Goal: Task Accomplishment & Management: Use online tool/utility

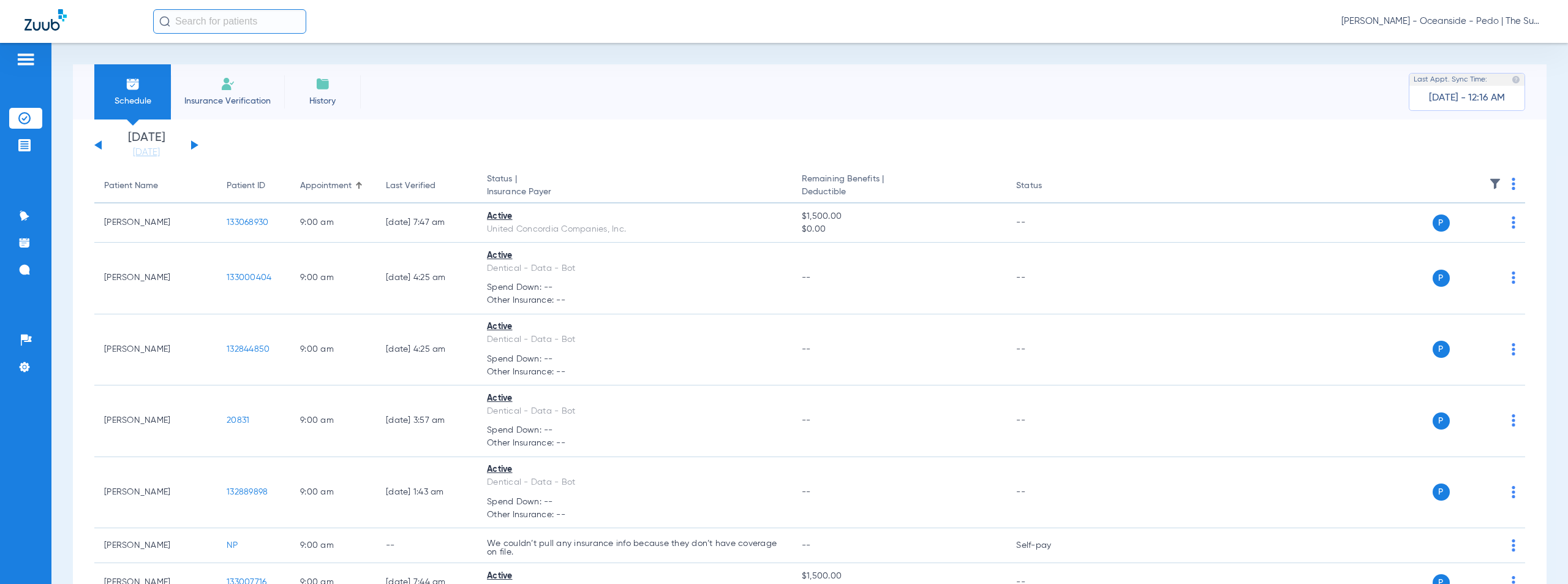
click at [1440, 18] on span "[PERSON_NAME] - Oceanside - Pedo | The Super Dentists" at bounding box center [1442, 21] width 202 height 12
click at [1486, 46] on span "Account Selection" at bounding box center [1497, 44] width 69 height 9
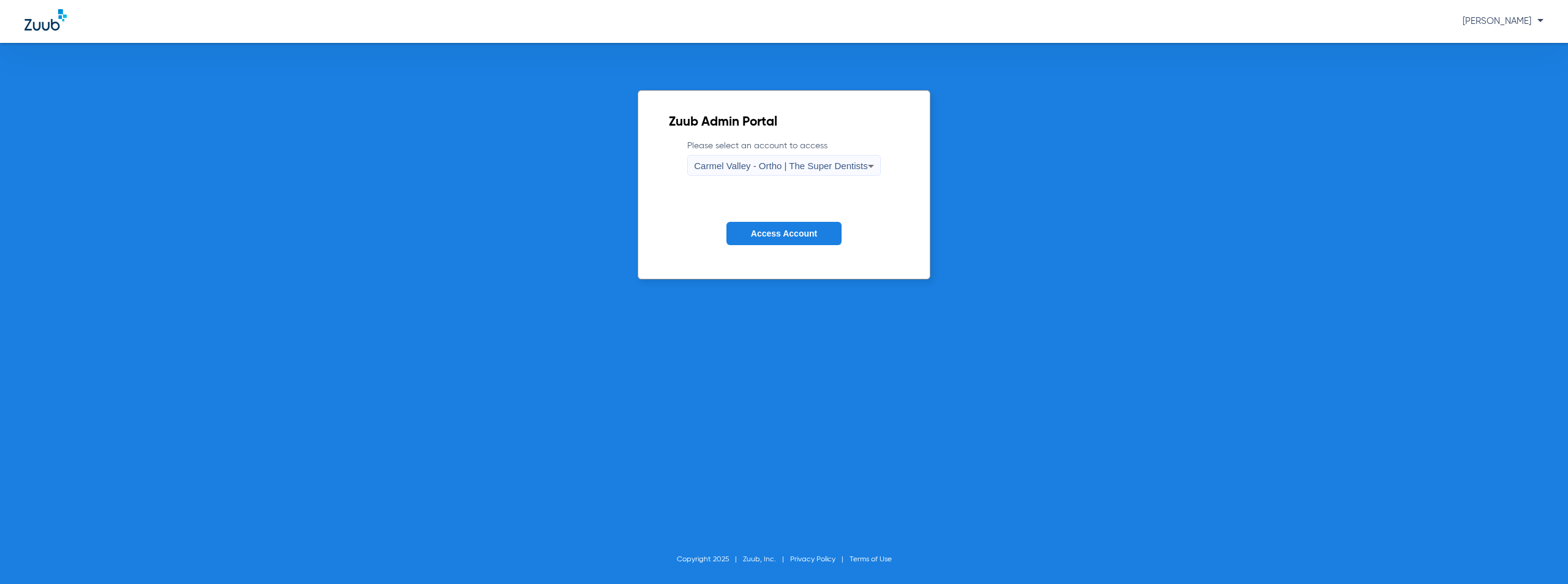
click at [809, 158] on div "Carmel Valley - Ortho | The Super Dentists" at bounding box center [780, 166] width 173 height 21
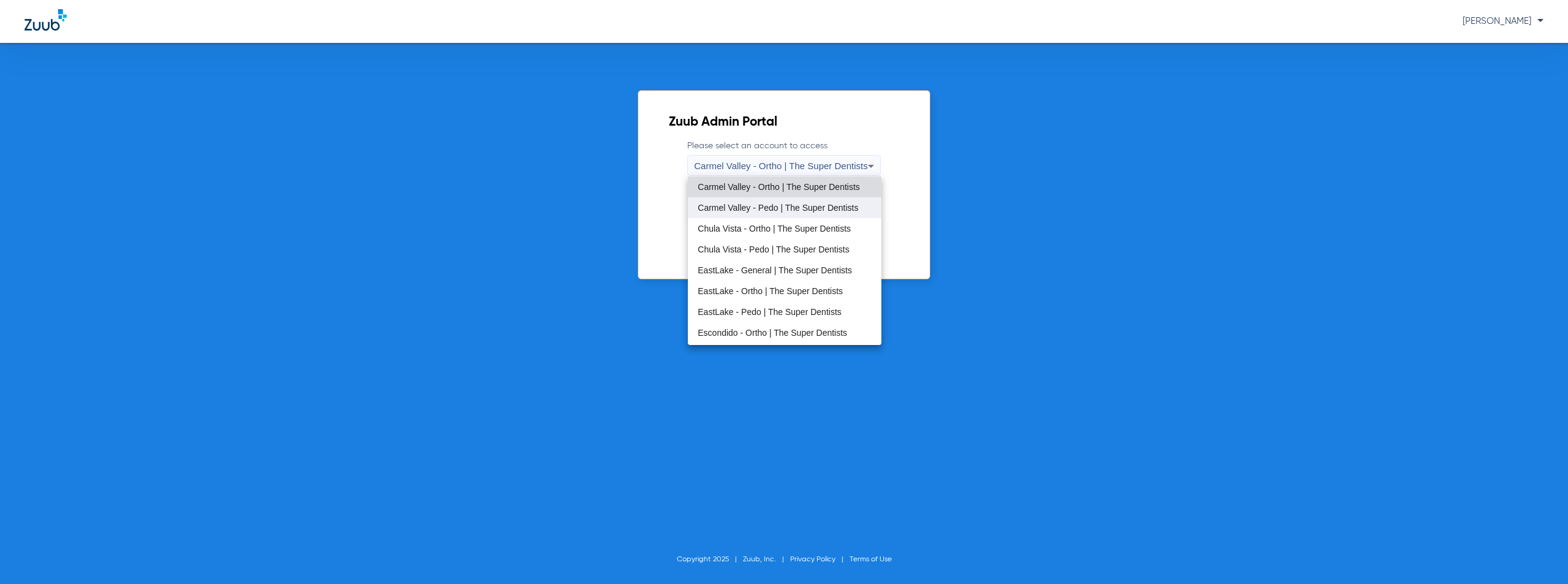
click at [770, 207] on span "Carmel Valley - Pedo | The Super Dentists" at bounding box center [777, 208] width 160 height 9
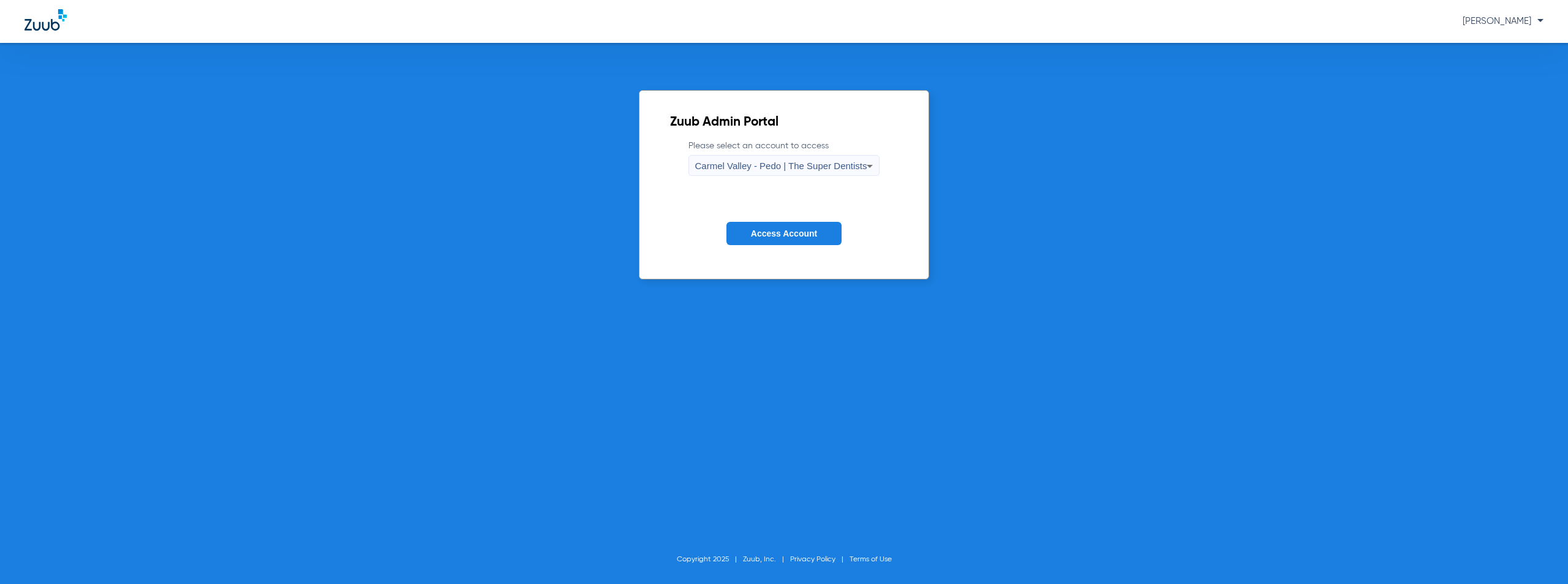
click at [783, 233] on span "Access Account" at bounding box center [784, 233] width 66 height 10
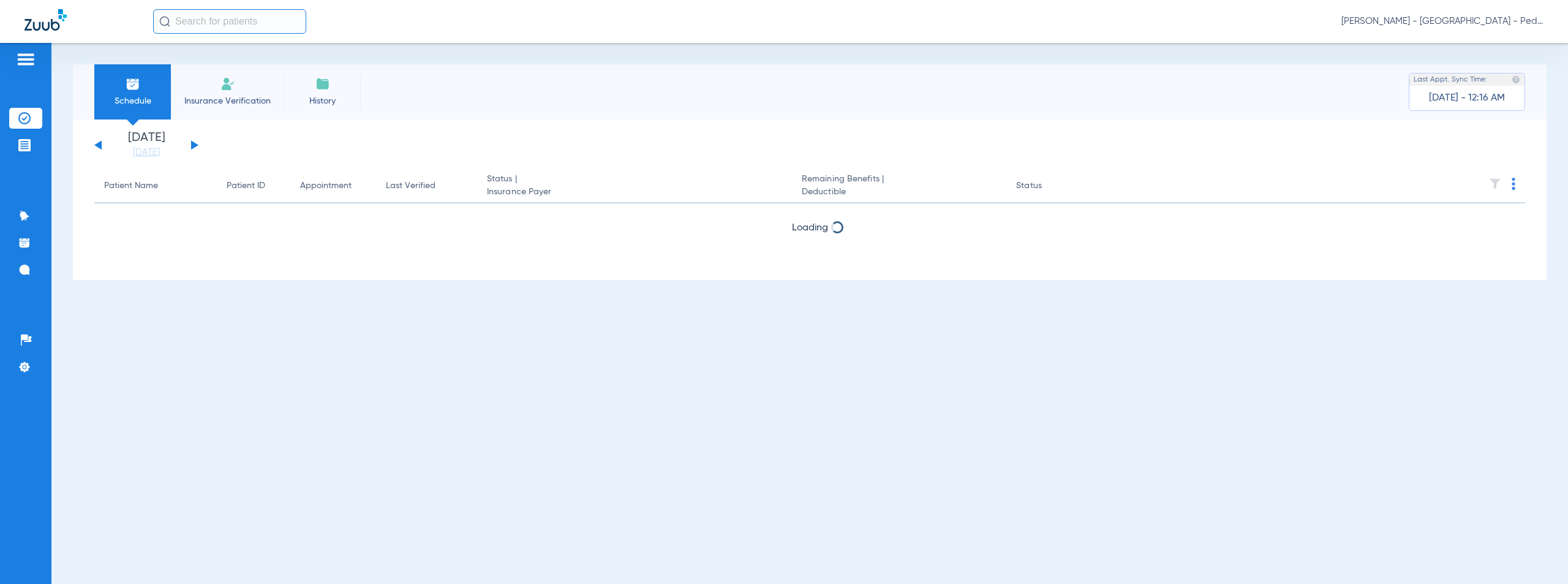
click at [192, 145] on button at bounding box center [195, 144] width 7 height 9
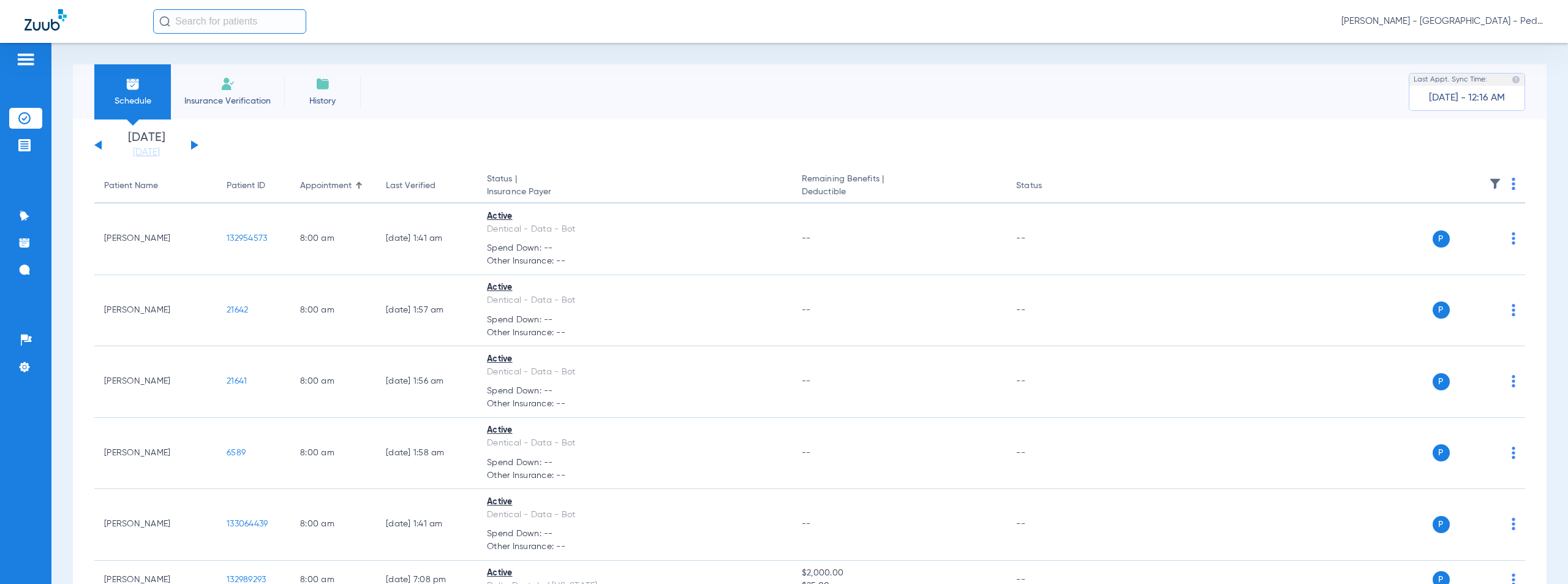
click at [1512, 183] on img at bounding box center [1513, 184] width 4 height 12
click at [1434, 232] on span "Verify All" at bounding box center [1457, 232] width 77 height 9
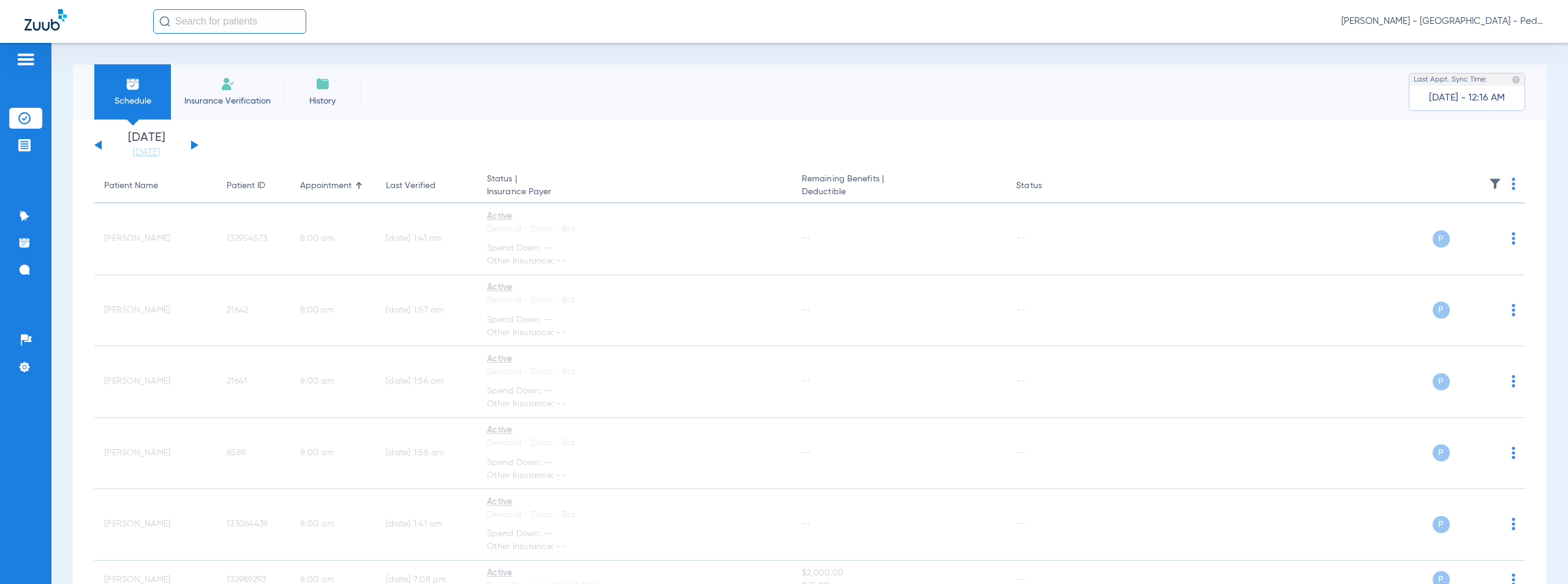
click at [1470, 19] on span "[PERSON_NAME] - [GEOGRAPHIC_DATA] - Pedo | The Super Dentists" at bounding box center [1442, 21] width 202 height 12
click at [1498, 42] on span "Account Selection" at bounding box center [1497, 44] width 69 height 9
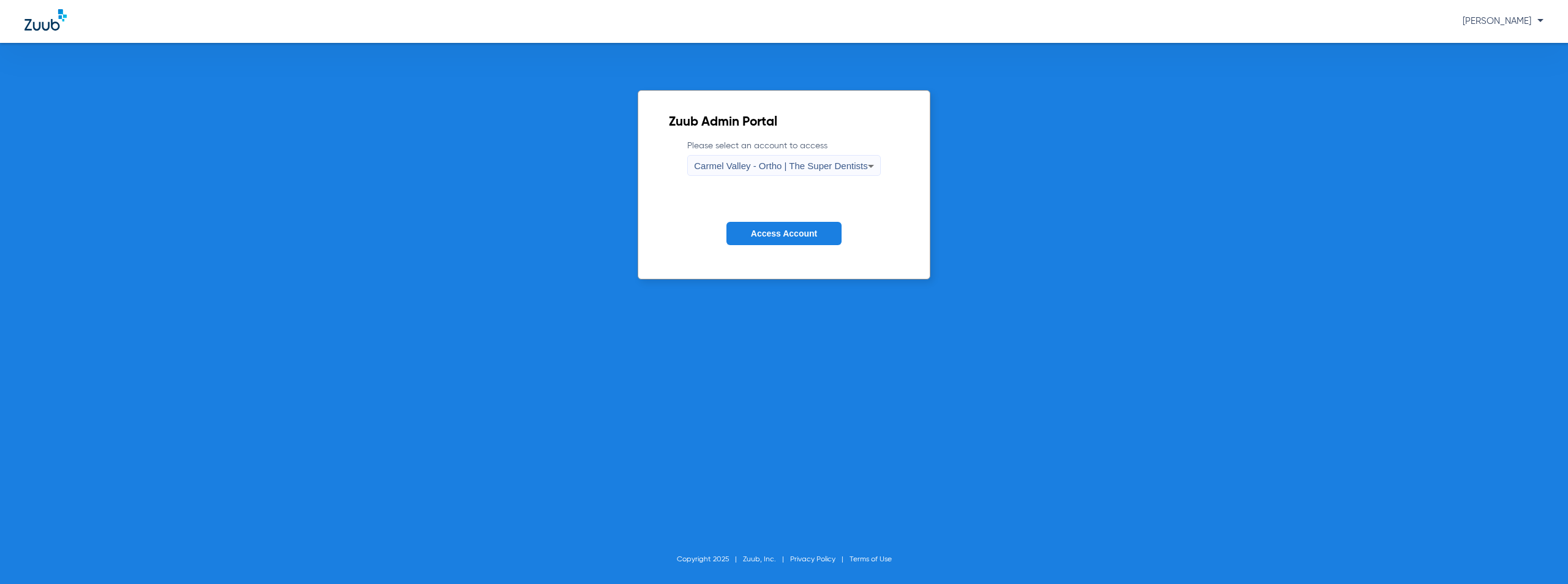
click at [820, 165] on span "Carmel Valley - Ortho | The Super Dentists" at bounding box center [780, 165] width 173 height 10
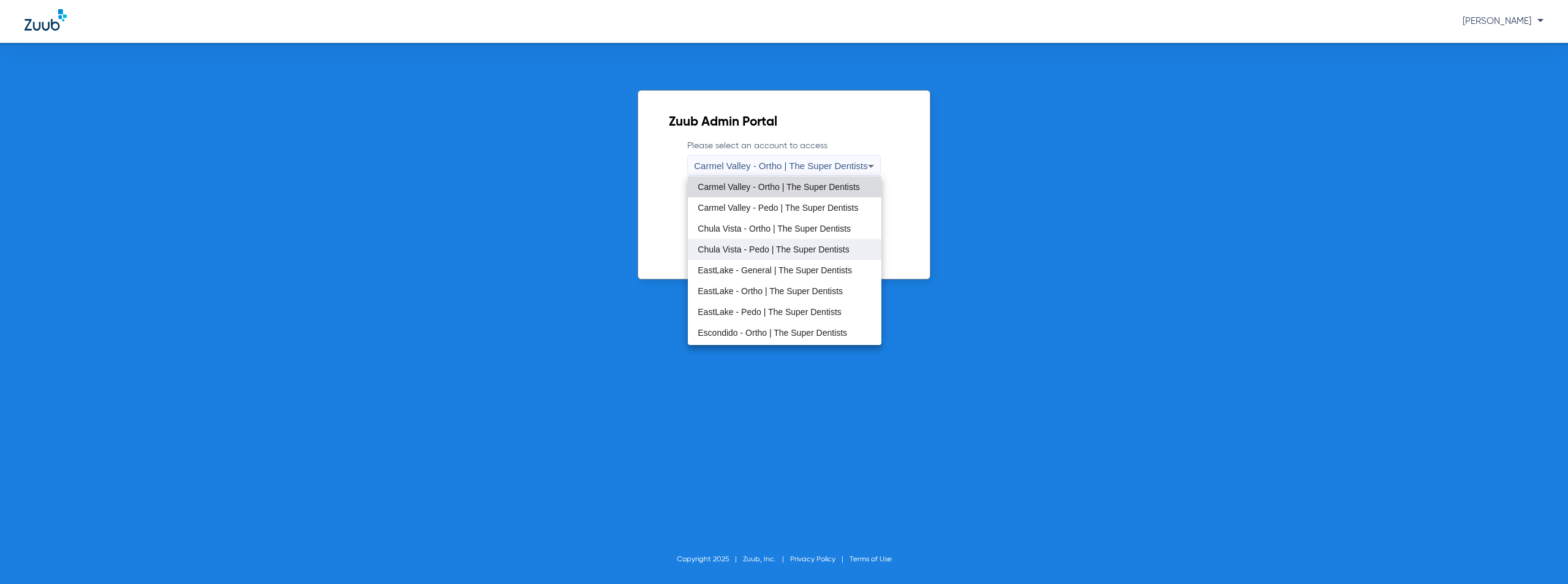
click at [755, 248] on span "Chula Vista - Pedo | The Super Dentists" at bounding box center [773, 249] width 151 height 9
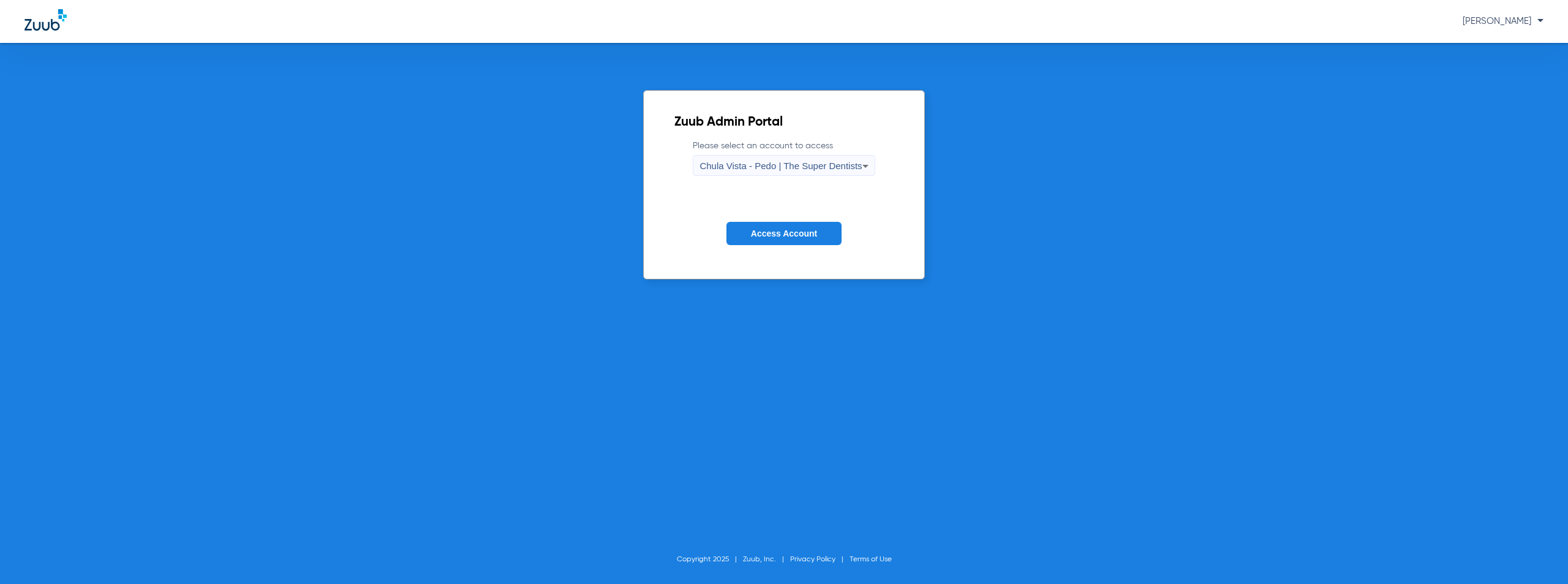
click at [791, 227] on button "Access Account" at bounding box center [784, 233] width 115 height 24
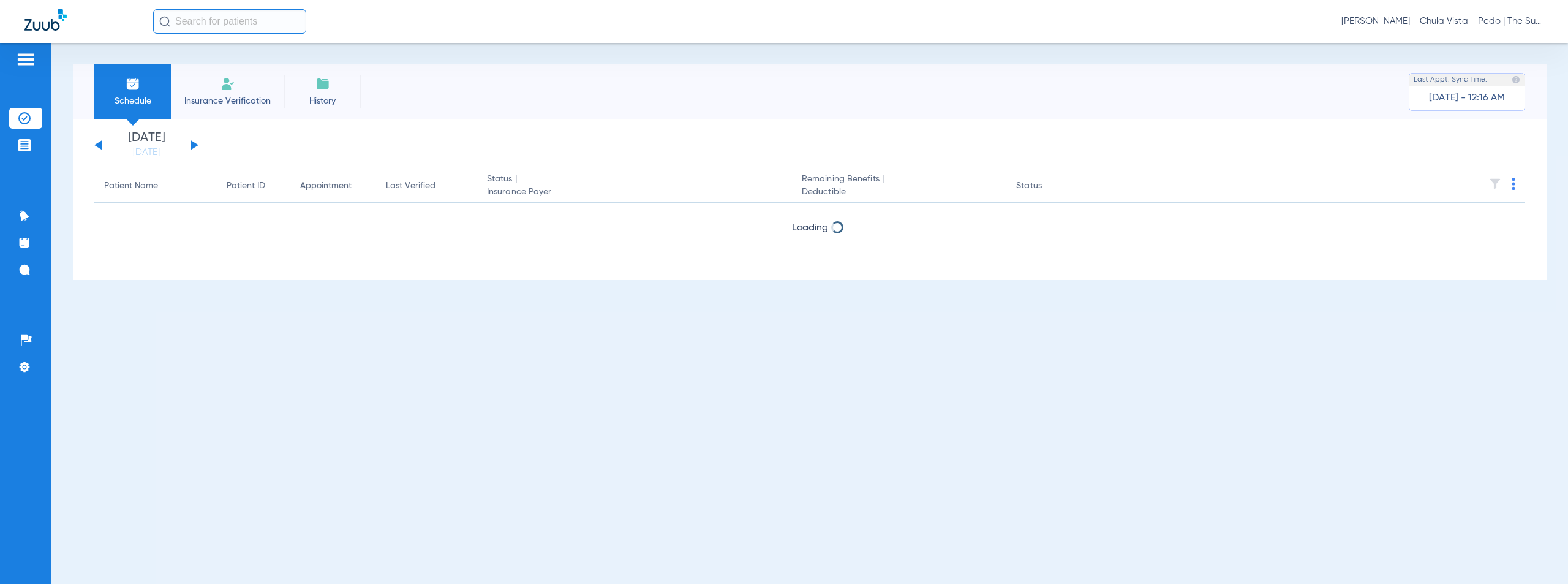
click at [193, 144] on button at bounding box center [195, 144] width 7 height 9
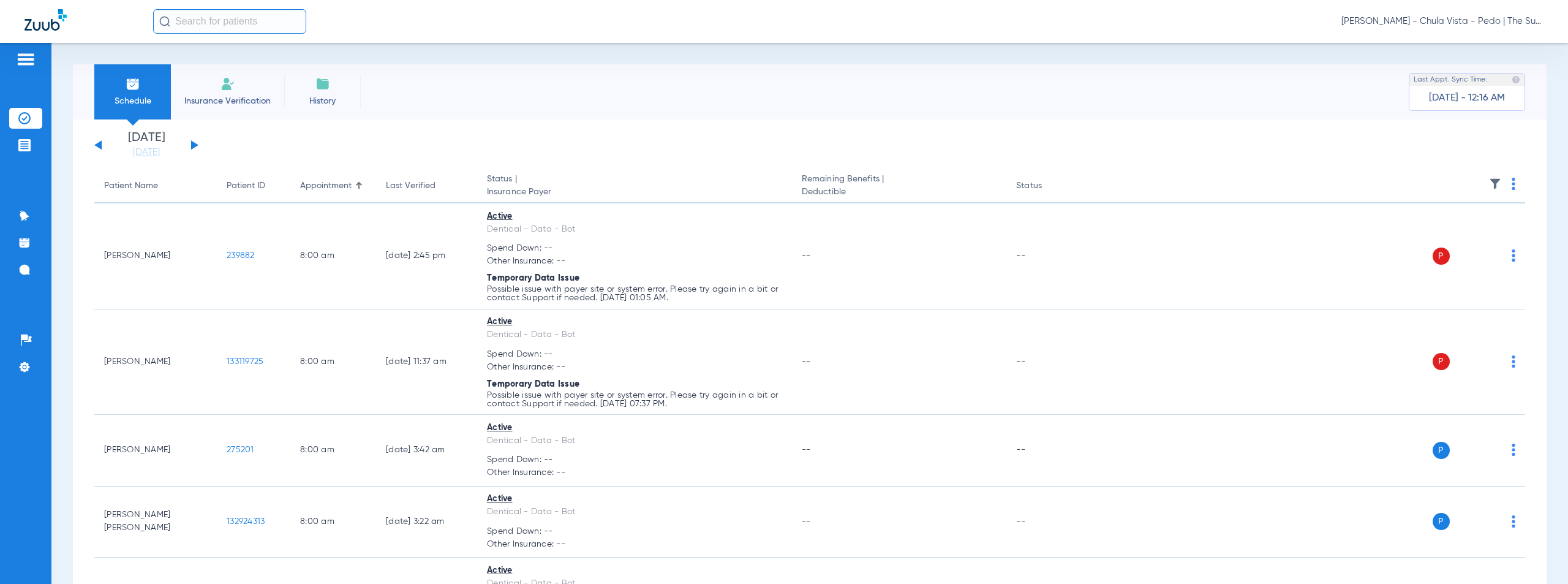
click at [1512, 184] on img at bounding box center [1513, 184] width 4 height 12
click at [1430, 232] on span "Verify All" at bounding box center [1457, 232] width 77 height 9
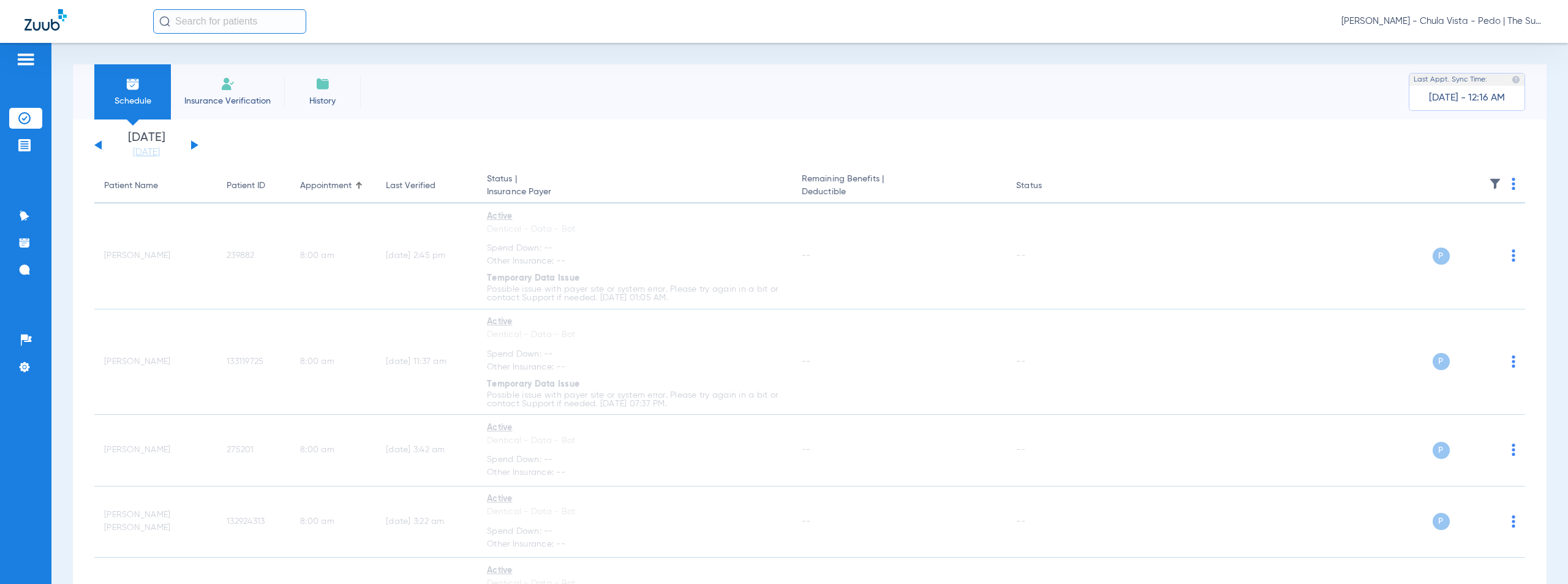
click at [1442, 19] on span "[PERSON_NAME] - Chula Vista - Pedo | The Super Dentists" at bounding box center [1442, 21] width 202 height 12
click at [1484, 41] on span "Account Selection" at bounding box center [1497, 44] width 69 height 9
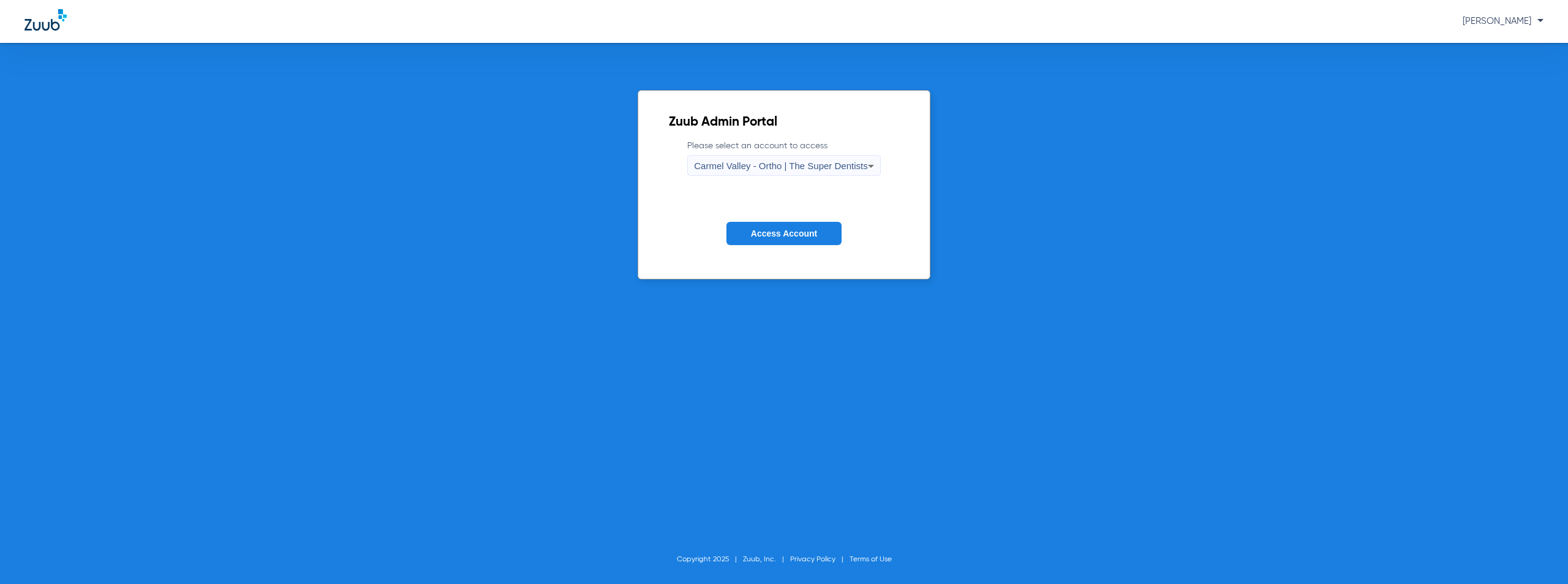
click at [820, 170] on span "Carmel Valley - Ortho | The Super Dentists" at bounding box center [780, 165] width 173 height 10
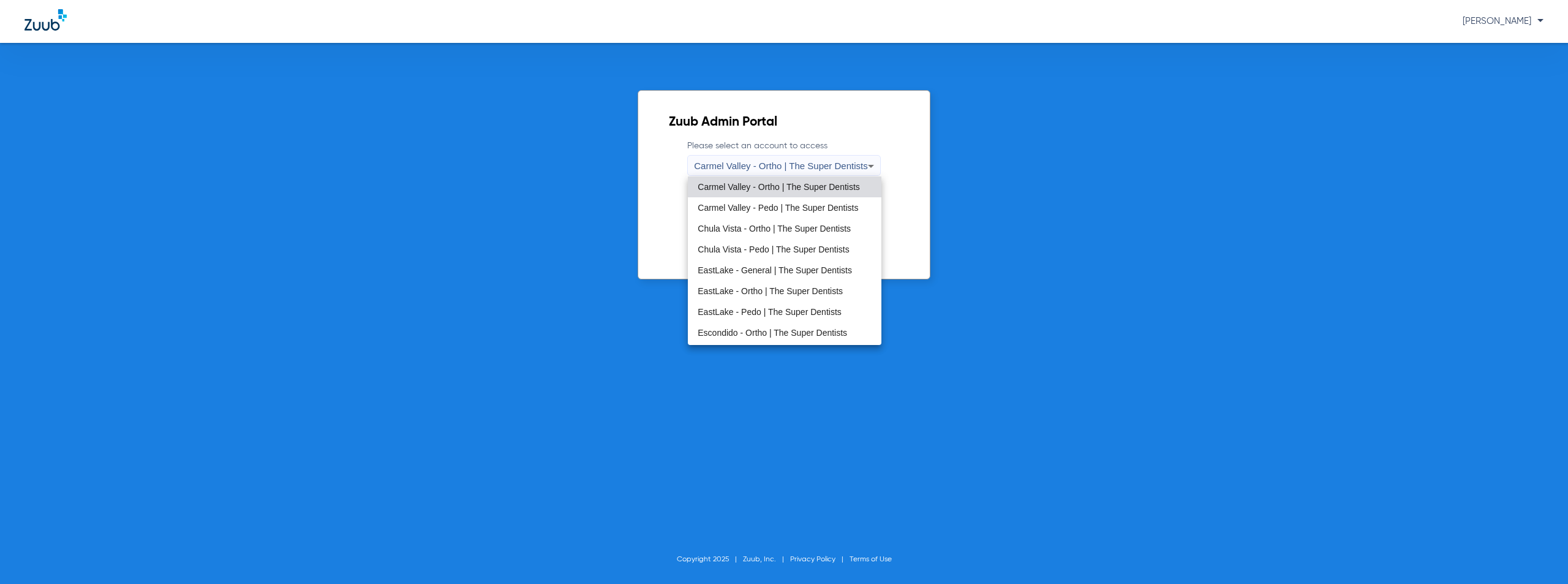
click at [752, 274] on span "EastLake - General | The Super Dentists" at bounding box center [774, 270] width 154 height 9
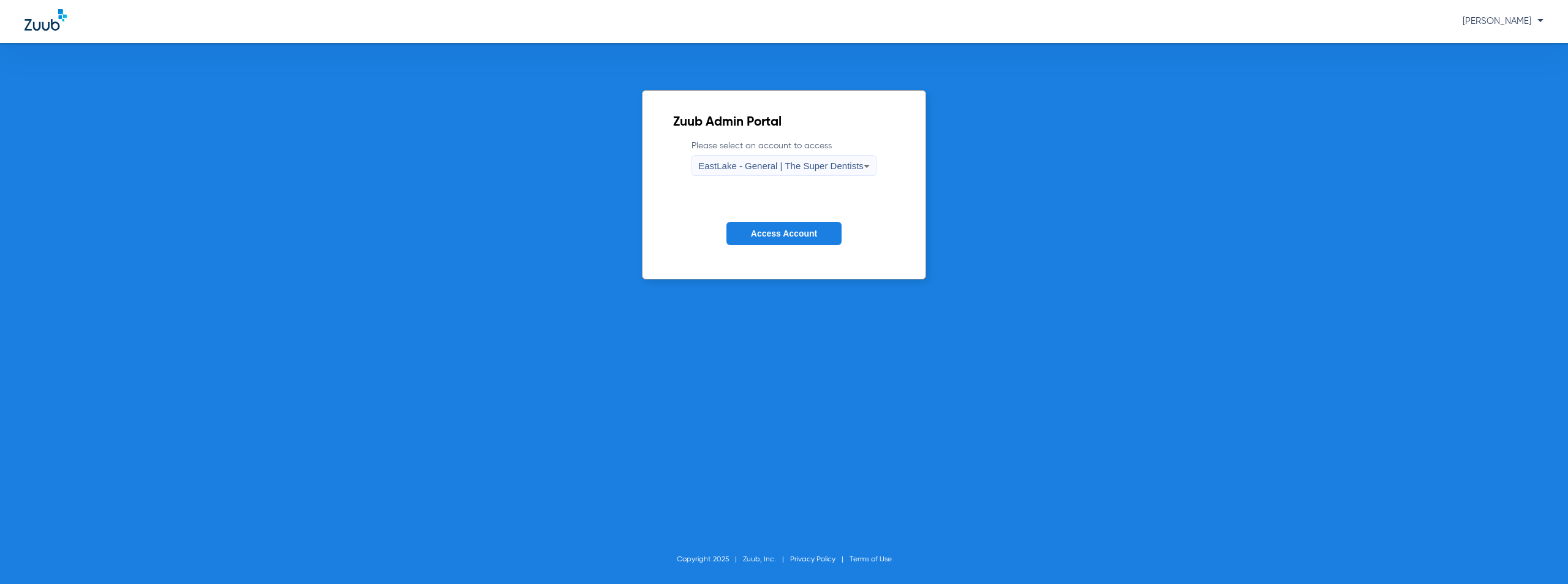
click at [787, 239] on button "Access Account" at bounding box center [784, 233] width 115 height 24
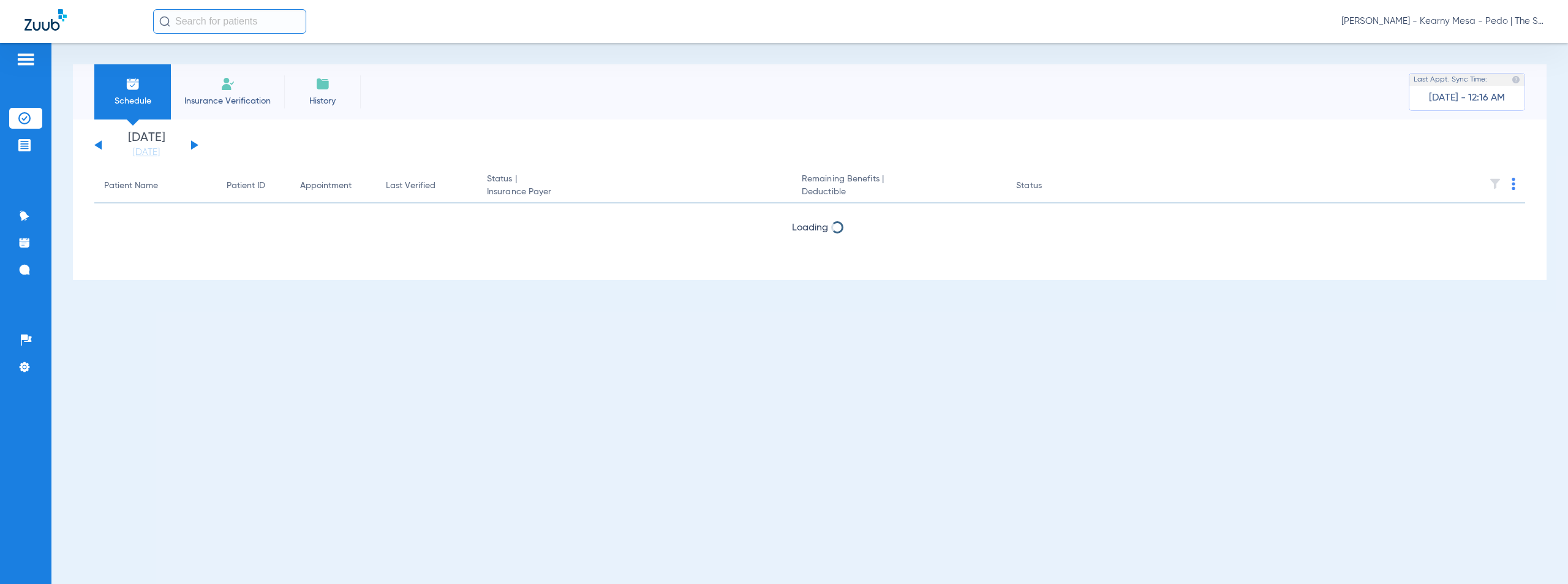
click at [192, 143] on button at bounding box center [195, 144] width 7 height 9
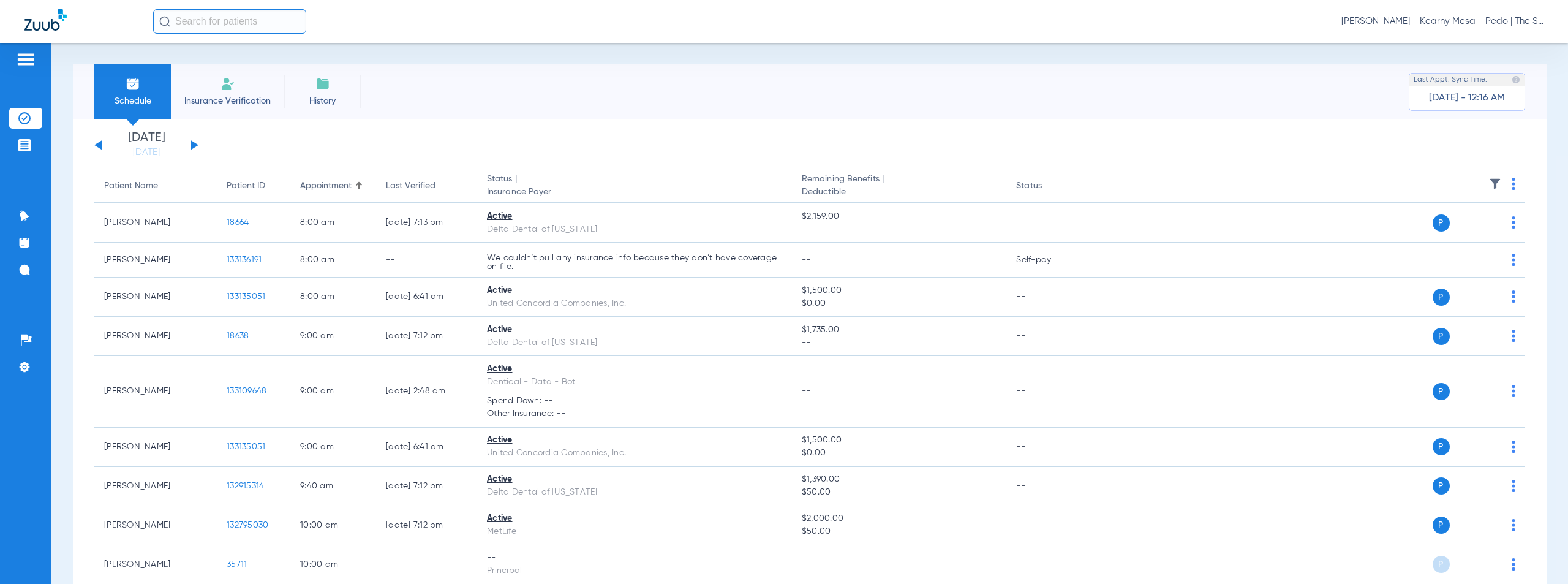
click at [1512, 182] on img at bounding box center [1513, 184] width 4 height 12
click at [1446, 236] on span "Verify All" at bounding box center [1457, 232] width 77 height 9
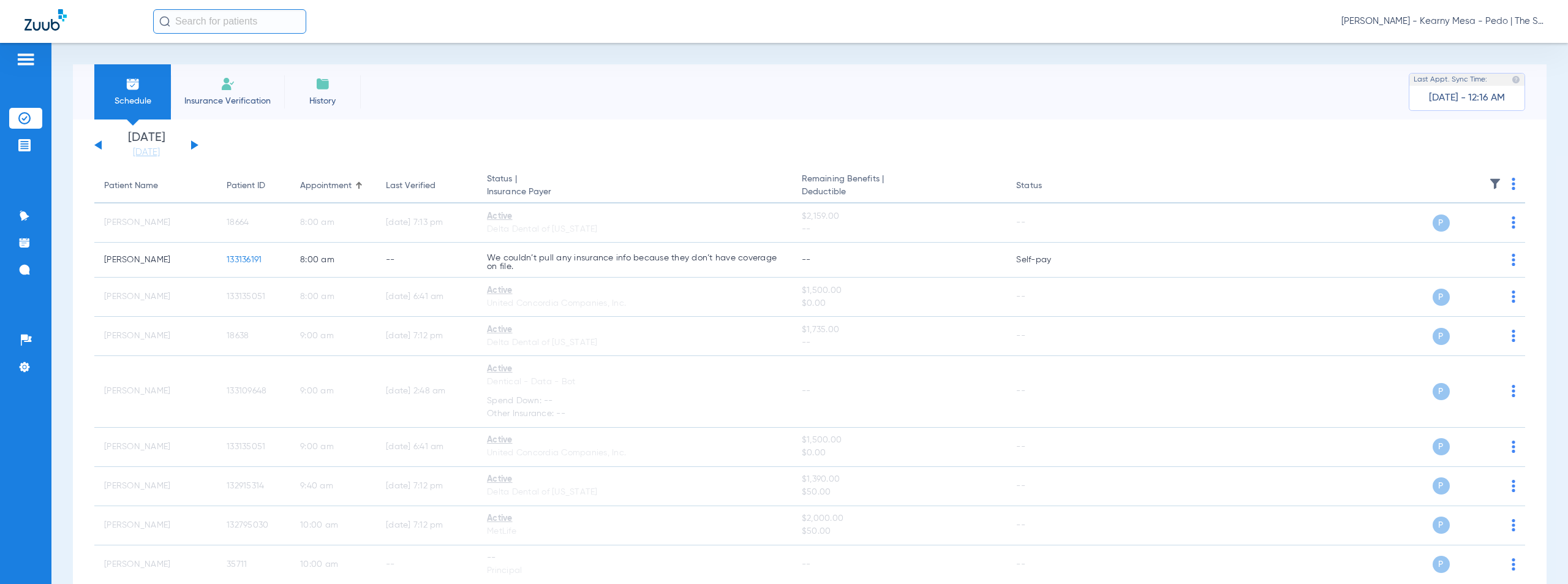
click at [1457, 23] on span "[PERSON_NAME] - Kearny Mesa - Pedo | The Super Dentists" at bounding box center [1442, 21] width 202 height 12
click at [1481, 42] on span "Account Selection" at bounding box center [1497, 44] width 69 height 9
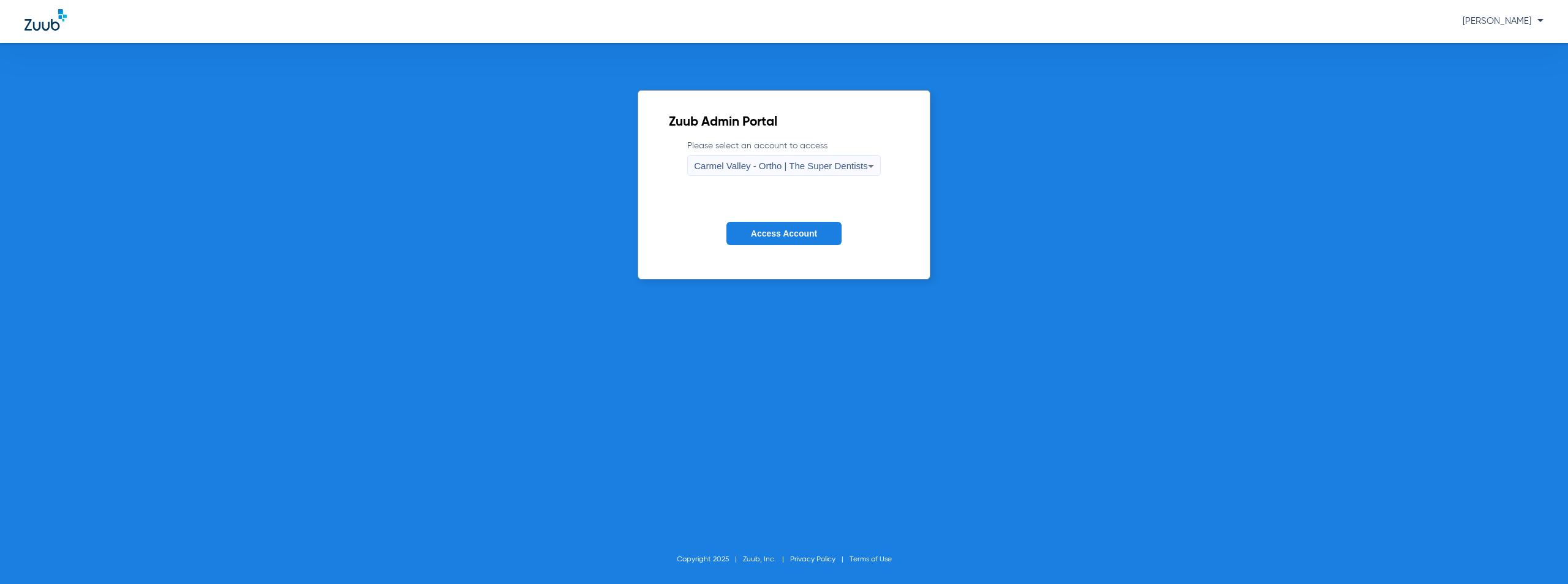
click at [757, 164] on span "Carmel Valley - Ortho | The Super Dentists" at bounding box center [780, 165] width 173 height 10
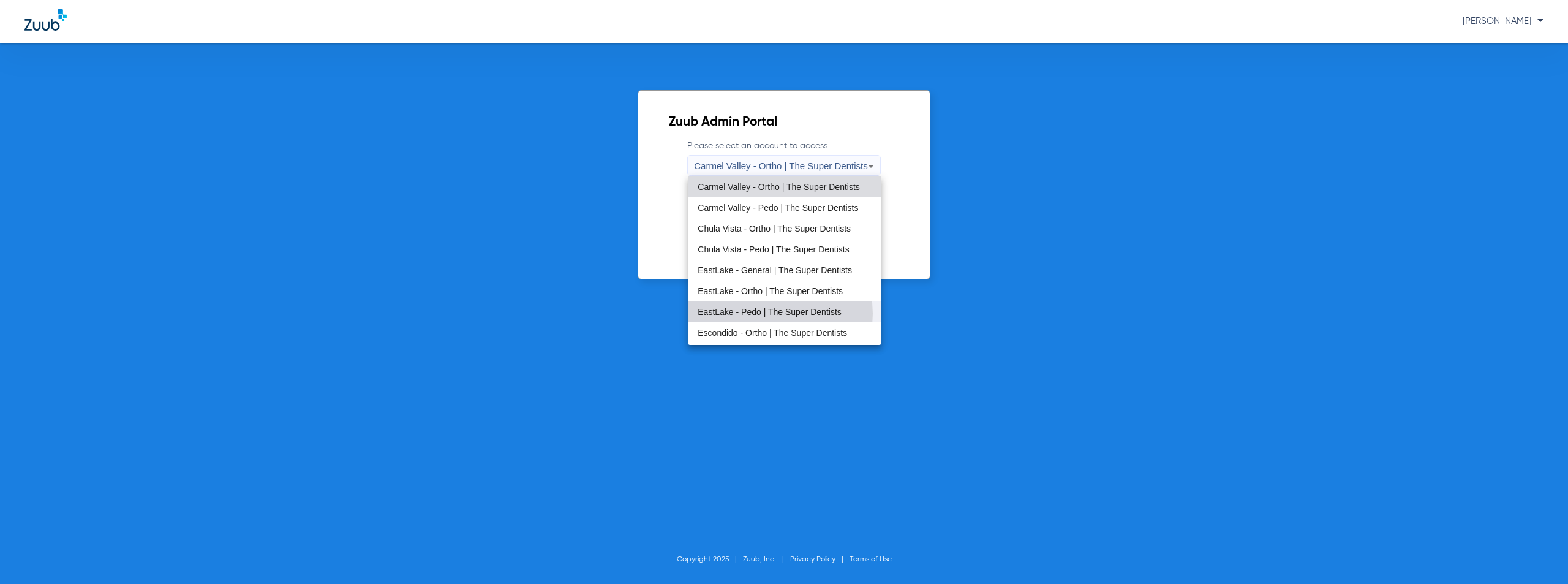
click at [769, 314] on span "EastLake - Pedo | The Super Dentists" at bounding box center [769, 312] width 144 height 9
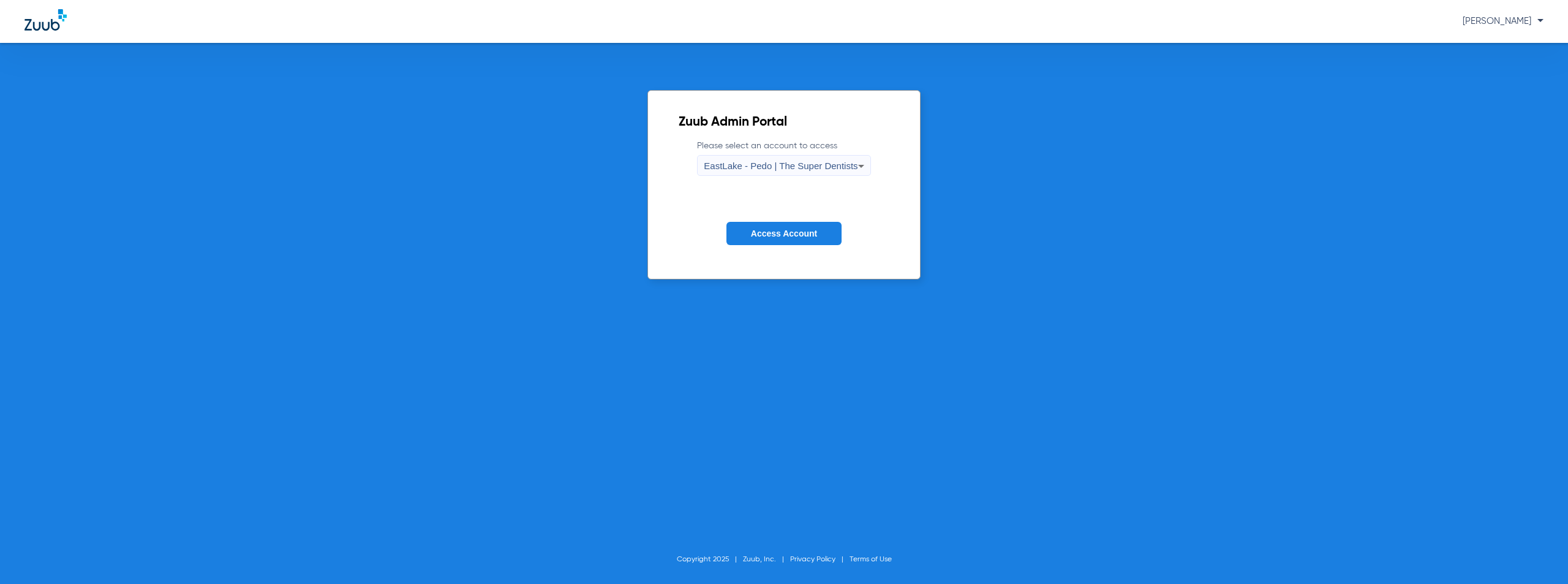
click at [793, 234] on span "Access Account" at bounding box center [784, 233] width 66 height 10
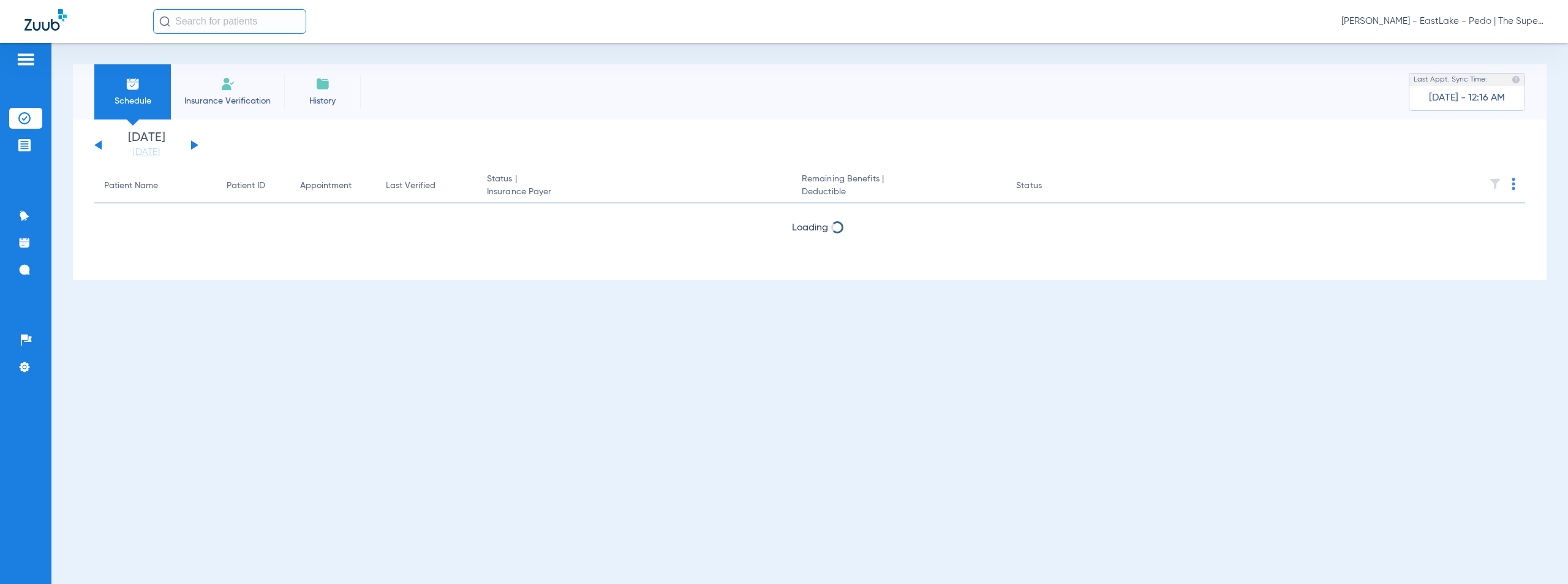
click at [193, 144] on button at bounding box center [195, 144] width 7 height 9
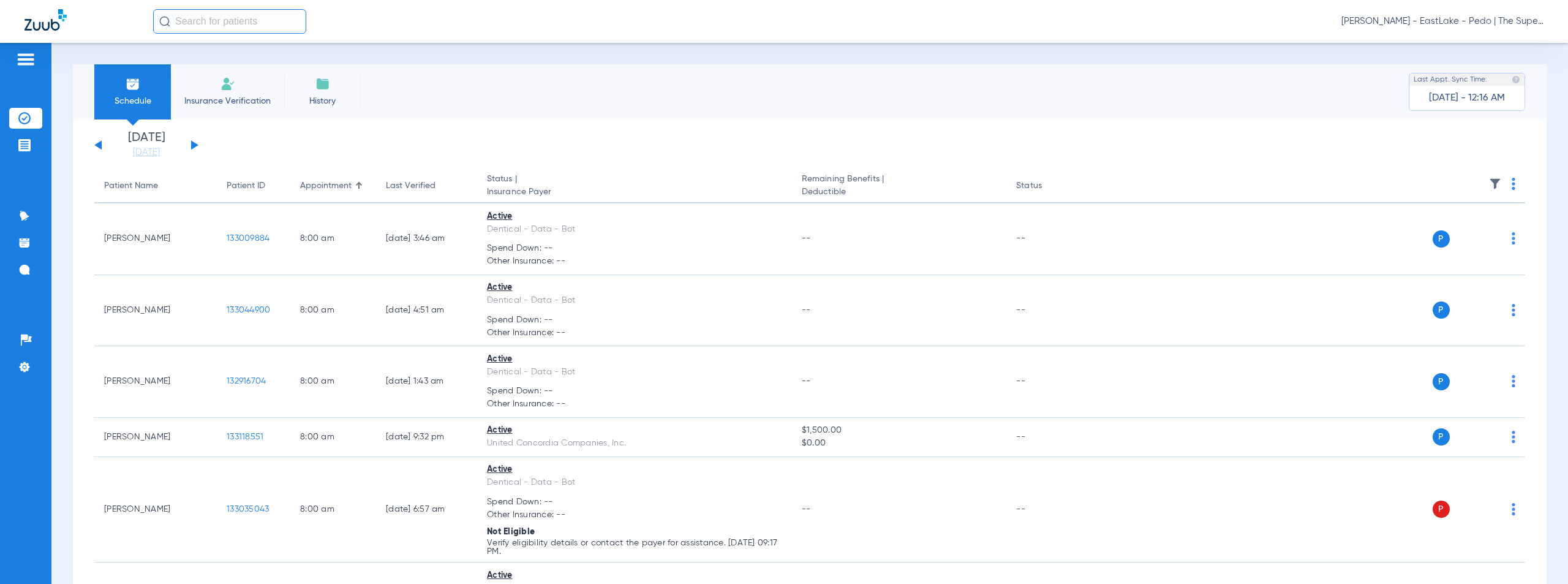
click at [1512, 184] on img at bounding box center [1513, 184] width 4 height 12
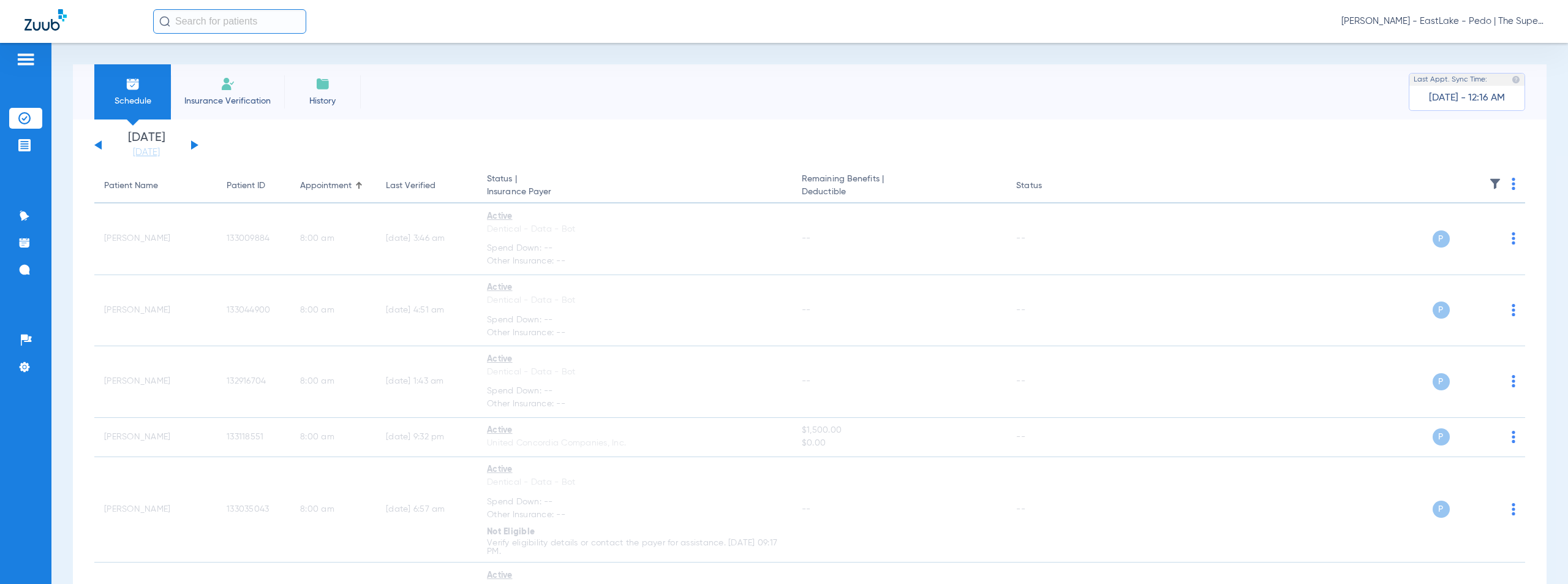
click at [1432, 23] on span "[PERSON_NAME] - EastLake - Pedo | The Super Dentists" at bounding box center [1442, 21] width 202 height 12
click at [1474, 47] on span "Account Selection" at bounding box center [1497, 44] width 69 height 9
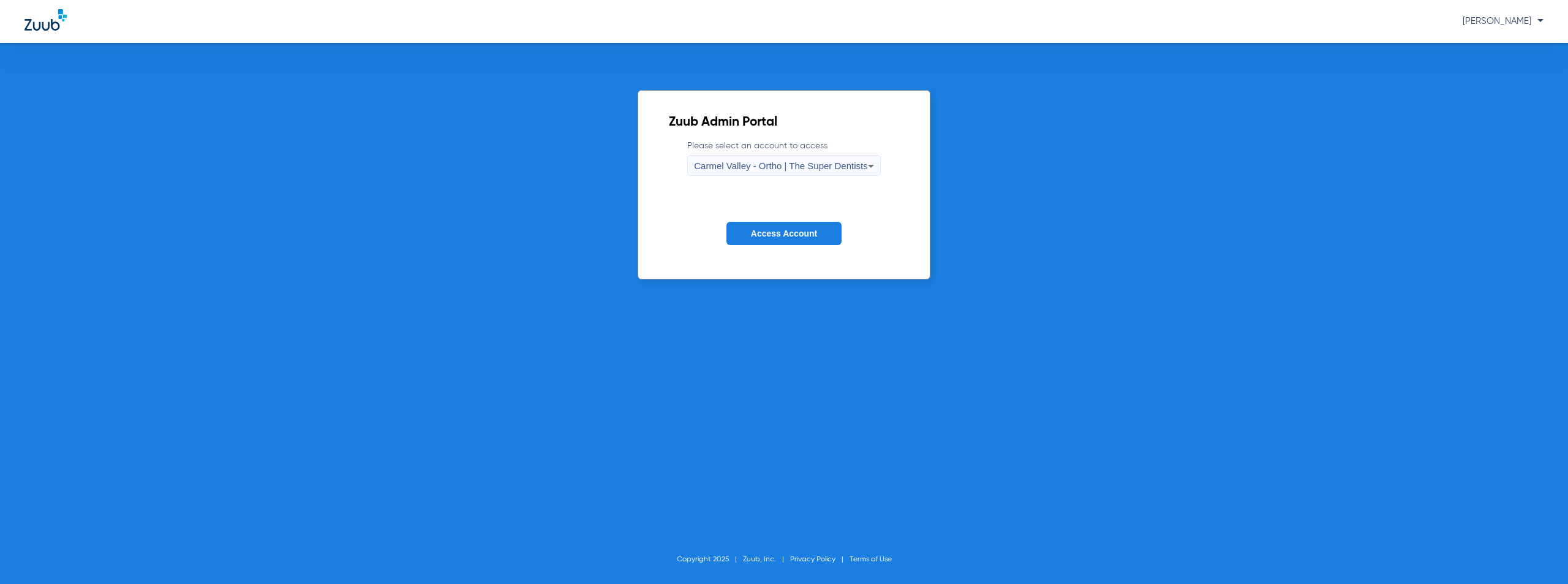
click at [817, 166] on span "Carmel Valley - Ortho | The Super Dentists" at bounding box center [780, 165] width 173 height 10
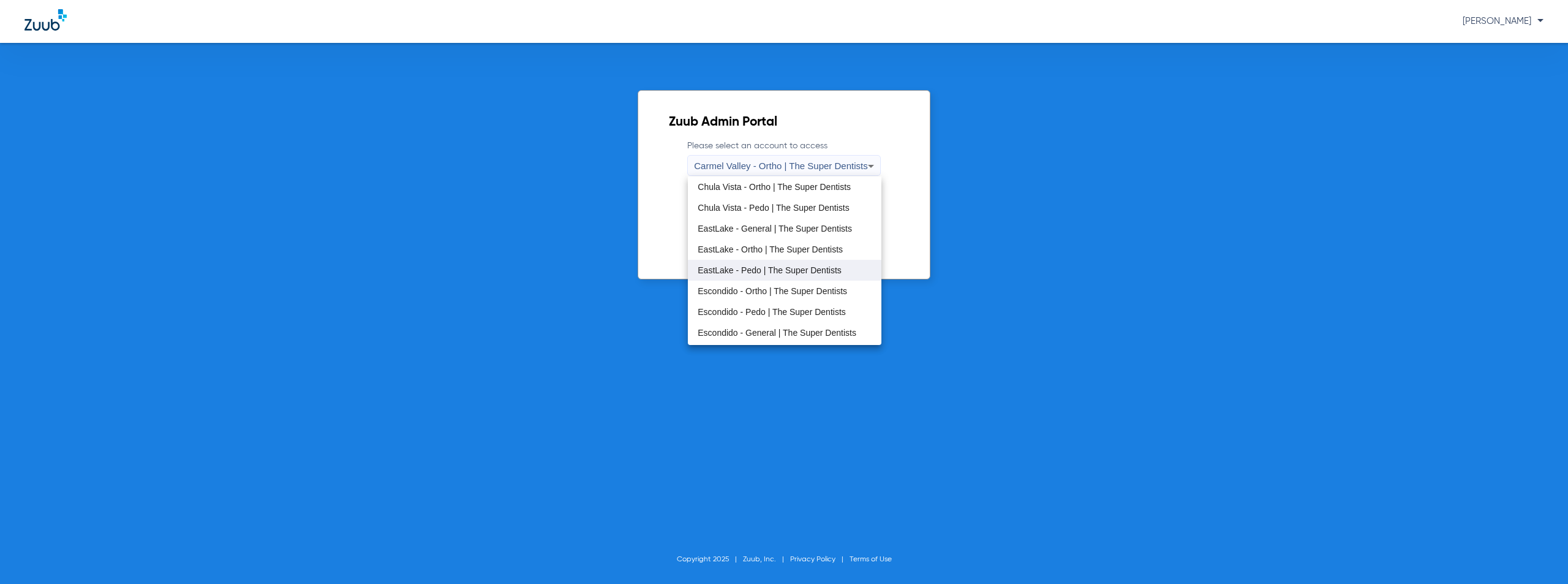
scroll to position [61, 0]
click at [746, 297] on mat-option "Escondido - Pedo | The Super Dentists" at bounding box center [784, 292] width 193 height 21
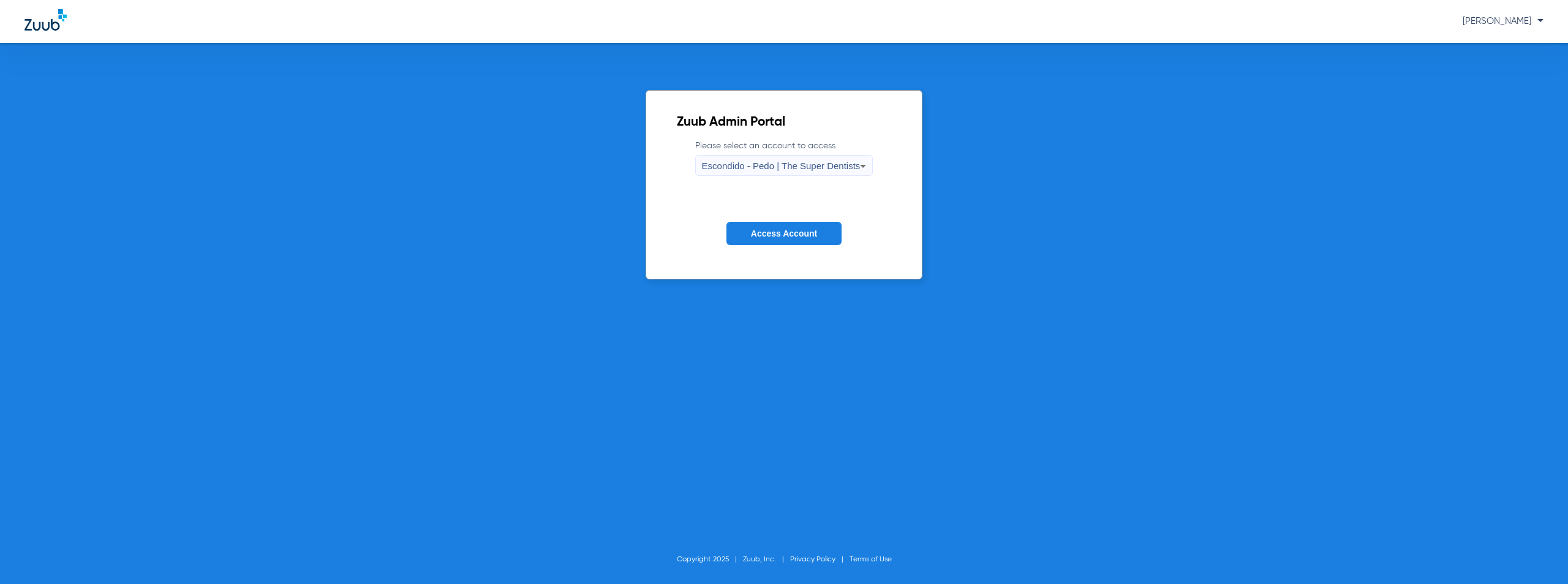
click at [780, 238] on button "Access Account" at bounding box center [784, 233] width 115 height 24
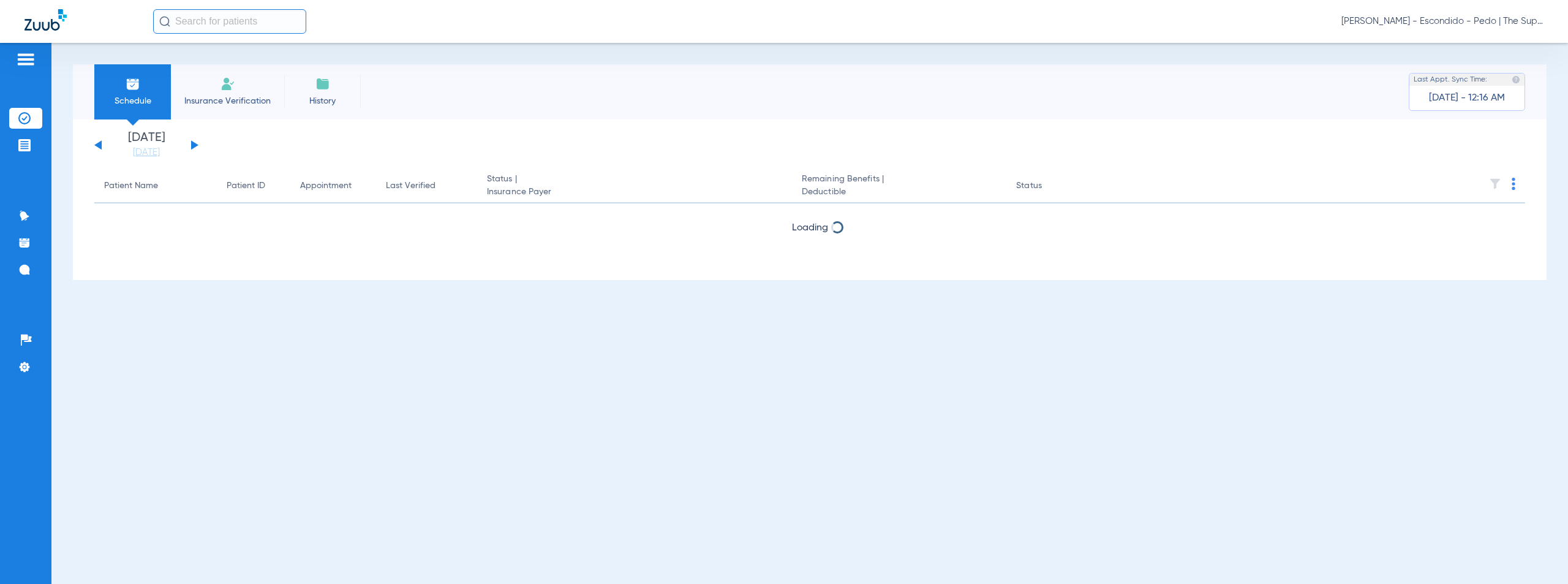
click at [195, 144] on button at bounding box center [195, 144] width 7 height 9
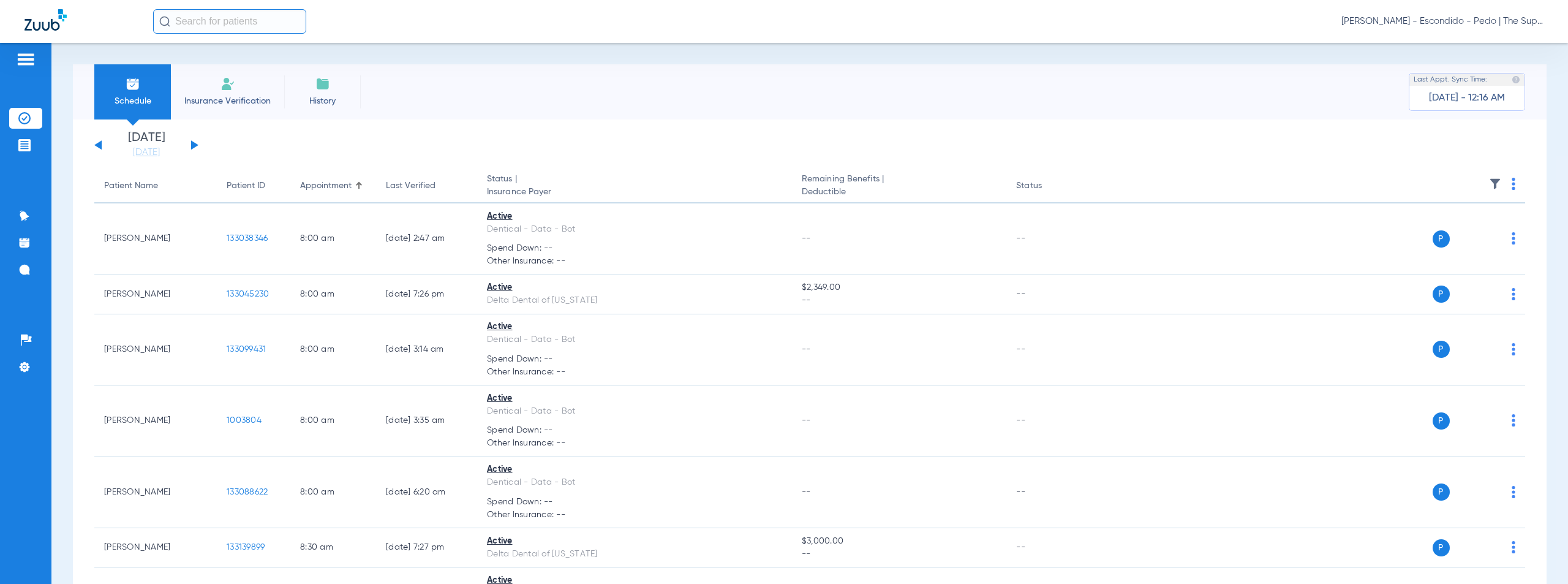
click at [1512, 185] on img at bounding box center [1513, 184] width 4 height 12
click at [1429, 236] on span "Verify All" at bounding box center [1459, 232] width 74 height 9
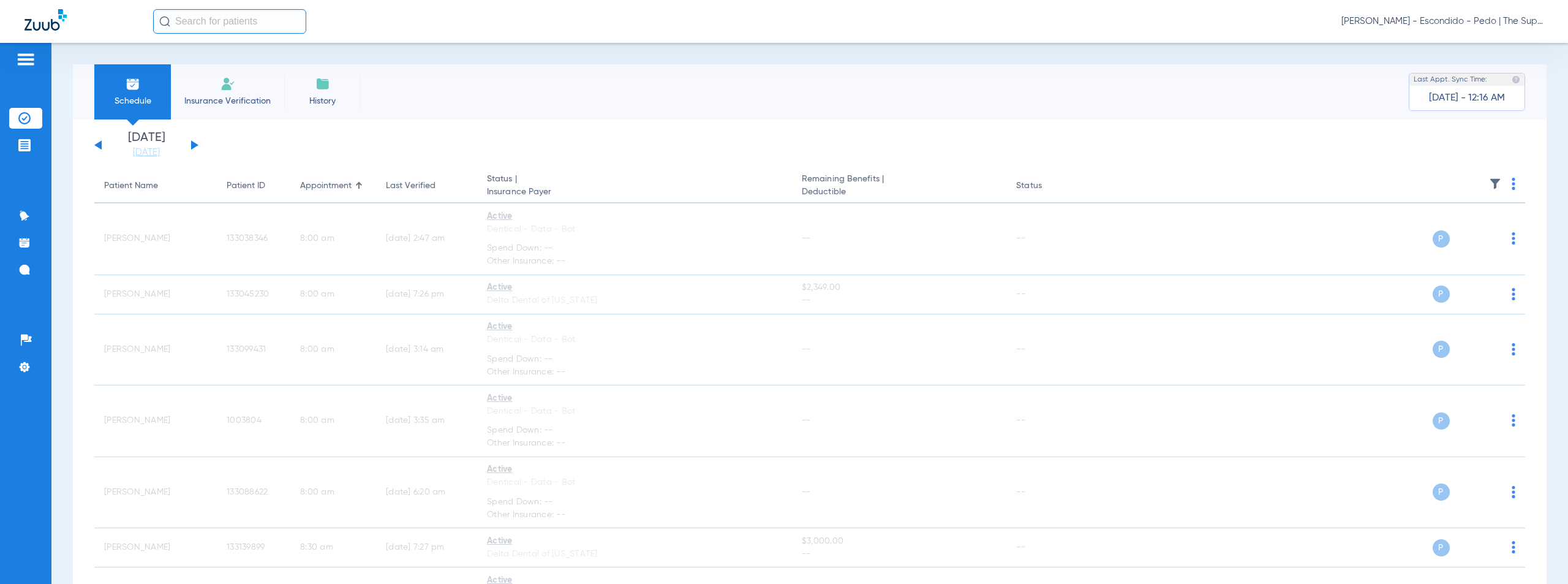
click at [1432, 22] on span "[PERSON_NAME] - Escondido - Pedo | The Super Dentists" at bounding box center [1442, 21] width 202 height 12
click at [1484, 45] on span "Account Selection" at bounding box center [1497, 44] width 69 height 9
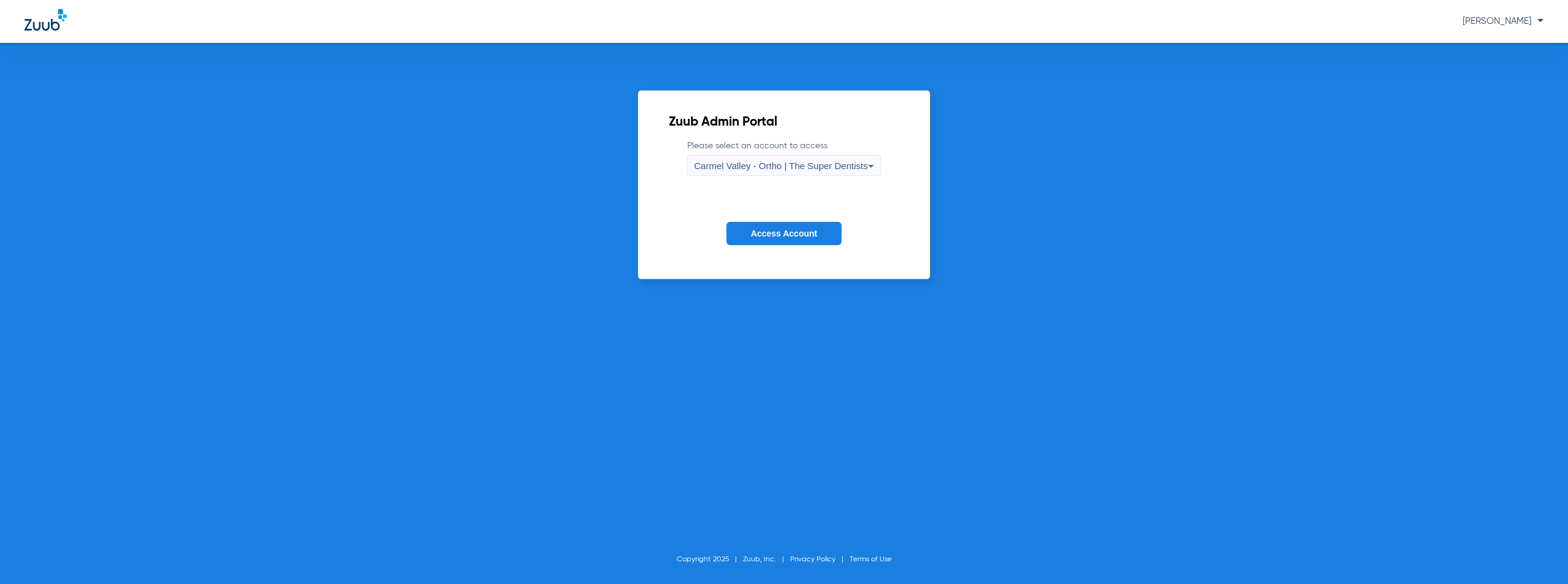
click at [783, 167] on span "Carmel Valley - Ortho | The Super Dentists" at bounding box center [780, 165] width 173 height 10
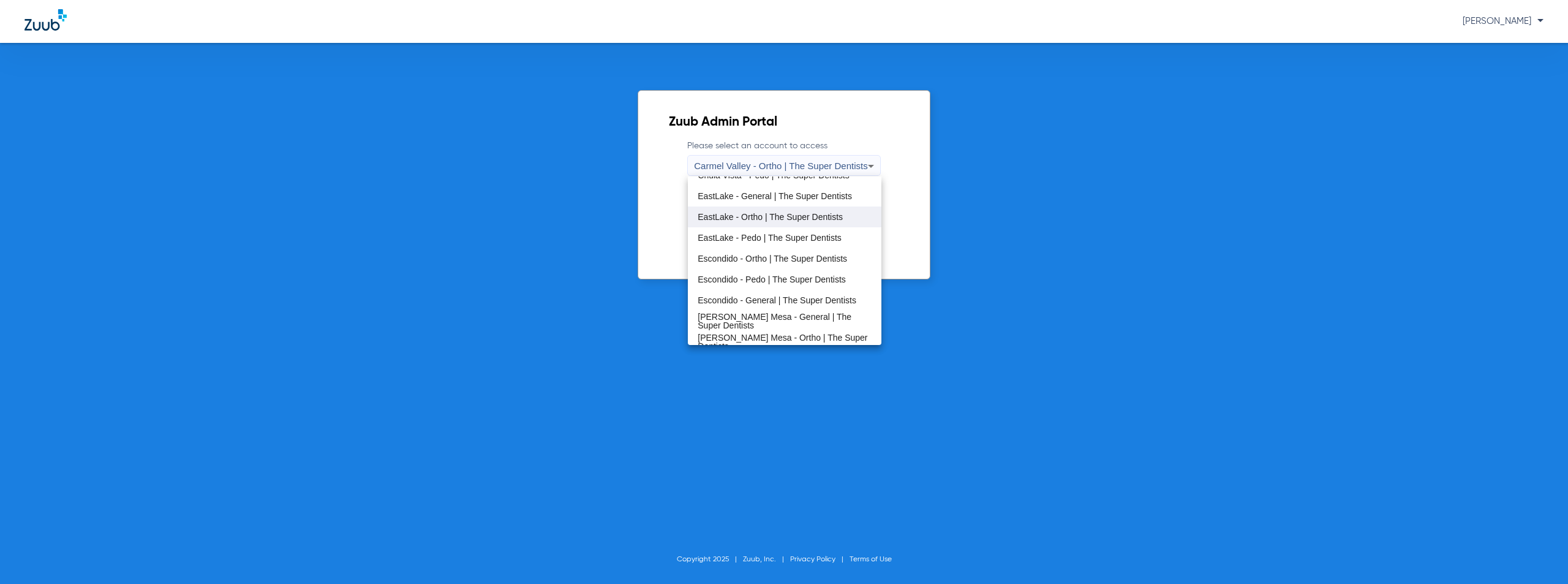
scroll to position [144, 0]
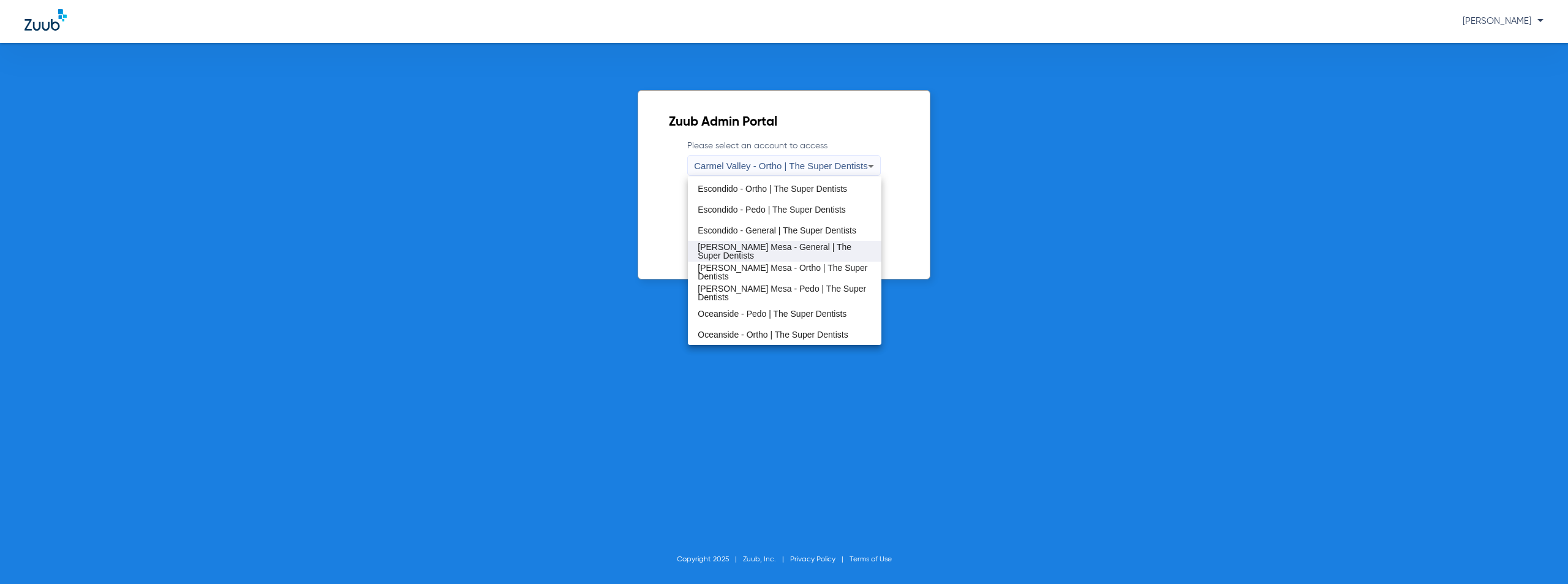
click at [740, 252] on span "[PERSON_NAME] Mesa - General | The Super Dentists" at bounding box center [784, 251] width 173 height 17
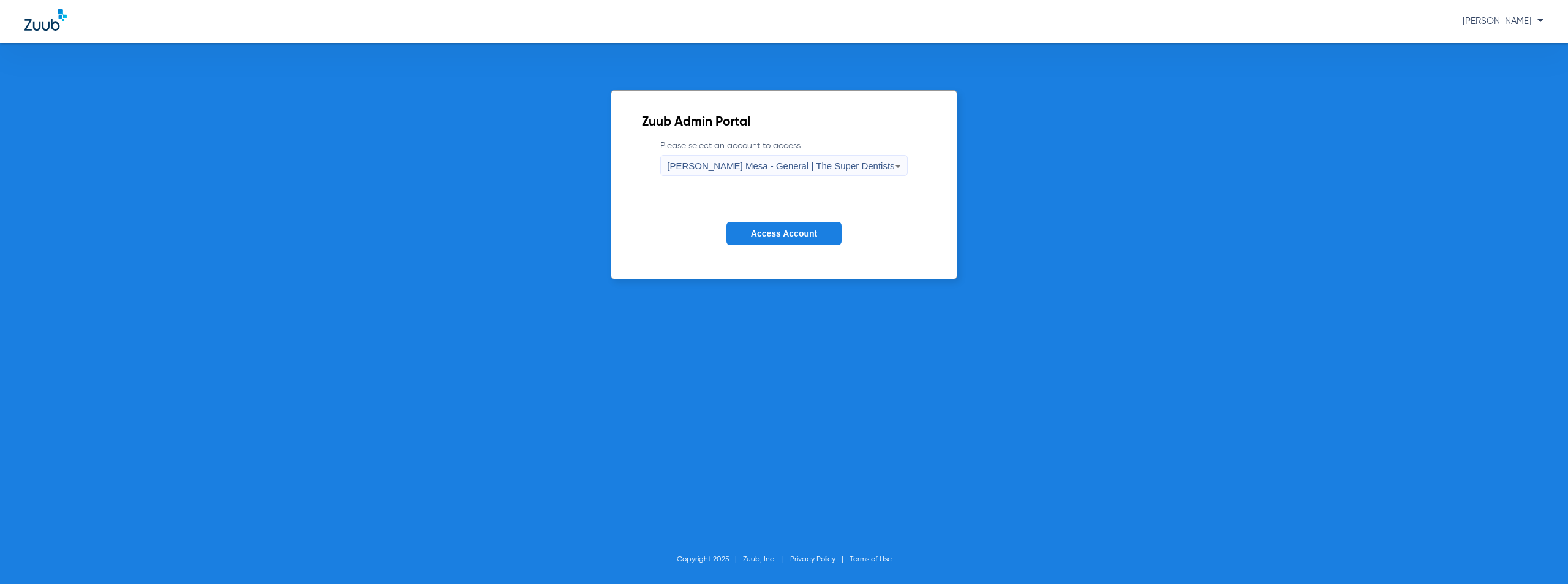
click at [793, 236] on span "Access Account" at bounding box center [784, 233] width 66 height 10
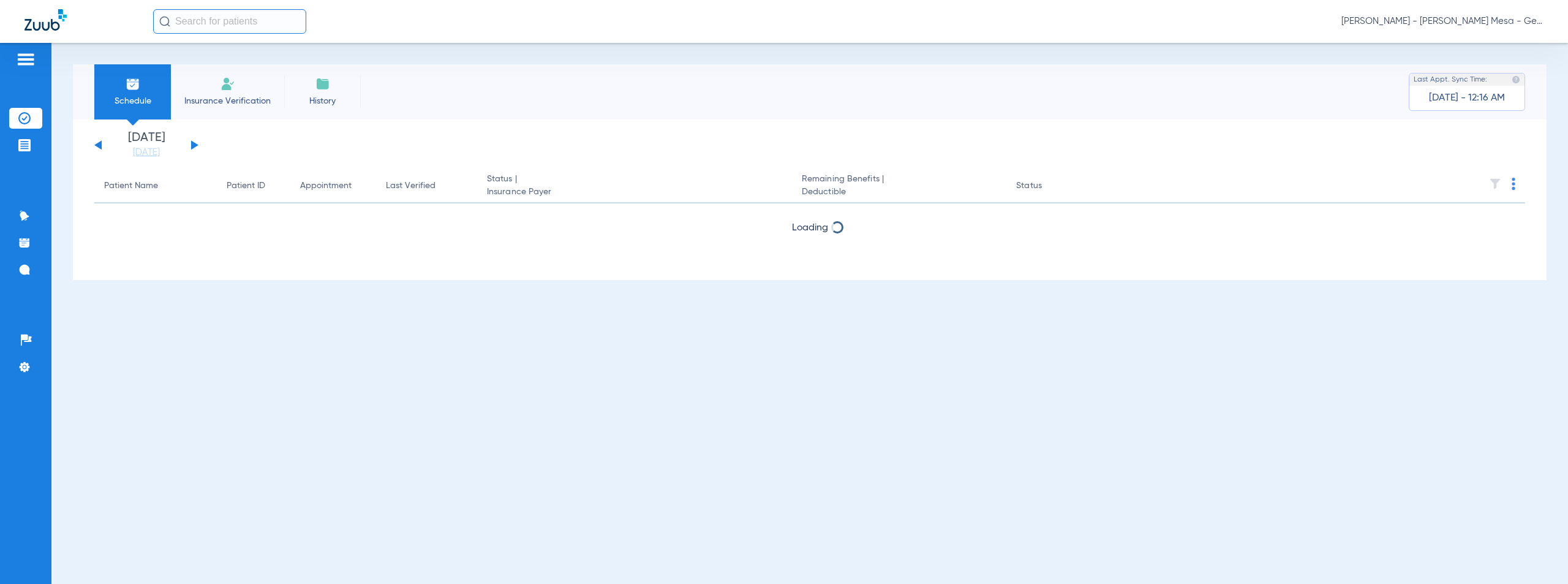
click at [193, 144] on button at bounding box center [195, 144] width 7 height 9
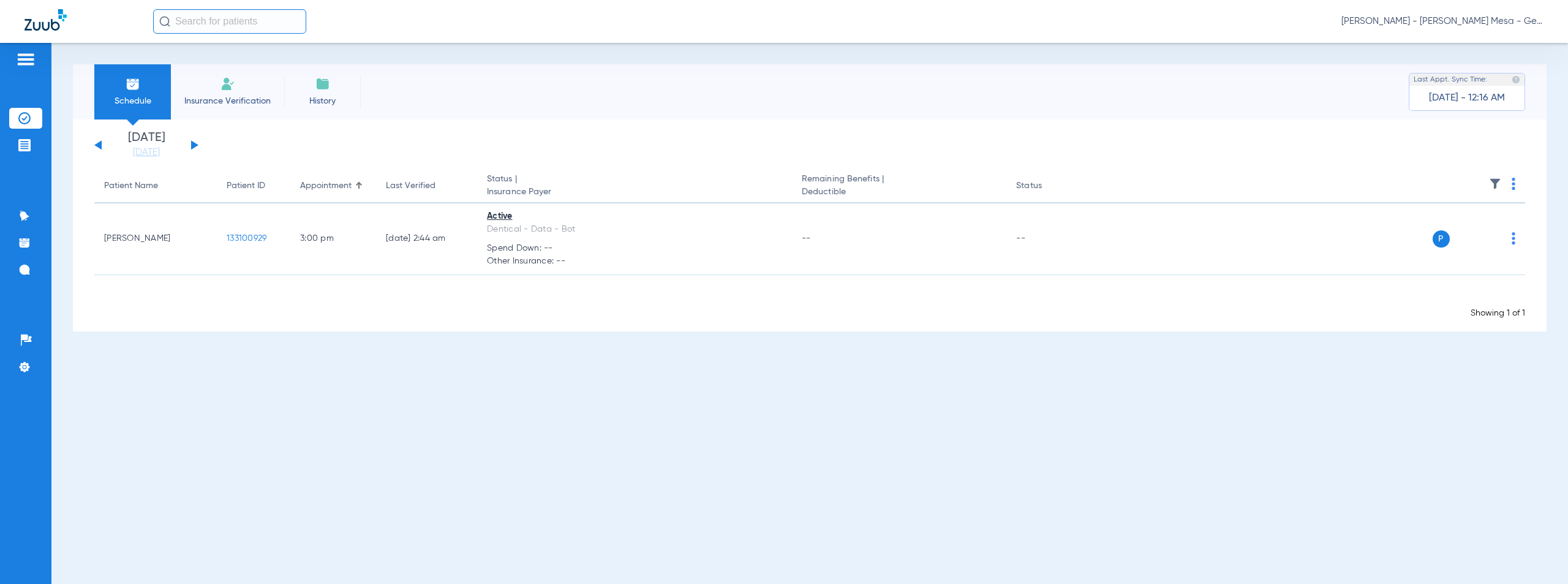
click at [1514, 181] on img at bounding box center [1513, 184] width 4 height 12
click at [1438, 231] on span "Verify All" at bounding box center [1468, 232] width 74 height 9
click at [1433, 21] on span "[PERSON_NAME] - [PERSON_NAME] Mesa - General | The Super Dentists" at bounding box center [1442, 21] width 202 height 12
click at [1479, 47] on span "Account Selection" at bounding box center [1497, 44] width 69 height 9
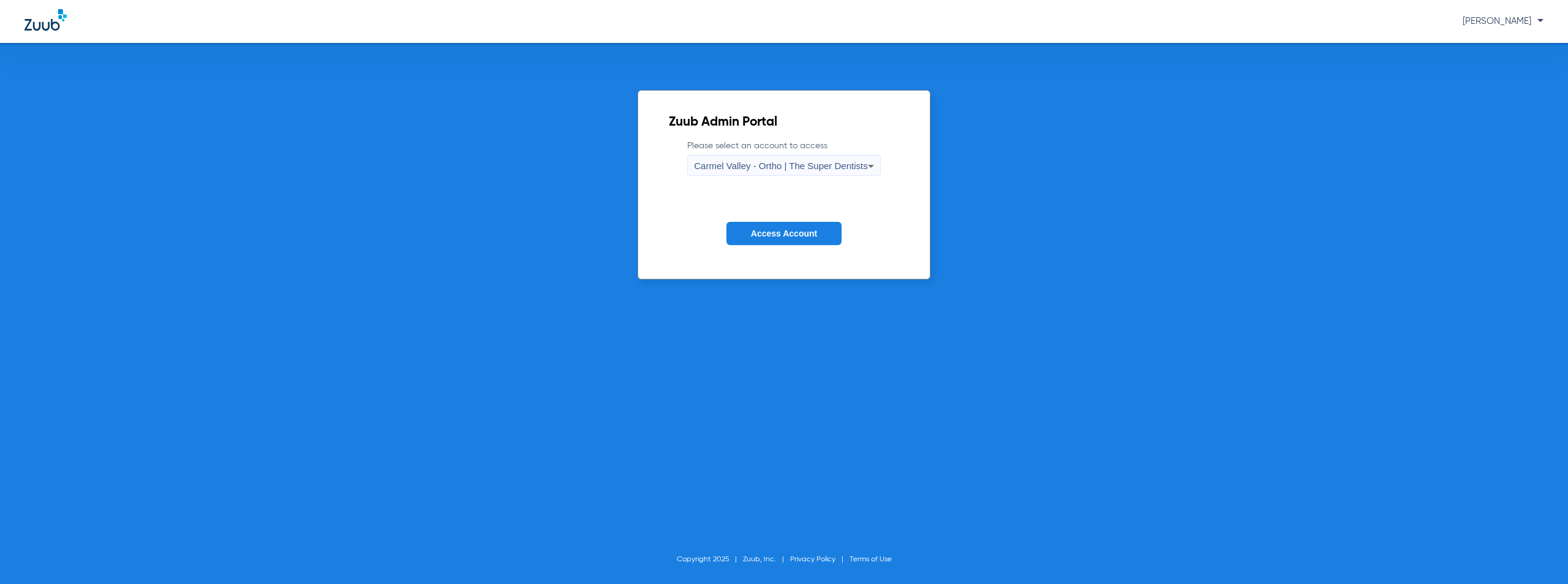
click at [790, 165] on span "Carmel Valley - Ortho | The Super Dentists" at bounding box center [780, 165] width 173 height 10
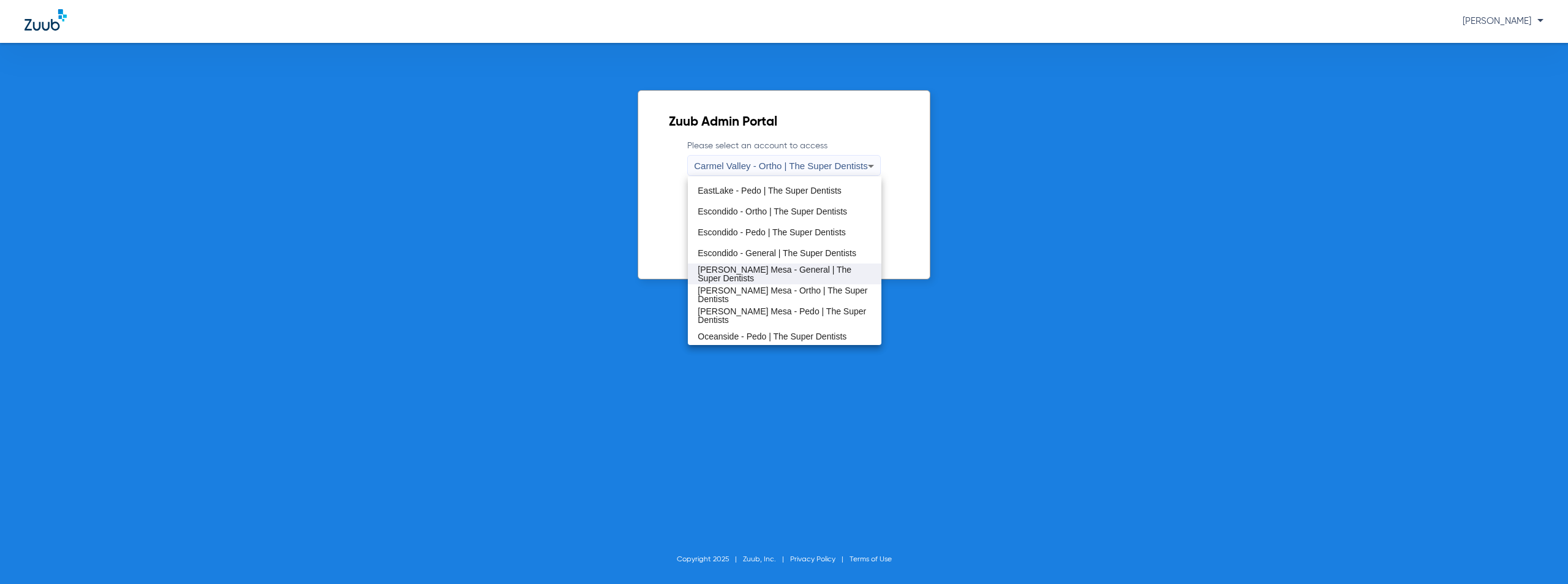
scroll to position [144, 0]
click at [750, 300] on mat-option "[PERSON_NAME] Mesa - Pedo | The Super Dentists" at bounding box center [784, 293] width 193 height 21
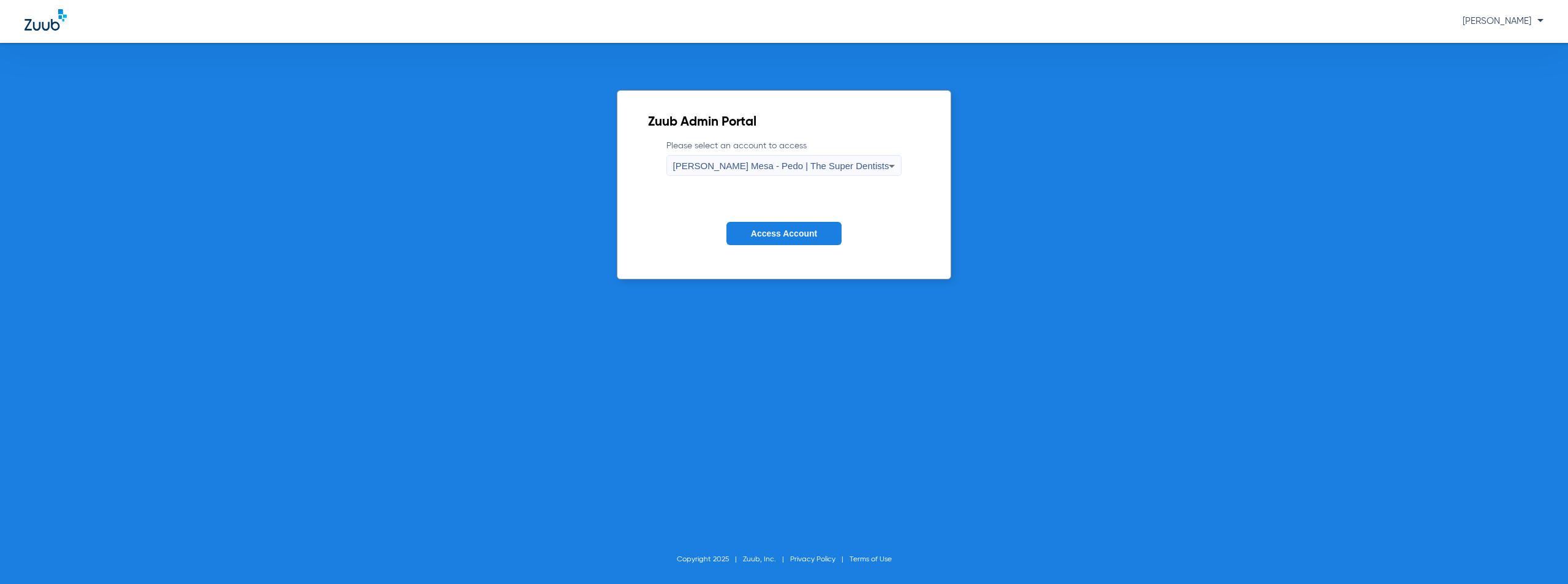
click at [809, 224] on button "Access Account" at bounding box center [784, 233] width 115 height 24
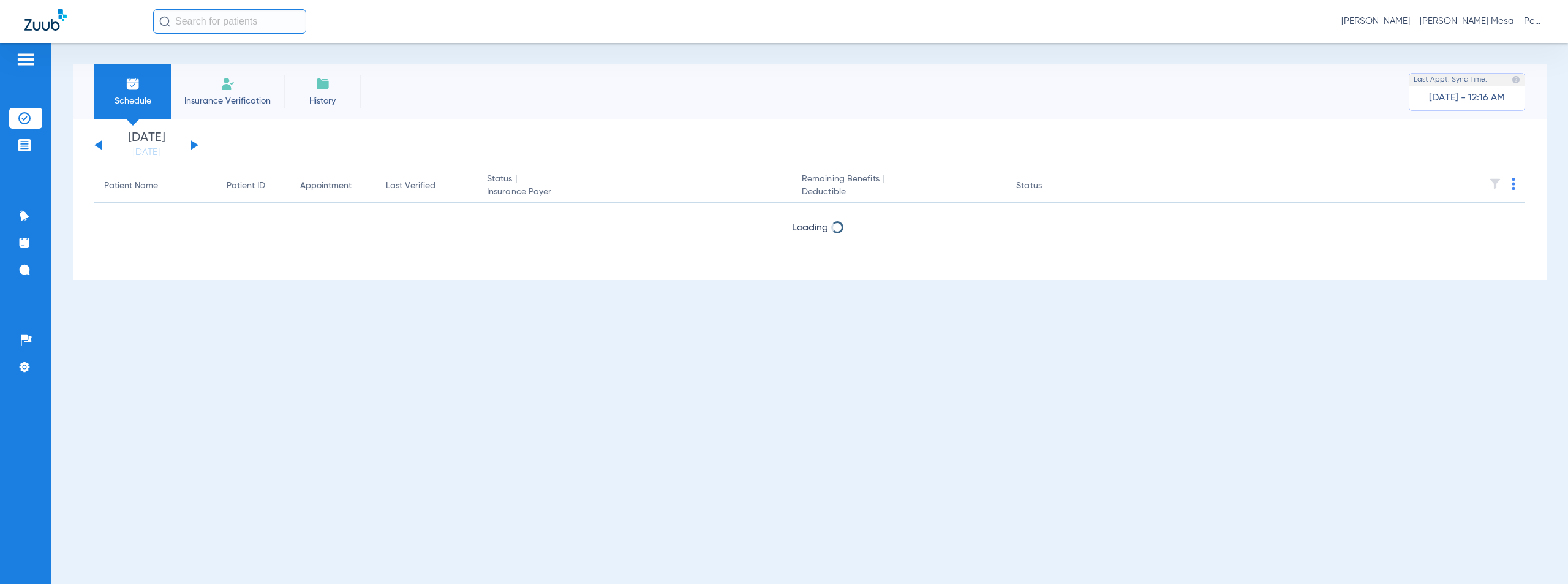
click at [194, 143] on button at bounding box center [195, 144] width 7 height 9
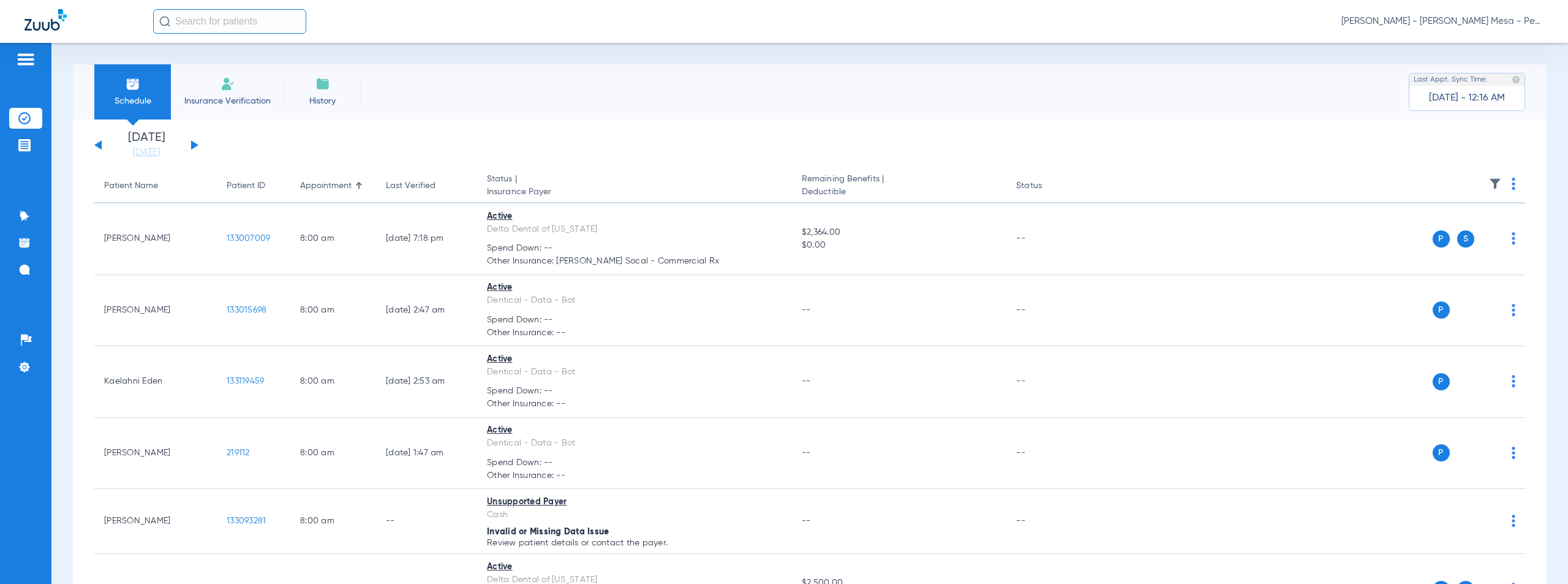
click at [1512, 184] on img at bounding box center [1513, 184] width 4 height 12
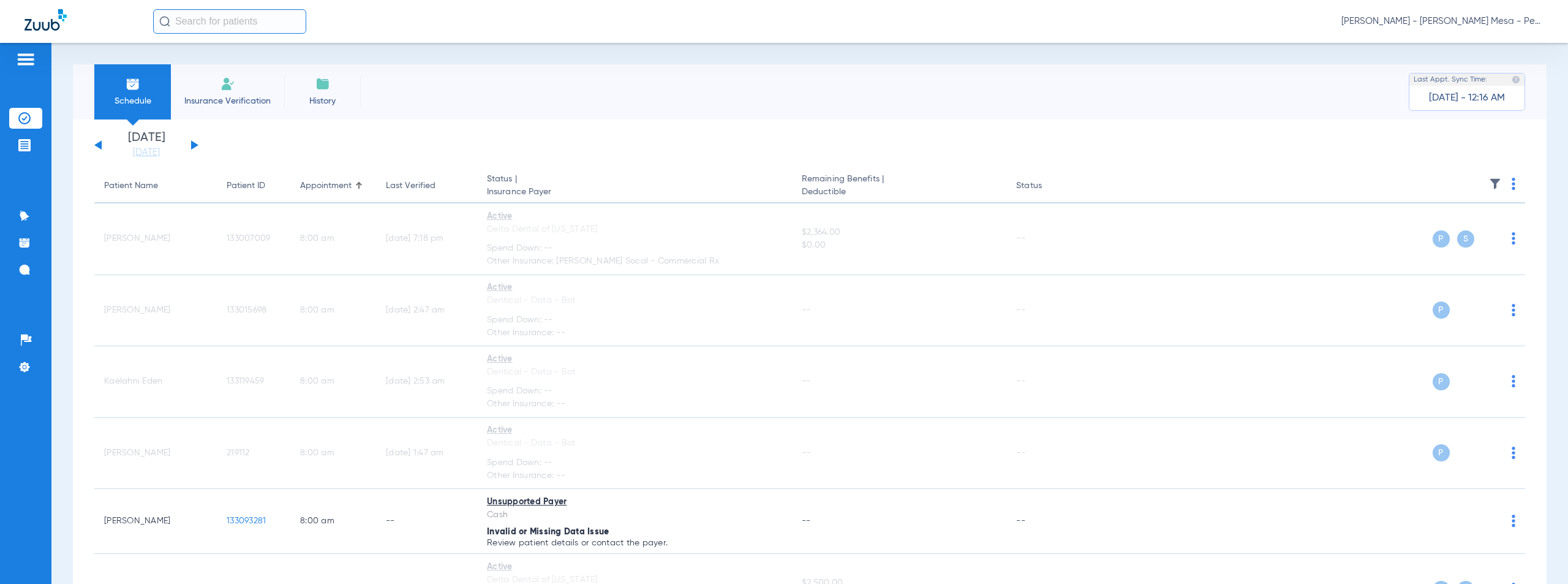
click at [1457, 23] on span "[PERSON_NAME] - [PERSON_NAME] Mesa - Pedo | The Super Dentists" at bounding box center [1442, 21] width 202 height 12
click at [1484, 44] on span "Account Selection" at bounding box center [1497, 44] width 69 height 9
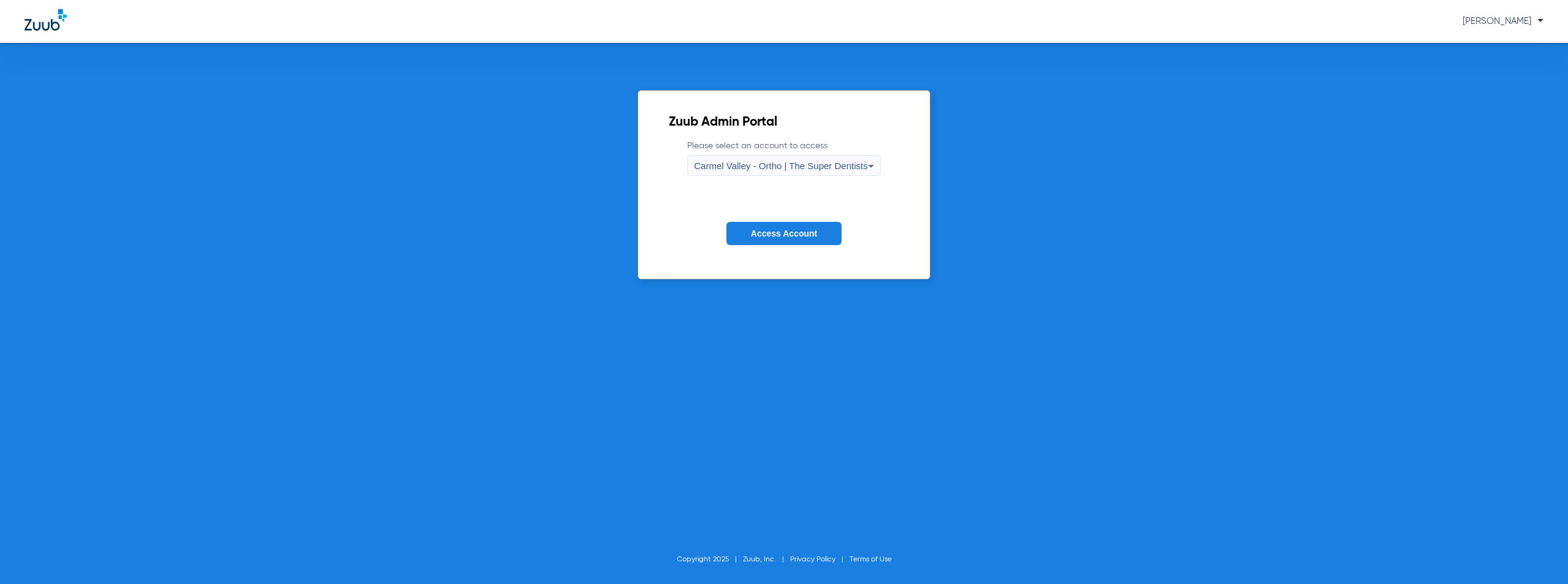
click at [785, 163] on span "Carmel Valley - Ortho | The Super Dentists" at bounding box center [780, 165] width 173 height 10
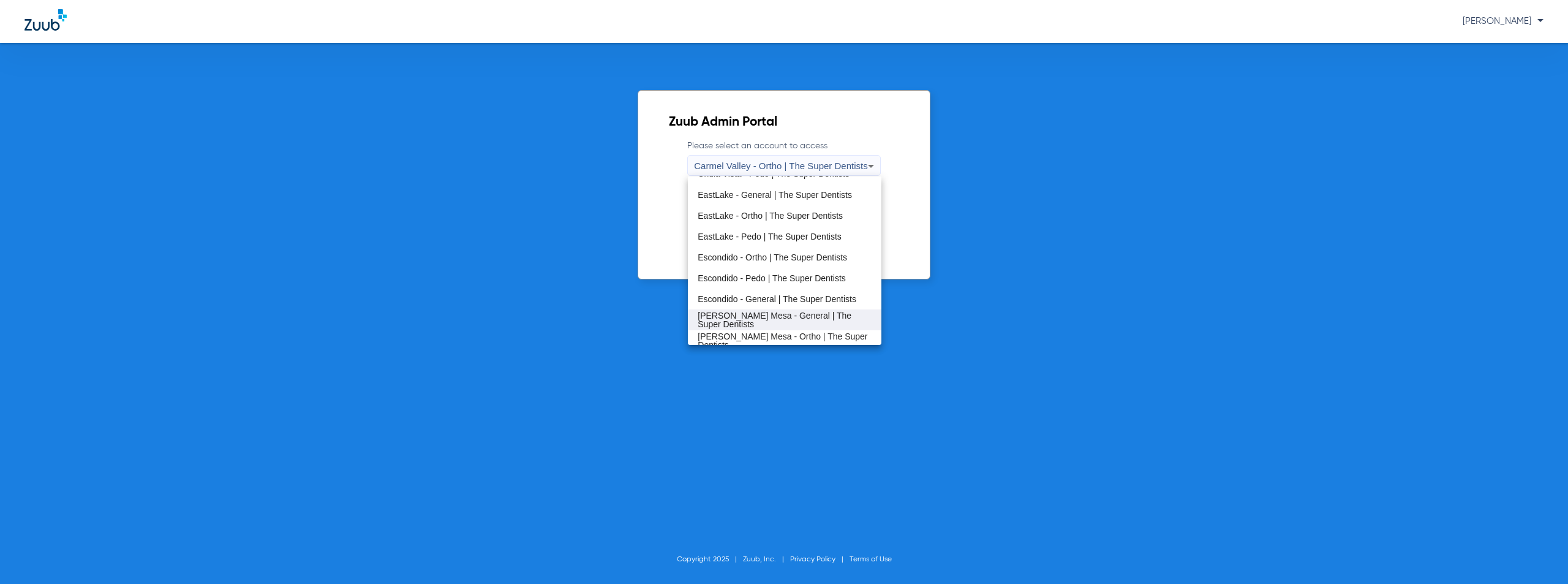
scroll to position [144, 0]
click at [750, 313] on span "Oceanside - Pedo | The Super Dentists" at bounding box center [772, 314] width 149 height 9
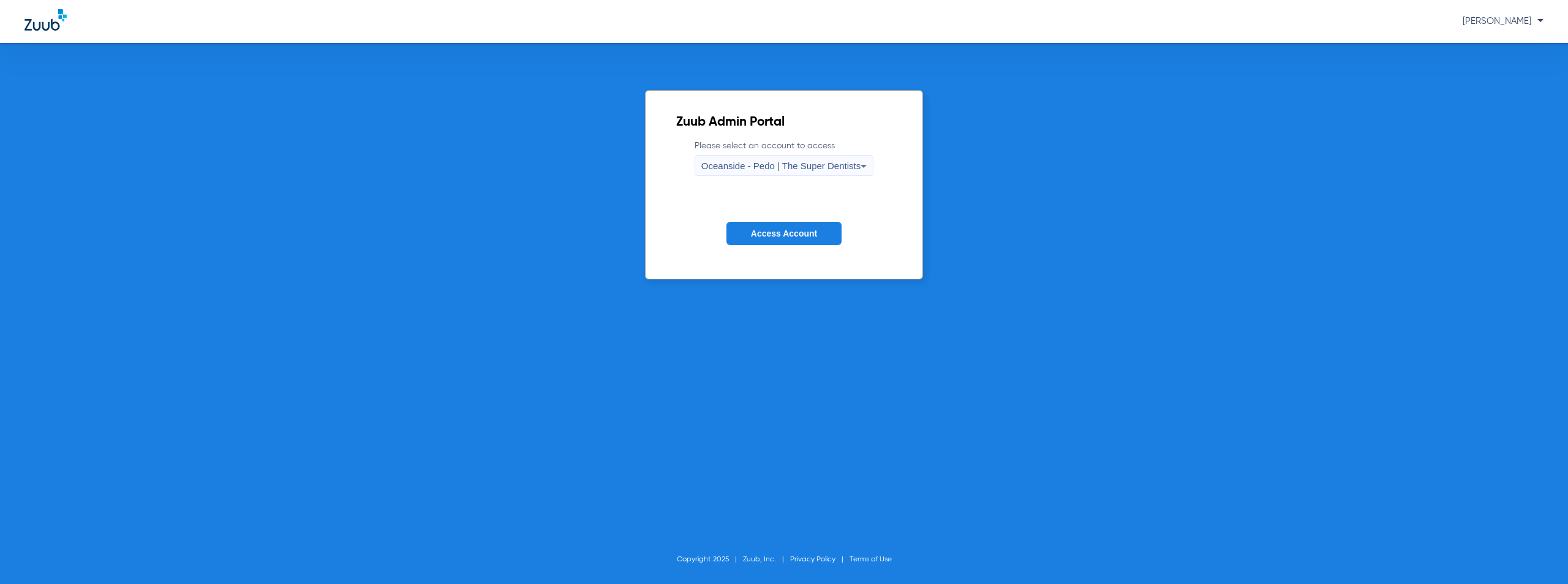
click at [790, 235] on span "Access Account" at bounding box center [784, 233] width 66 height 10
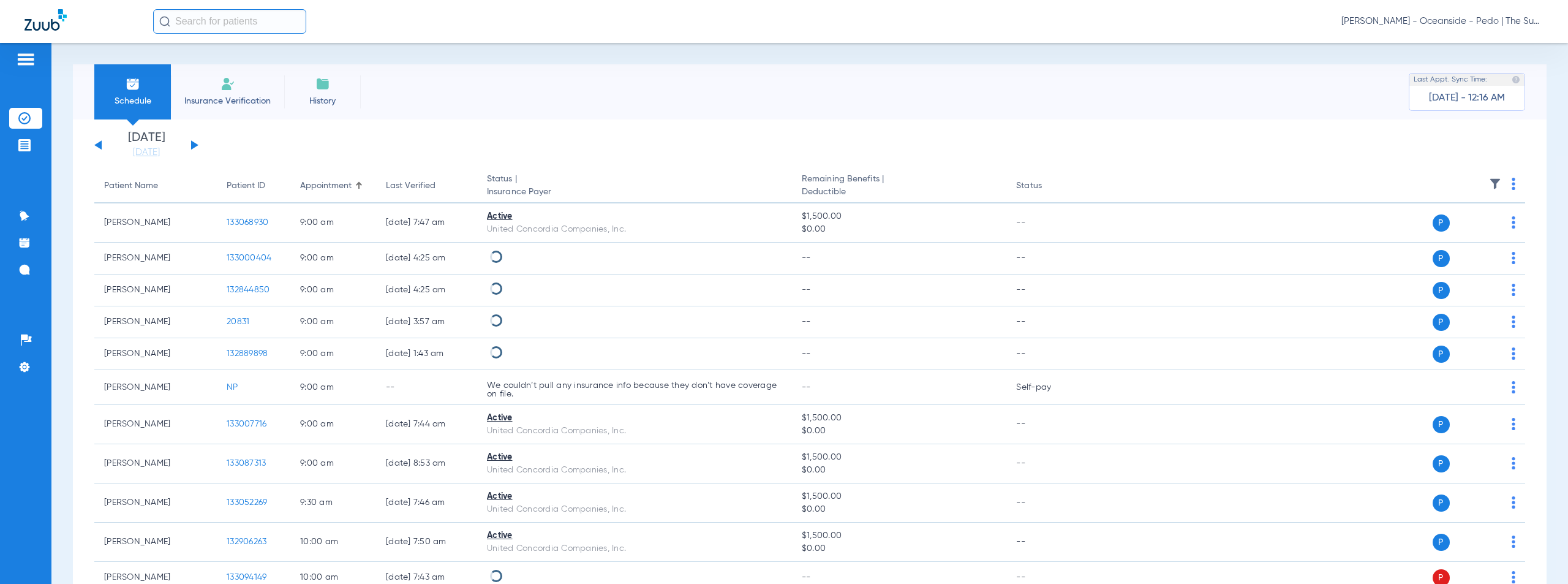
click at [195, 143] on button at bounding box center [195, 144] width 7 height 9
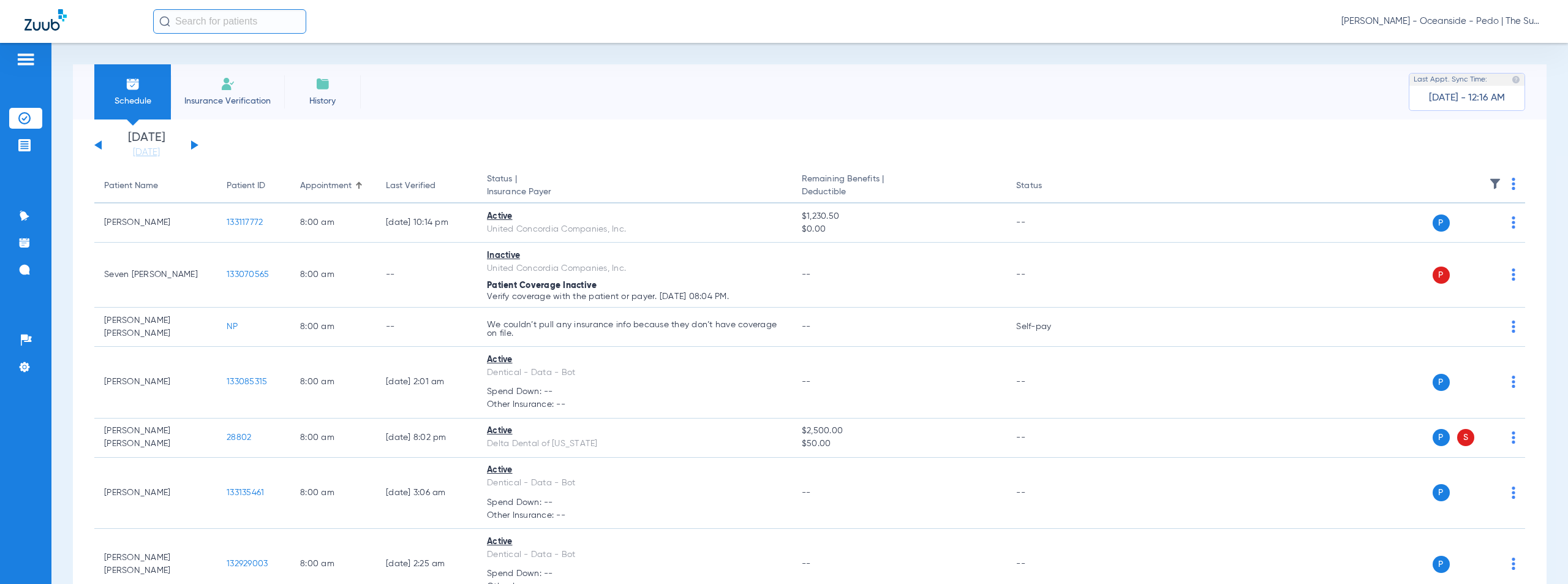
click at [1507, 185] on th at bounding box center [1307, 186] width 436 height 34
click at [1512, 182] on img at bounding box center [1513, 184] width 4 height 12
click at [1443, 229] on span "Verify All" at bounding box center [1457, 232] width 77 height 9
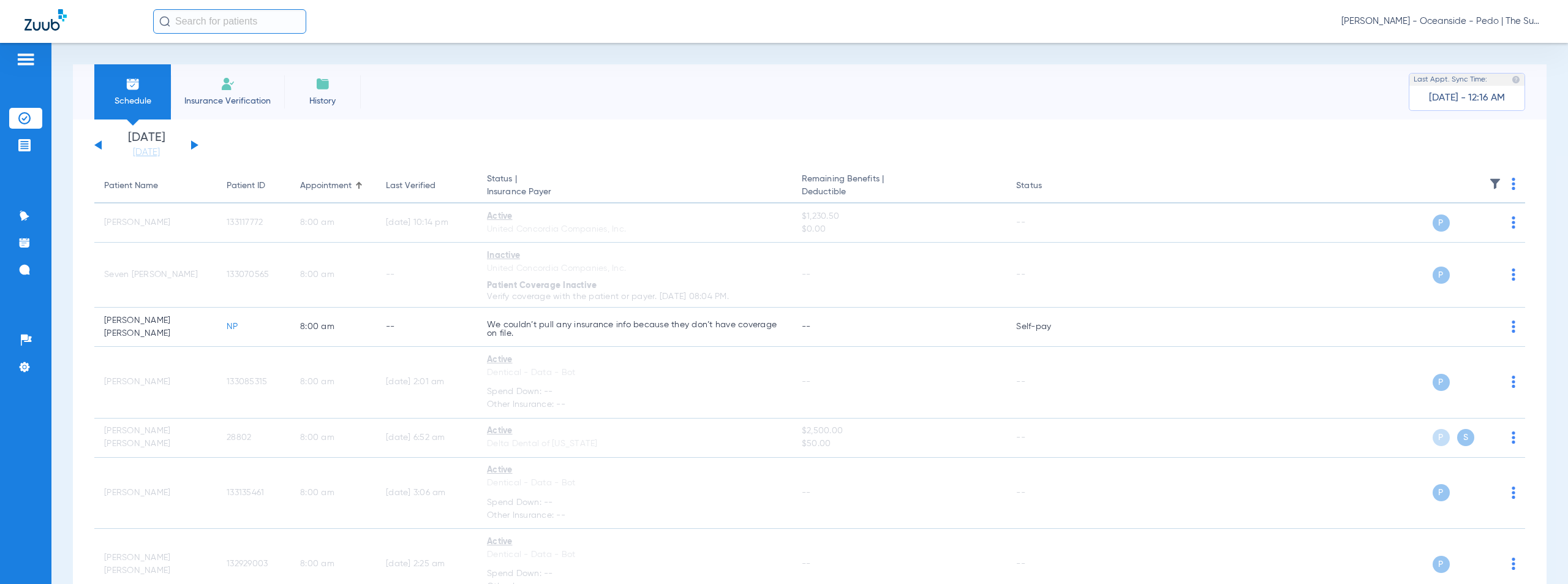
click at [1472, 23] on span "[PERSON_NAME] - Oceanside - Pedo | The Super Dentists" at bounding box center [1442, 21] width 202 height 12
click at [1495, 41] on span "Account Selection" at bounding box center [1497, 44] width 69 height 9
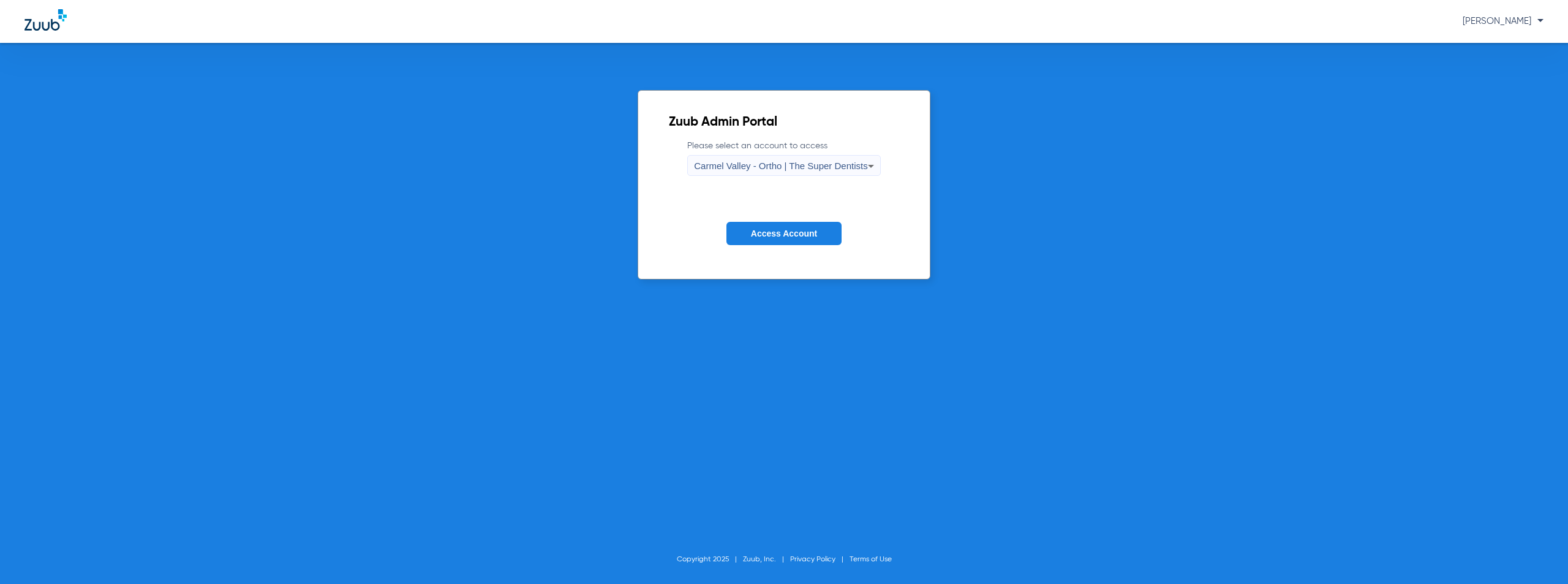
click at [786, 161] on span "Carmel Valley - Ortho | The Super Dentists" at bounding box center [780, 165] width 173 height 10
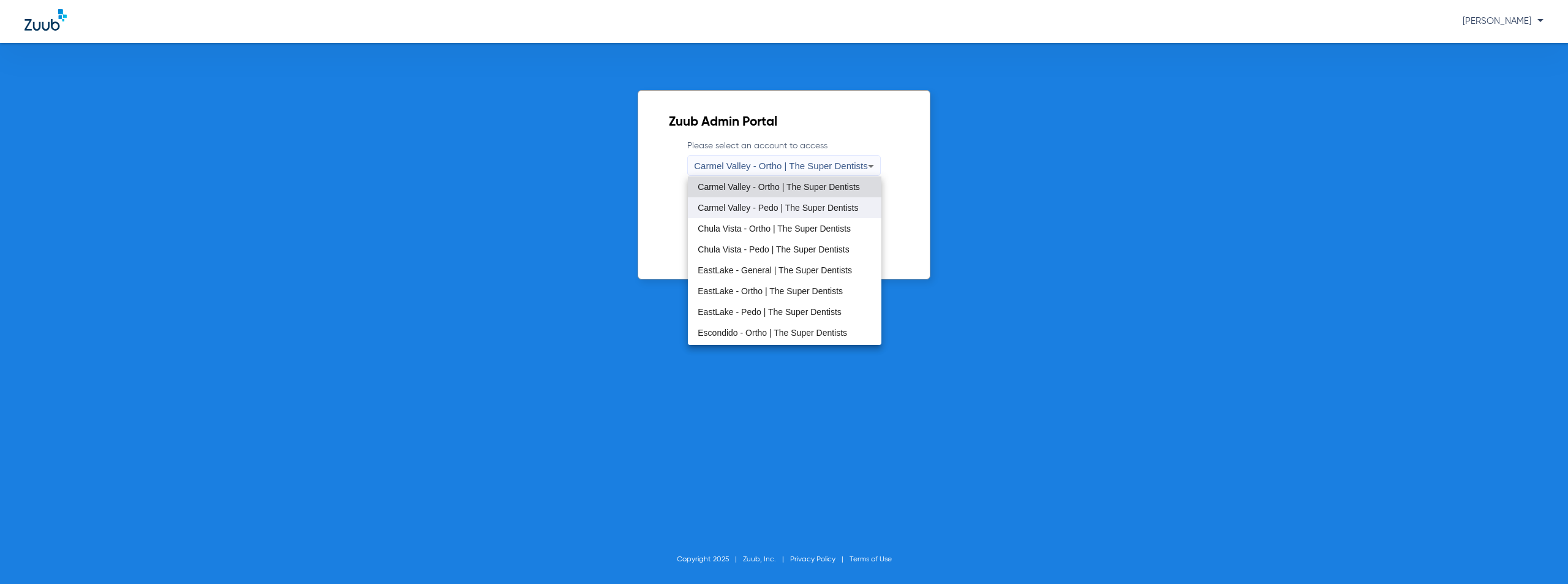
click at [748, 210] on span "Carmel Valley - Pedo | The Super Dentists" at bounding box center [777, 208] width 160 height 9
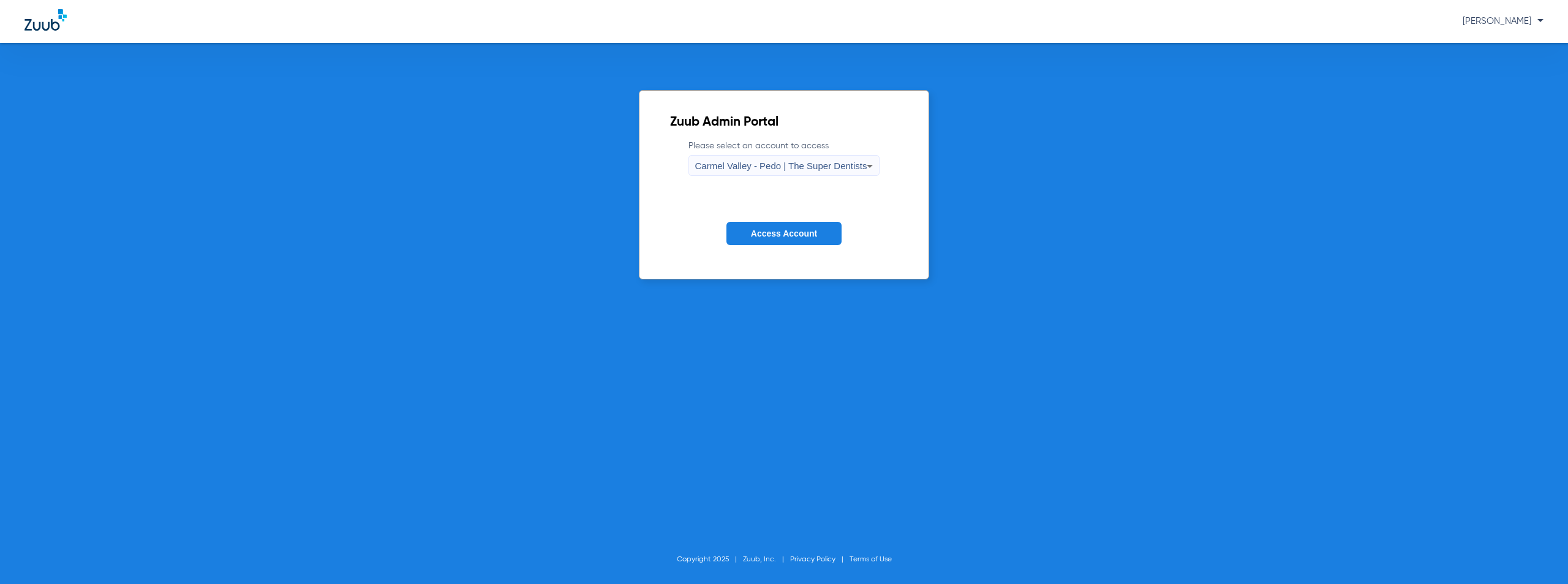
click at [779, 234] on span "Access Account" at bounding box center [784, 233] width 66 height 10
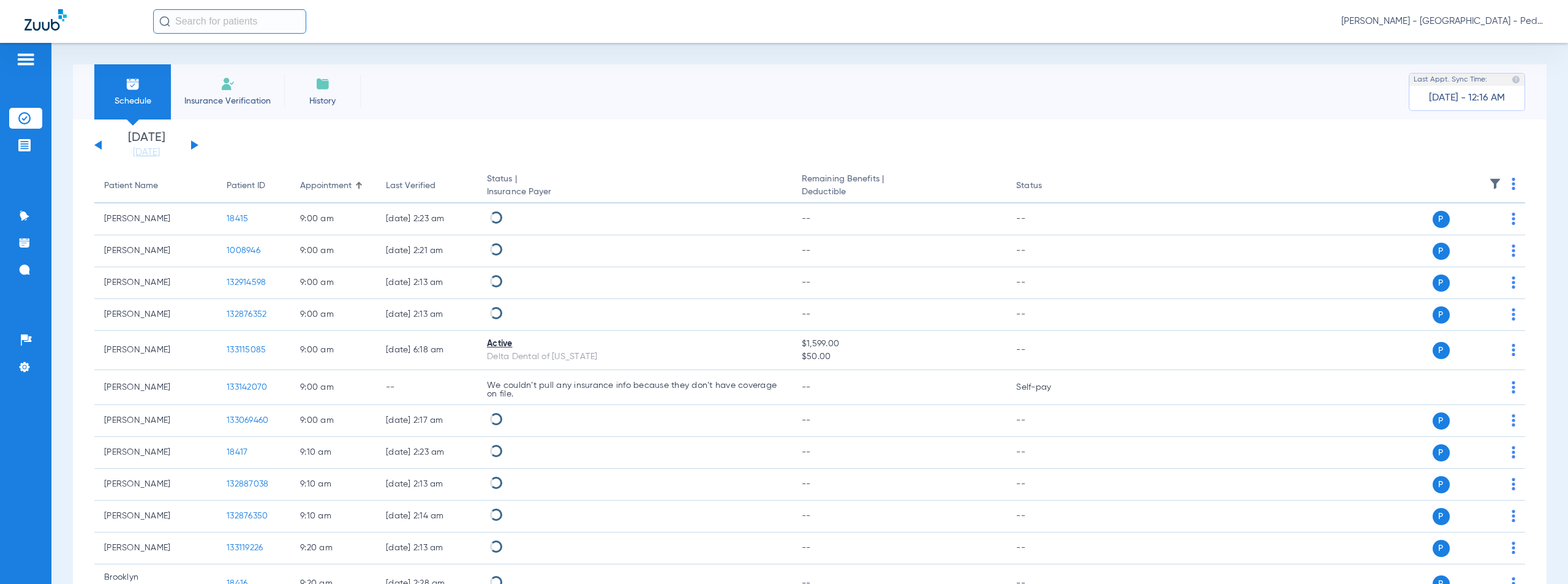
click at [193, 144] on button at bounding box center [195, 144] width 7 height 9
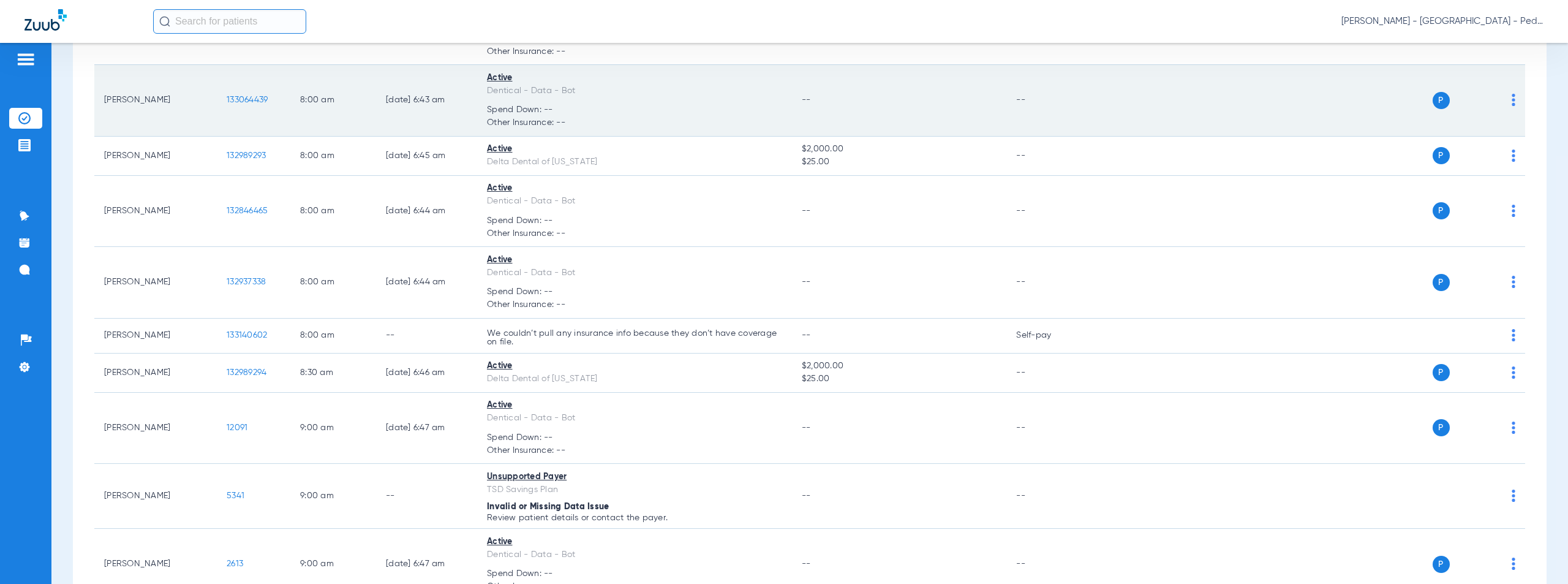
scroll to position [360, 0]
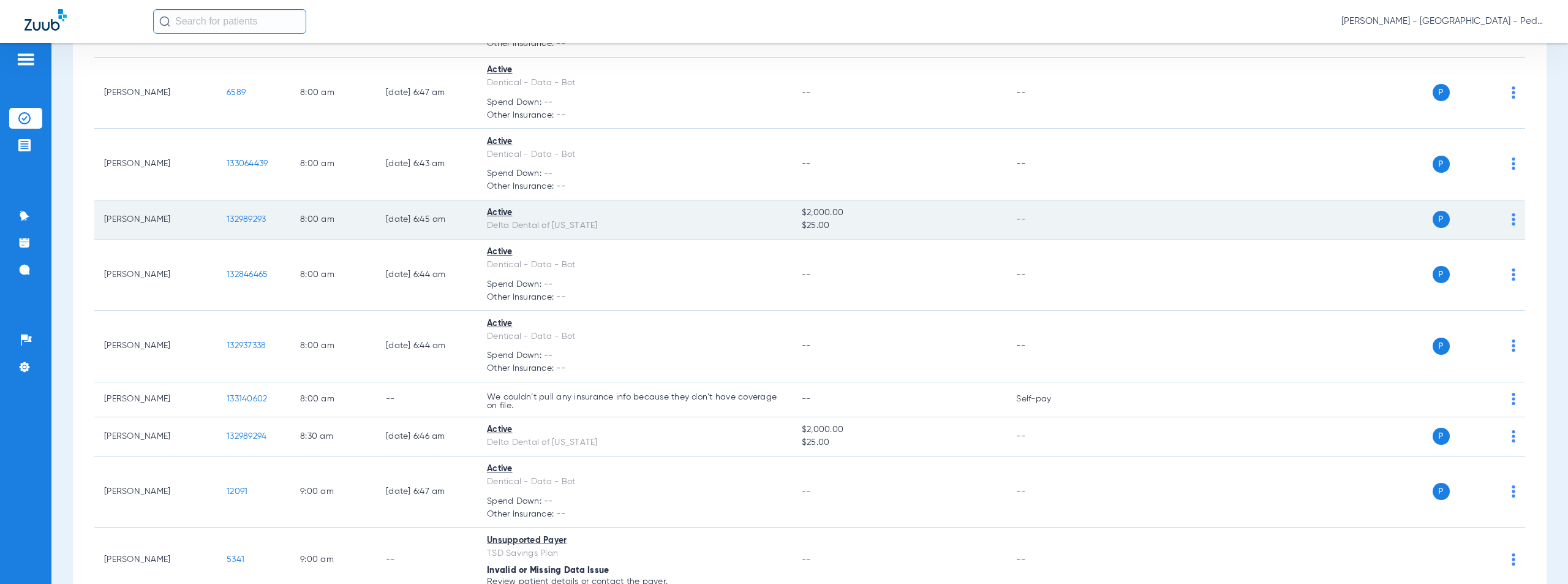
click at [240, 220] on span "132989293" at bounding box center [246, 219] width 39 height 9
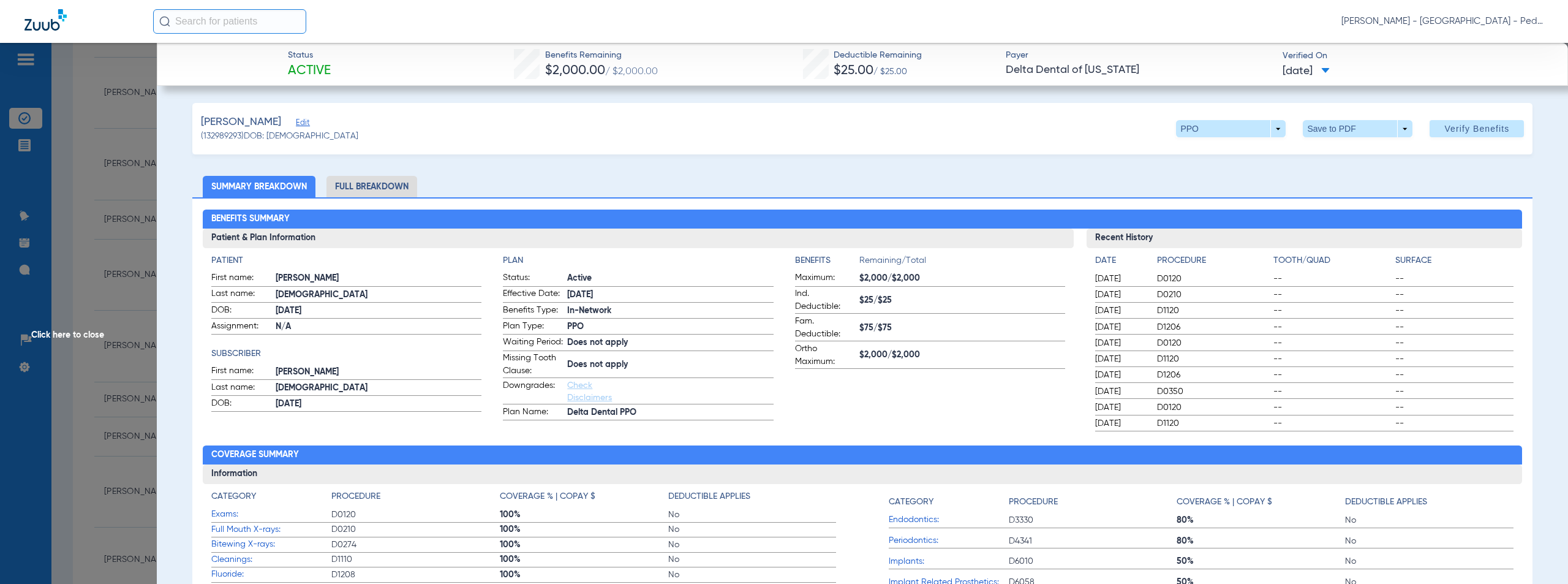
click at [63, 335] on span "Click here to close" at bounding box center [78, 335] width 157 height 584
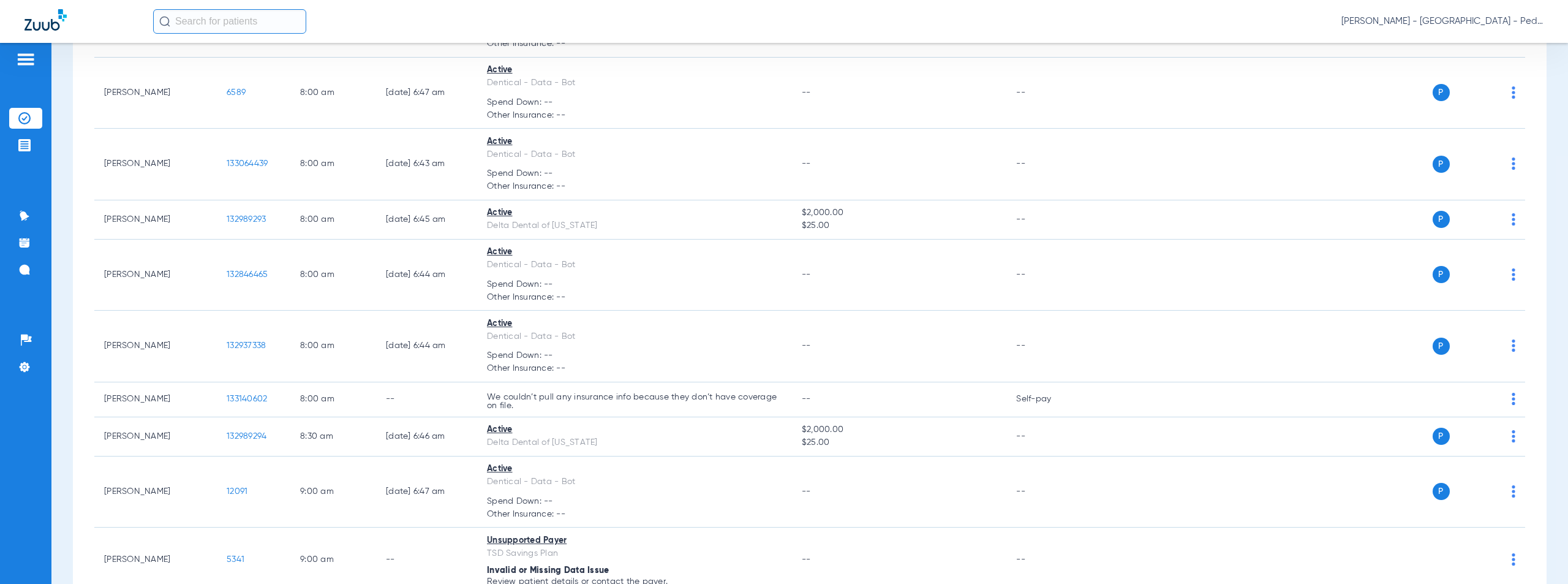
scroll to position [1413, 0]
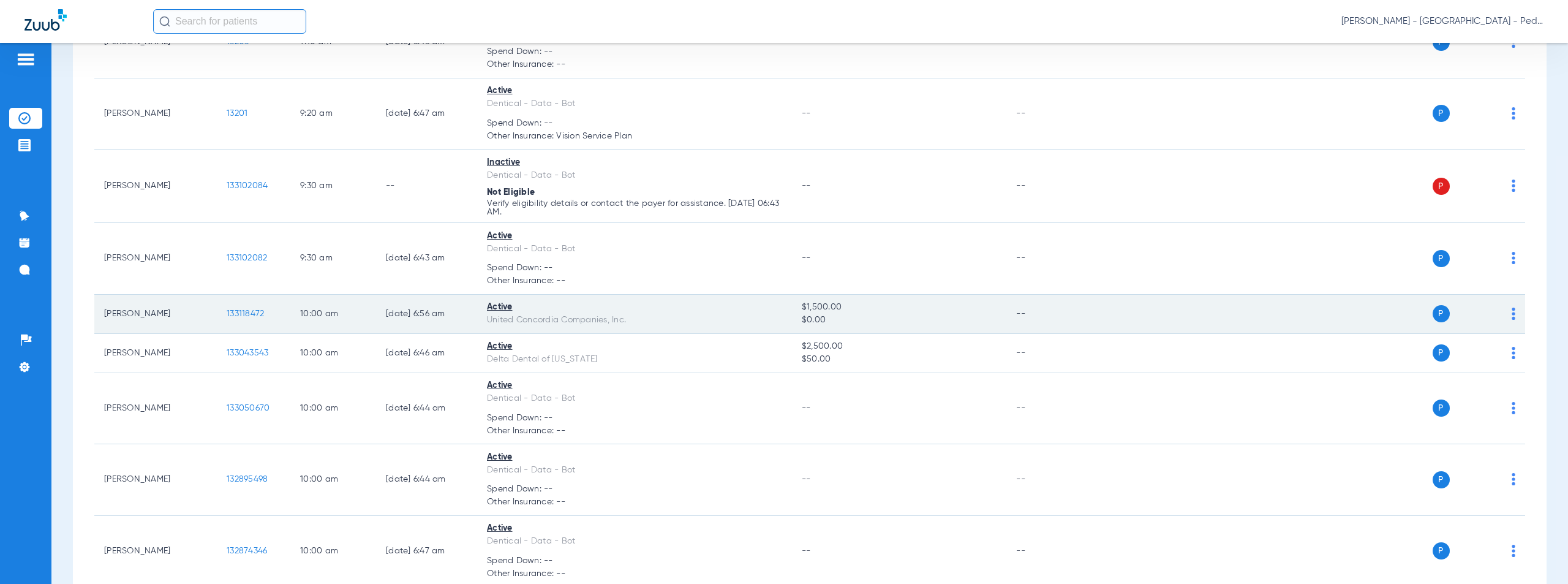
click at [237, 314] on span "133118472" at bounding box center [245, 314] width 37 height 9
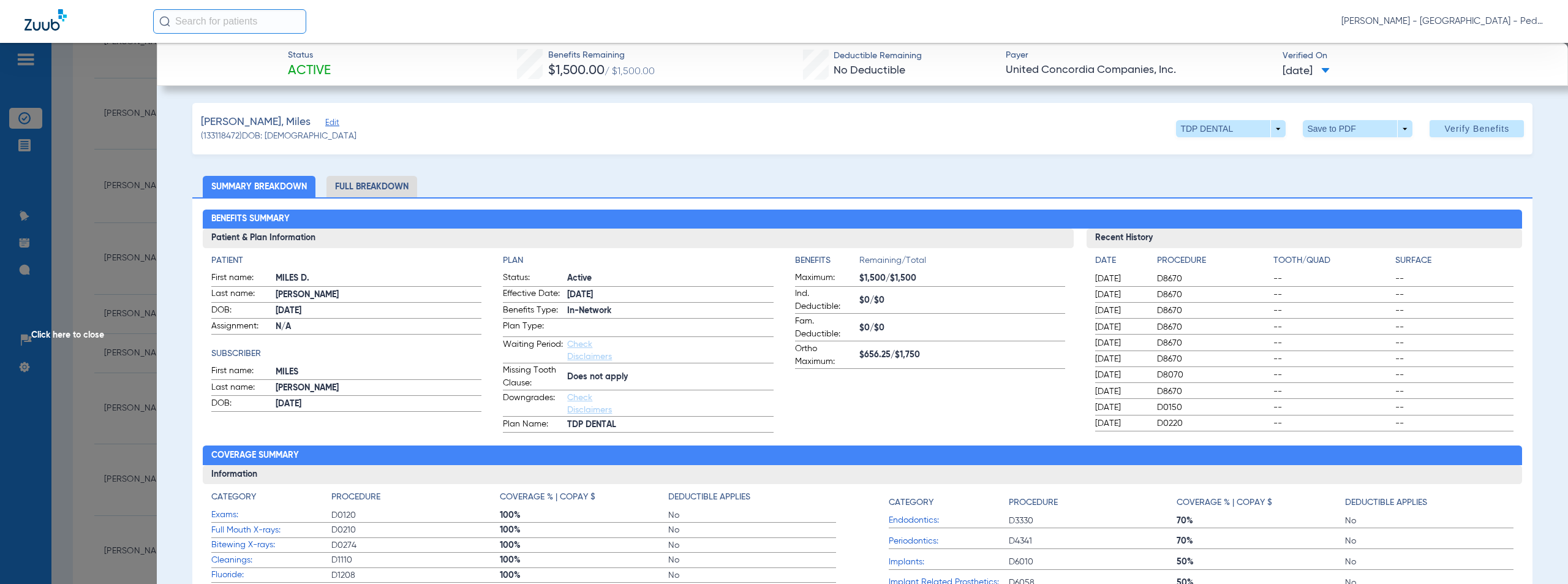
click at [69, 336] on span "Click here to close" at bounding box center [78, 335] width 157 height 584
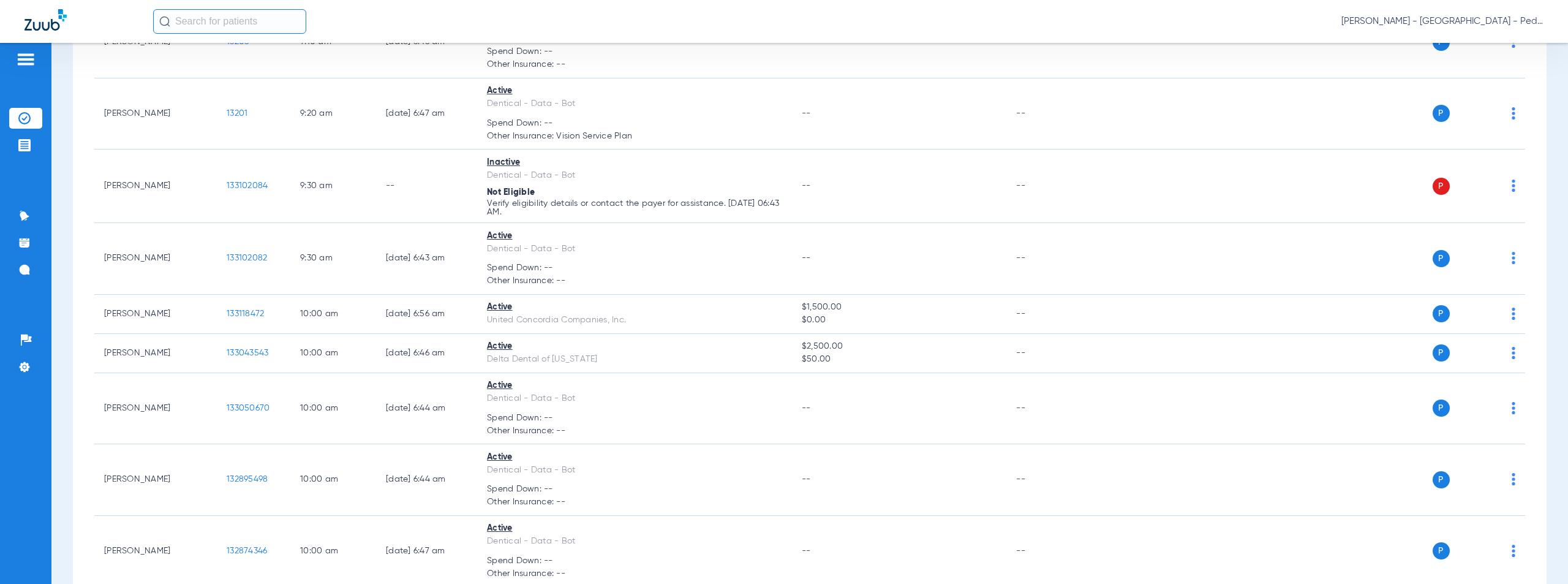
scroll to position [4265, 0]
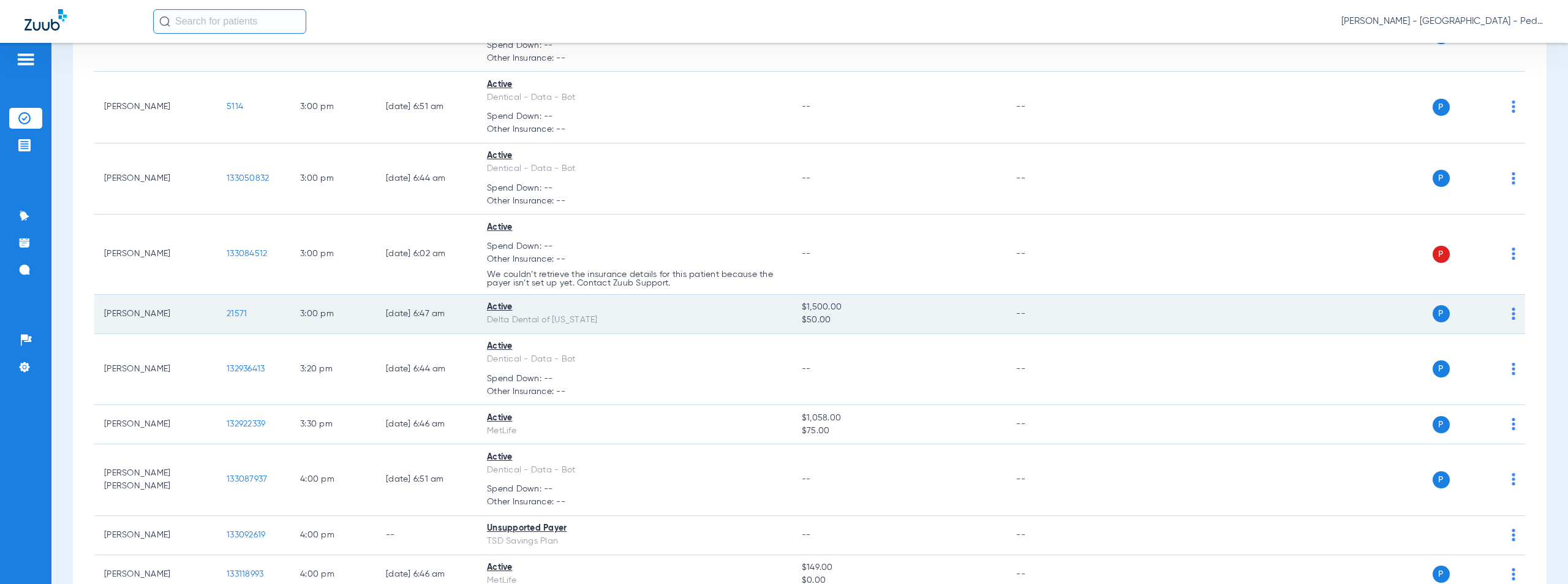
click at [234, 312] on span "21571" at bounding box center [236, 314] width 20 height 9
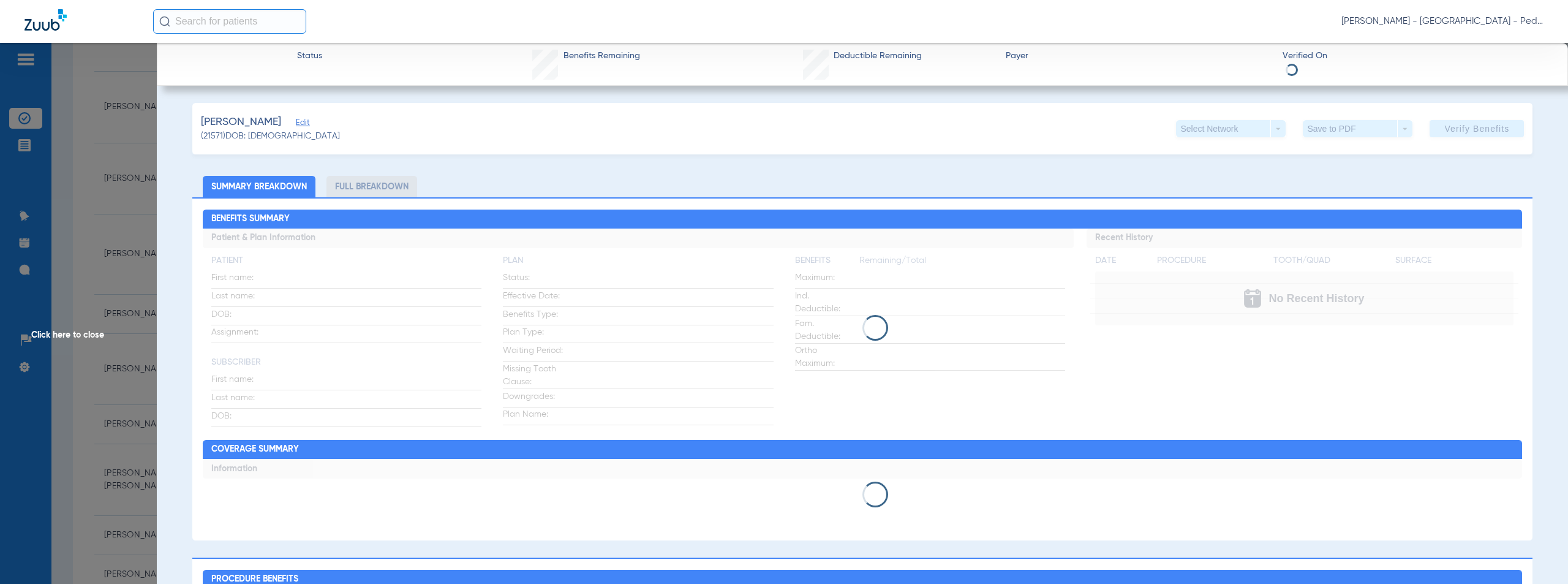
click at [676, 88] on app-member-insurance-verification-view "Status Benefits Remaining Deductible Remaining Payer Verified On [PERSON_NAME] …" at bounding box center [862, 538] width 1411 height 991
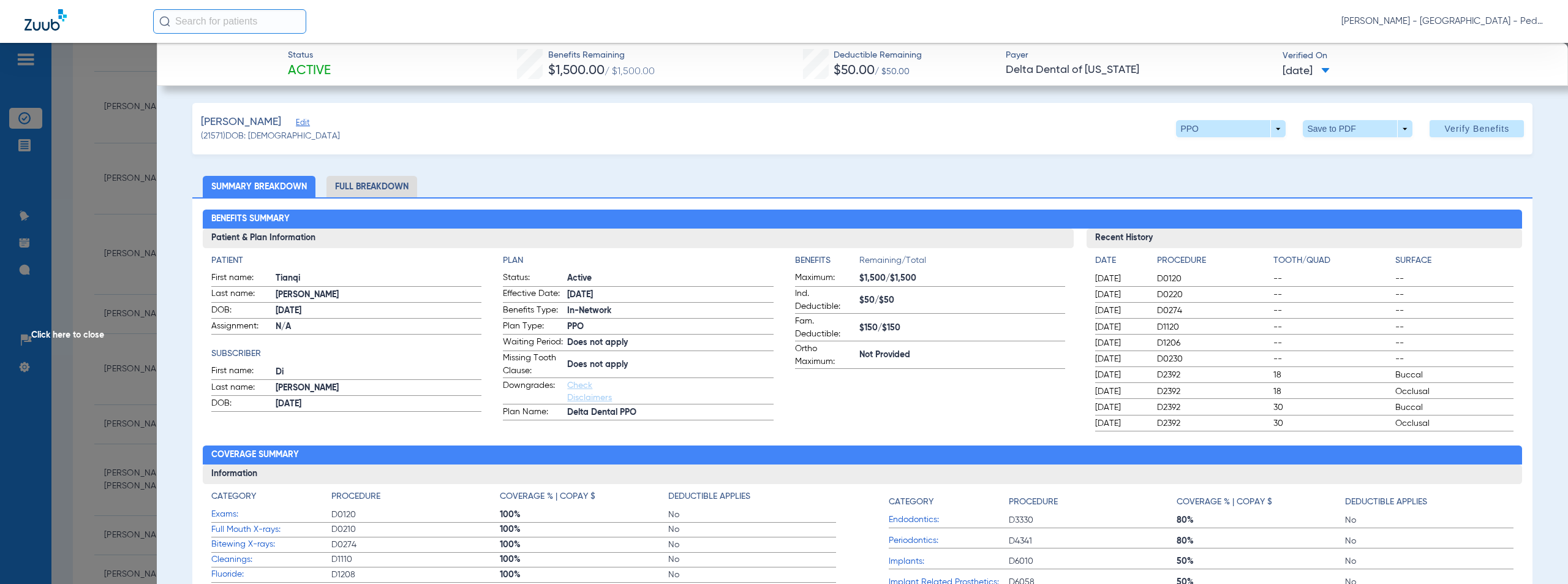
click at [86, 337] on span "Click here to close" at bounding box center [78, 335] width 157 height 584
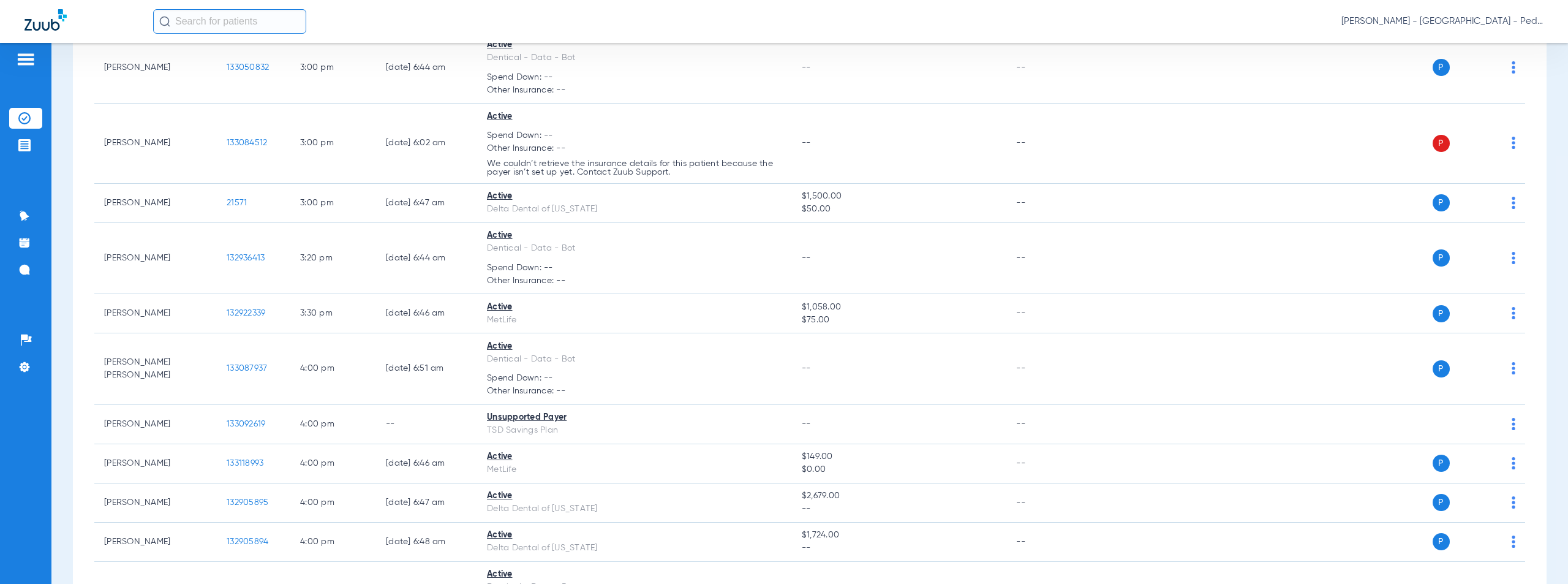
scroll to position [3931, 0]
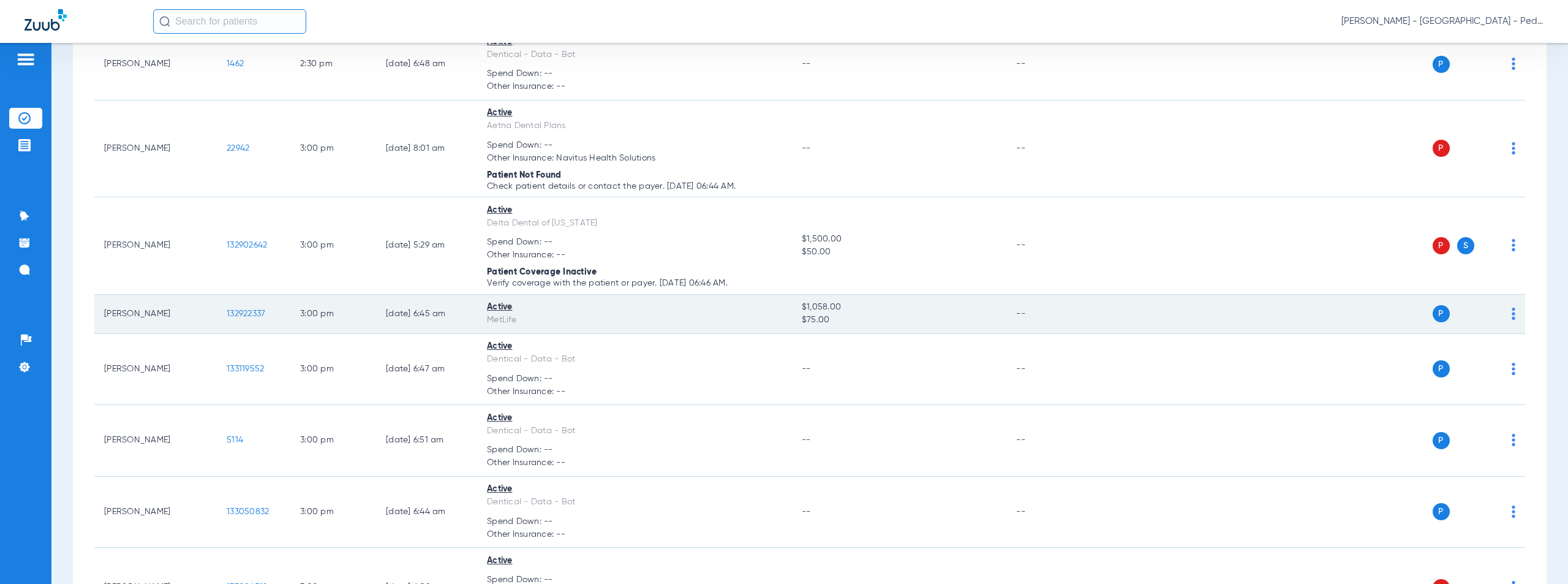
click at [245, 316] on span "132922337" at bounding box center [246, 314] width 39 height 9
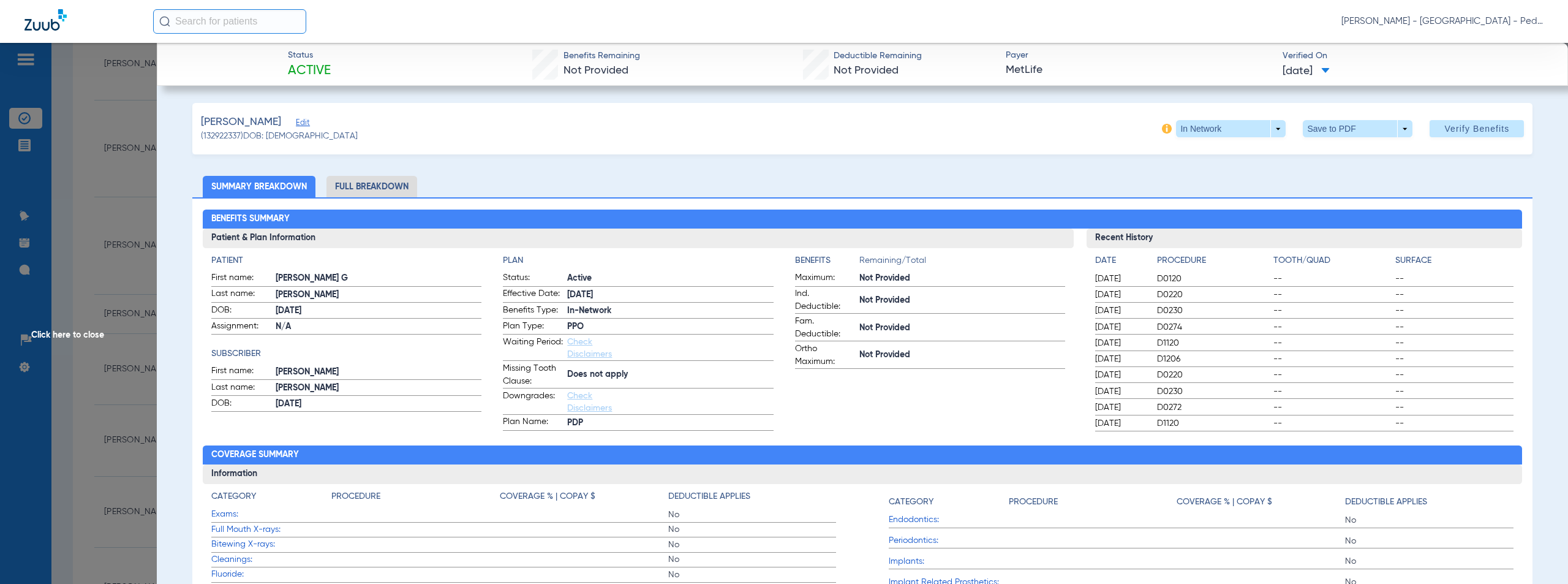
click at [504, 295] on span "Effective Date:" at bounding box center [533, 295] width 60 height 15
click at [74, 335] on span "Click here to close" at bounding box center [78, 335] width 157 height 584
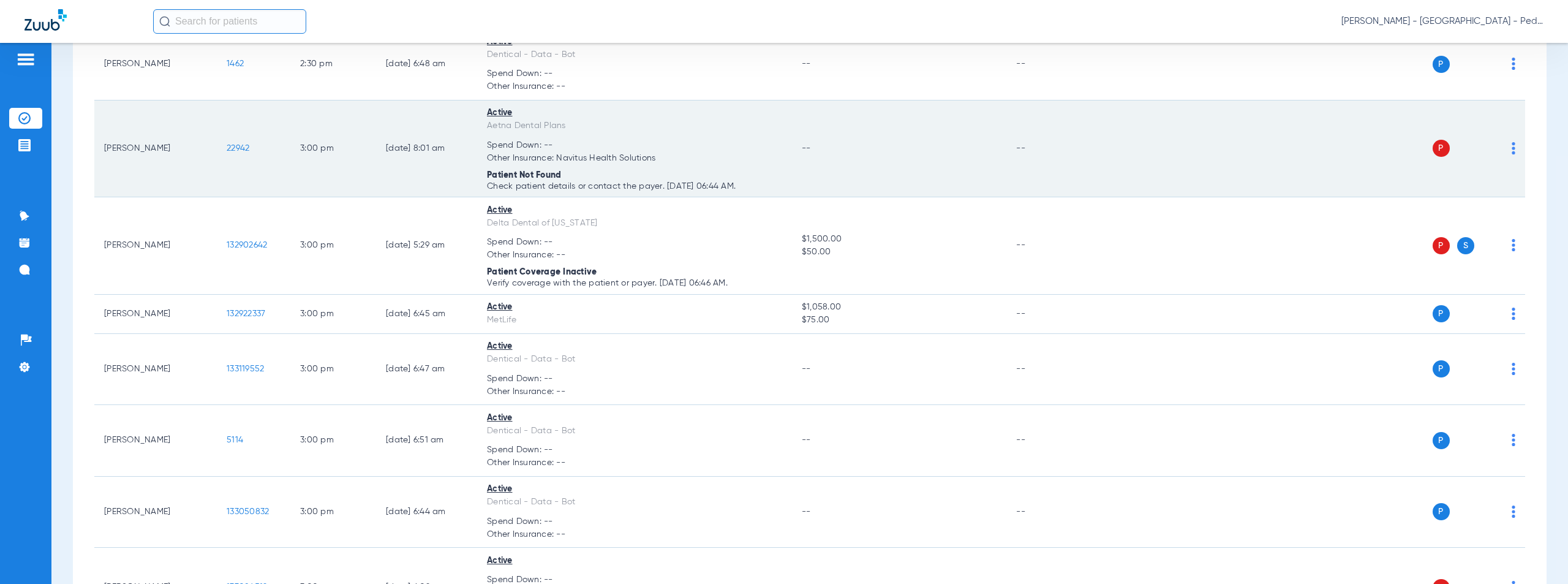
scroll to position [4375, 0]
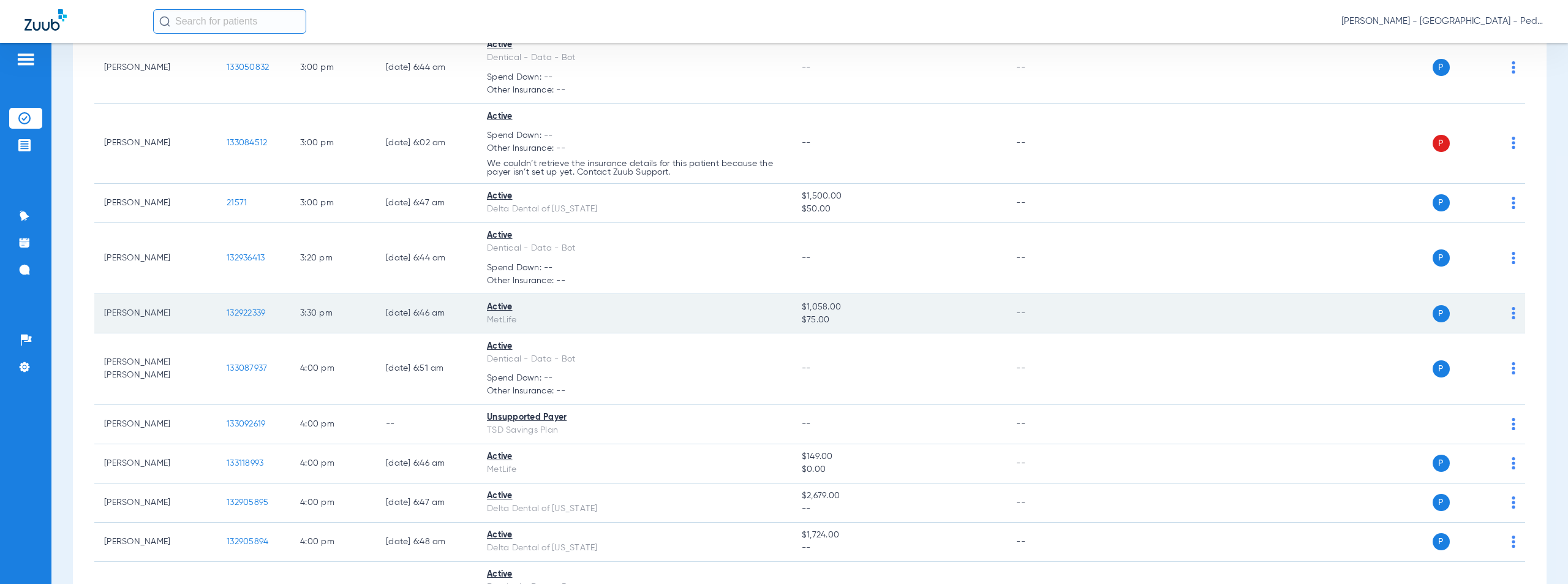
click at [242, 311] on span "132922339" at bounding box center [246, 313] width 39 height 9
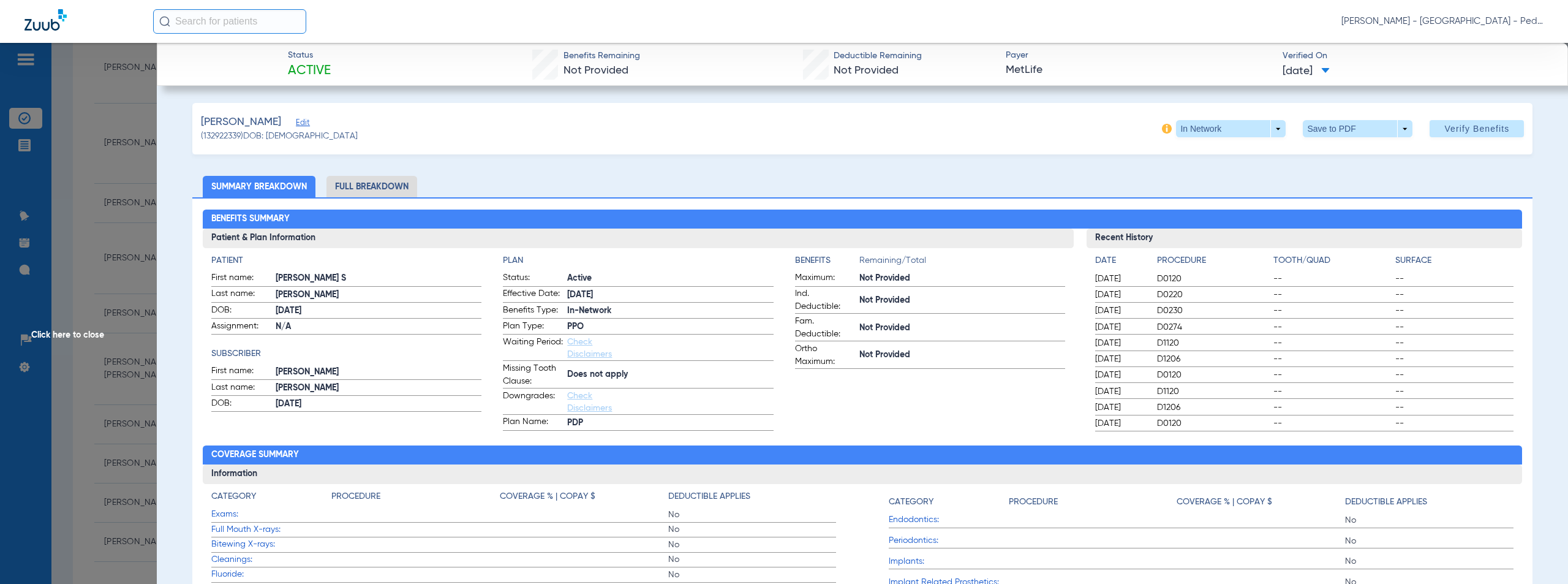
click at [655, 128] on div "[PERSON_NAME] Edit (132922339) DOB: [DEMOGRAPHIC_DATA] In Network arrow_drop_do…" at bounding box center [863, 129] width 1341 height 52
click at [74, 334] on span "Click here to close" at bounding box center [78, 335] width 157 height 584
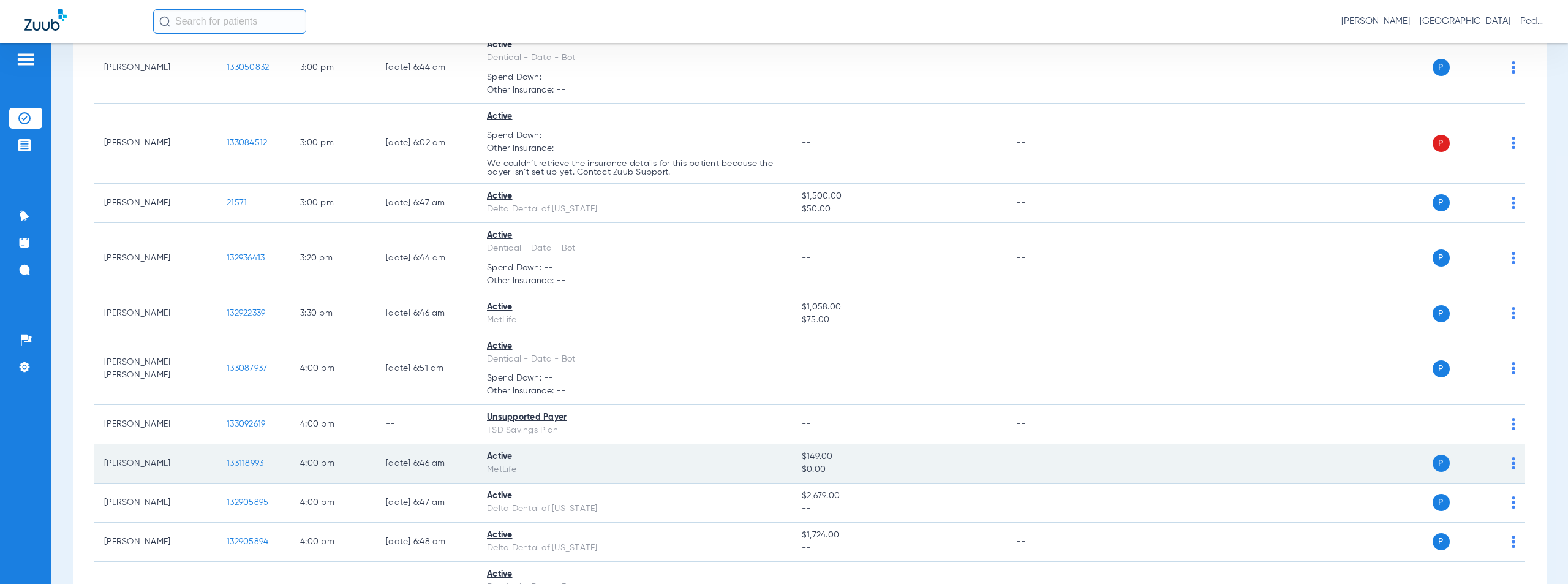
click at [251, 462] on span "133118993" at bounding box center [245, 463] width 37 height 9
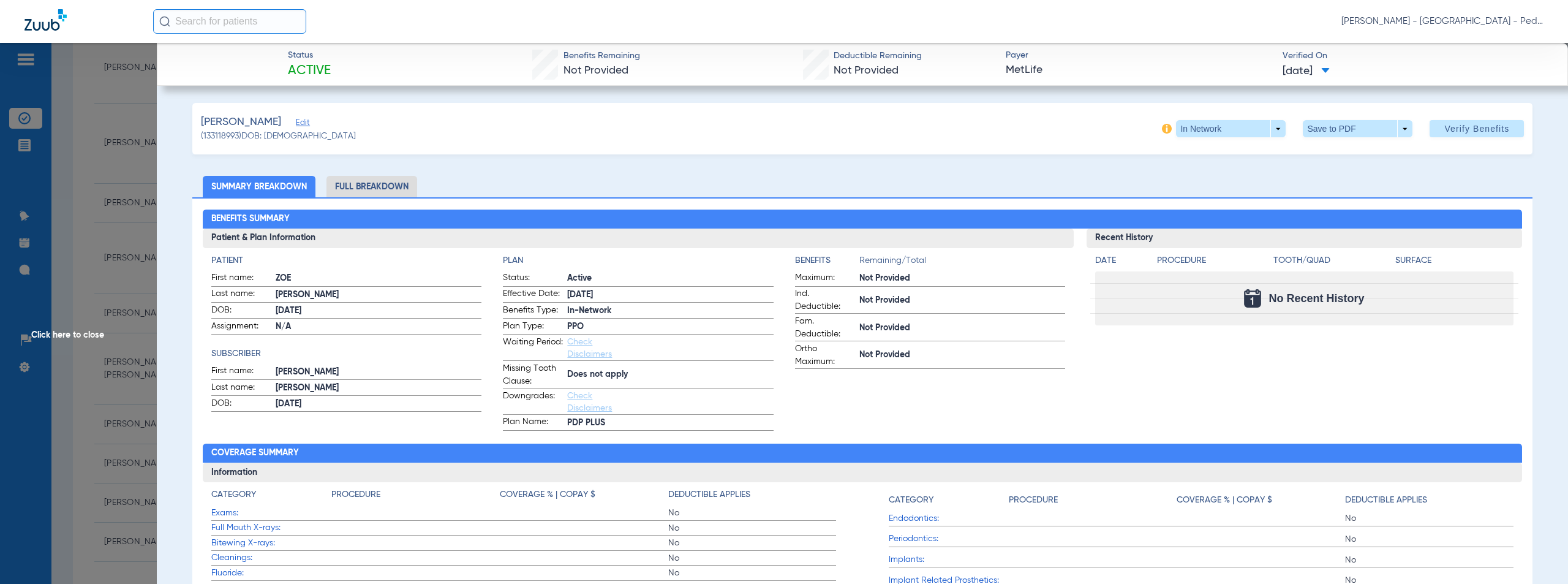
drag, startPoint x: 63, startPoint y: 336, endPoint x: 69, endPoint y: 333, distance: 6.7
click at [63, 336] on span "Click here to close" at bounding box center [78, 335] width 157 height 584
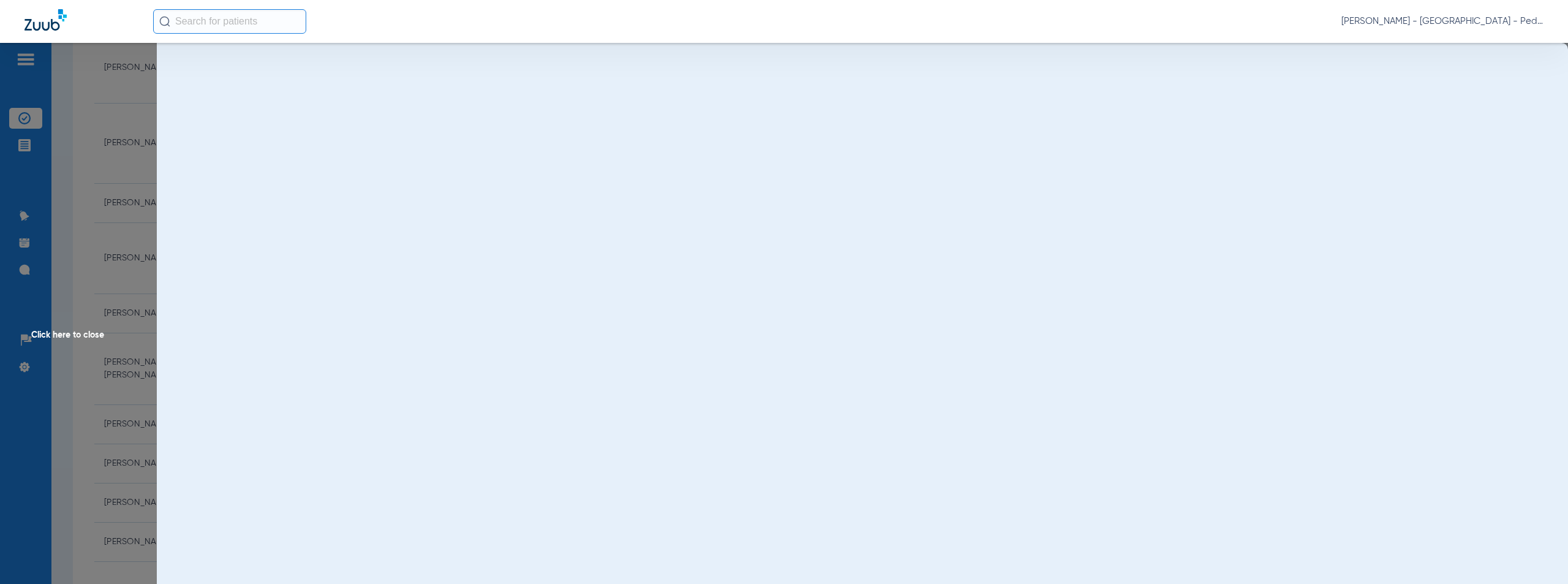
click at [70, 333] on span "Click here to close" at bounding box center [78, 335] width 157 height 584
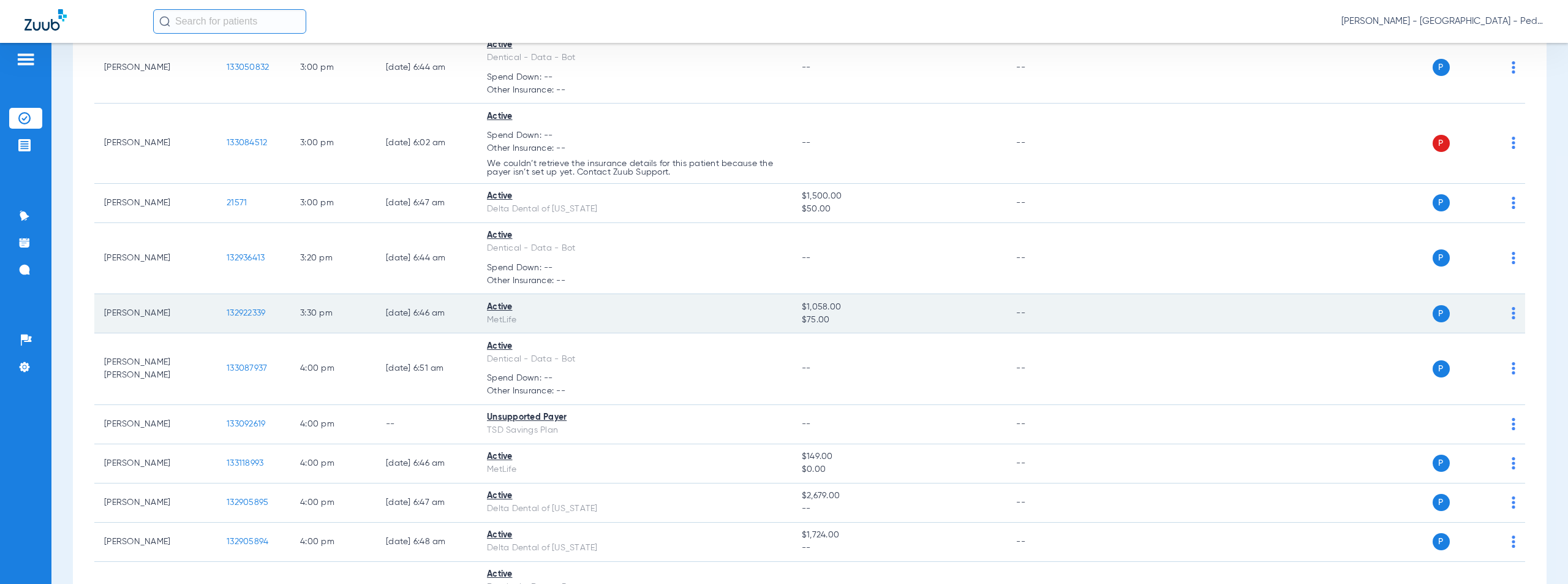
scroll to position [730, 0]
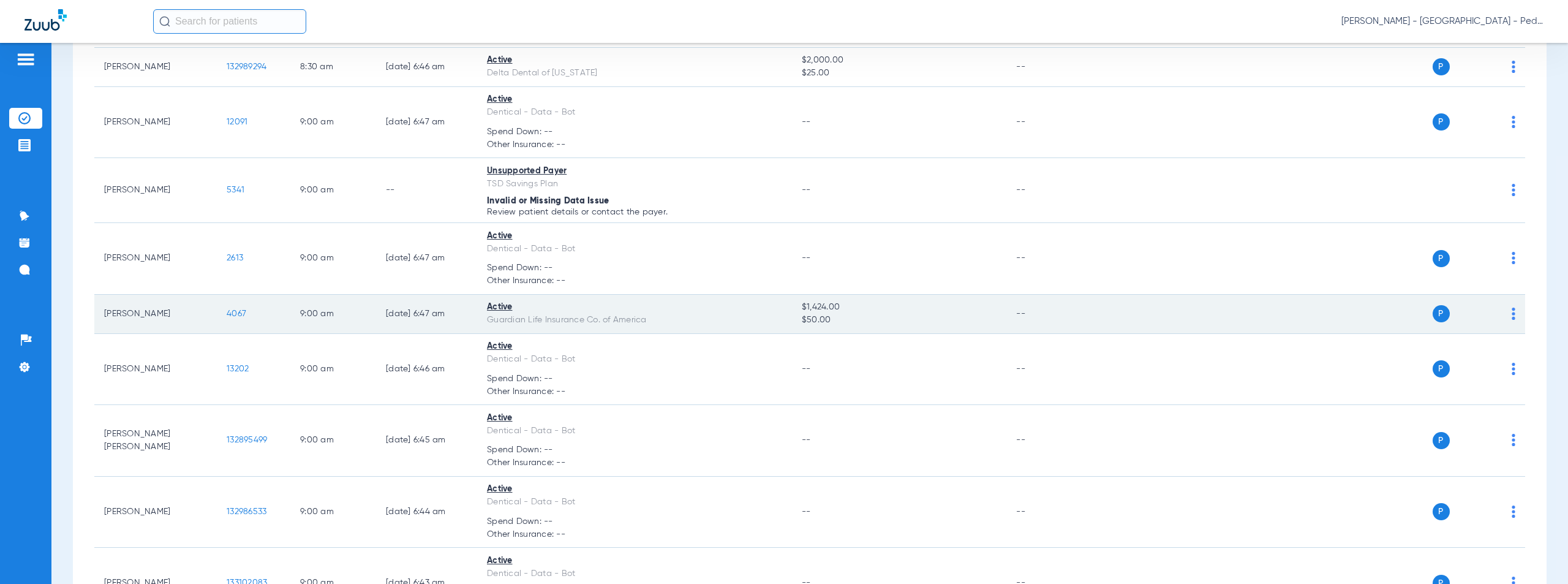
drag, startPoint x: 742, startPoint y: 316, endPoint x: 565, endPoint y: 318, distance: 177.0
click at [742, 316] on div "Guardian Life Insurance Co. of America" at bounding box center [634, 320] width 295 height 13
click at [231, 313] on span "4067" at bounding box center [236, 314] width 20 height 9
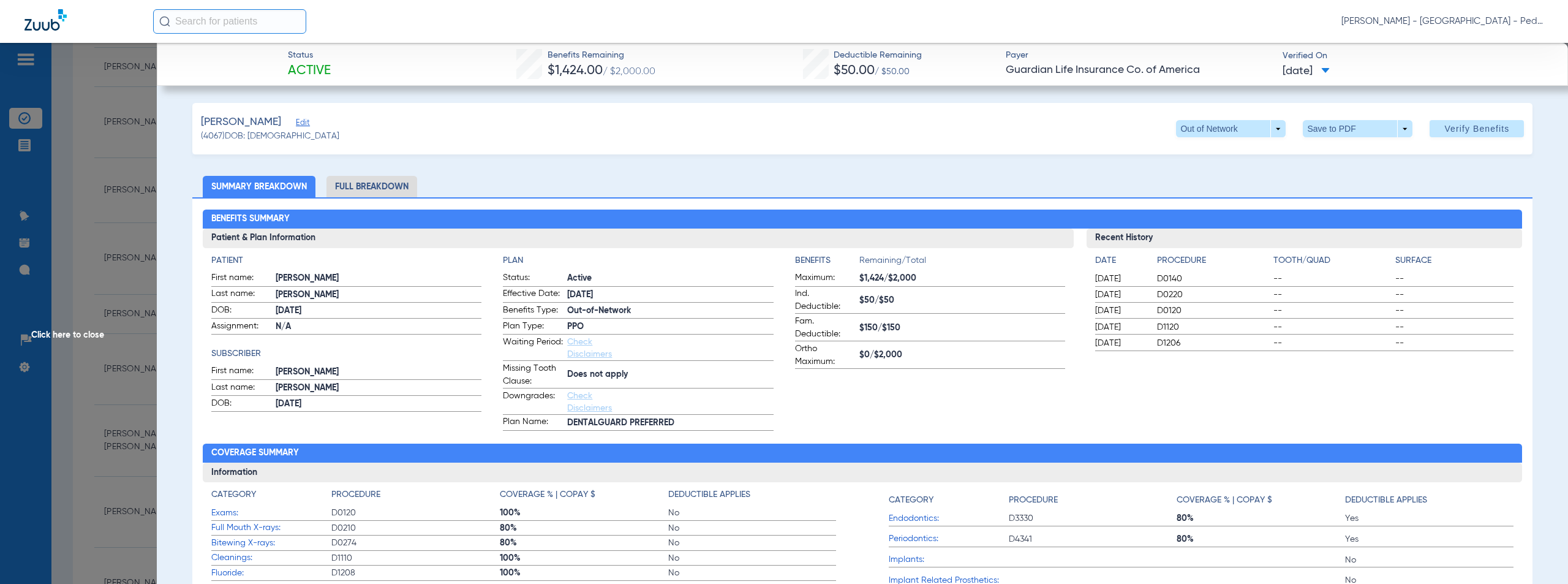
click at [65, 339] on span "Click here to close" at bounding box center [78, 335] width 157 height 584
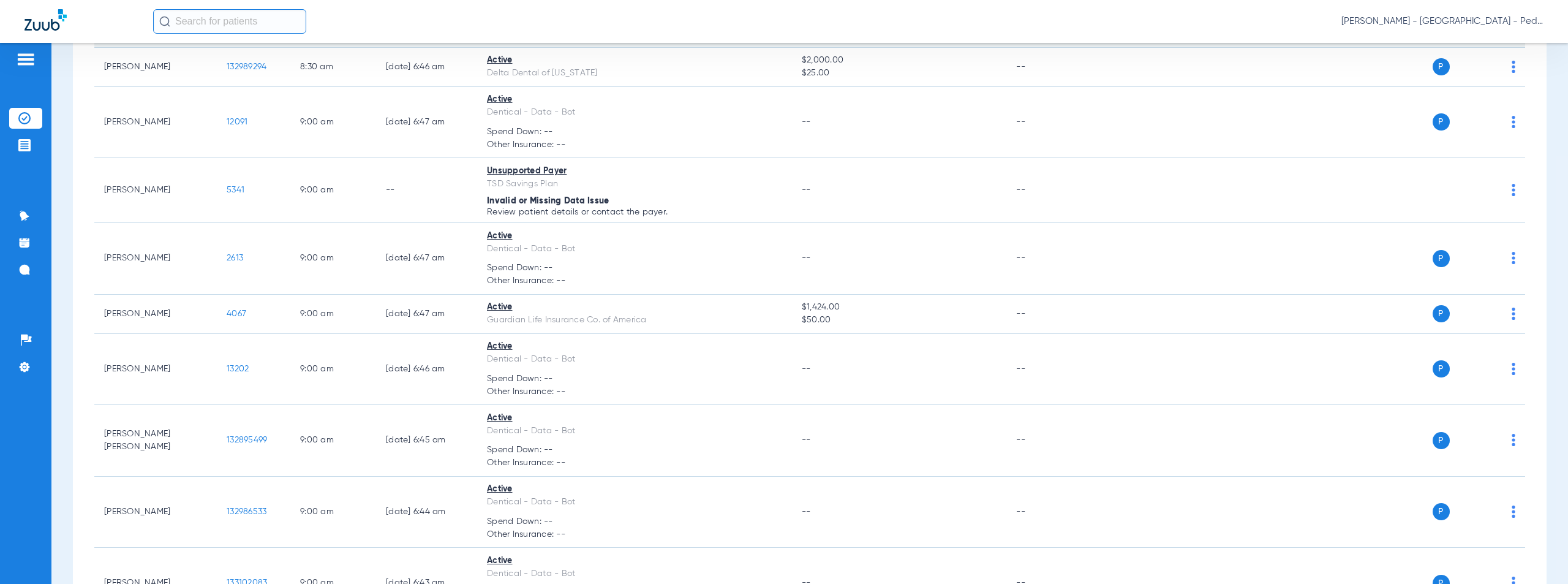
scroll to position [4565, 0]
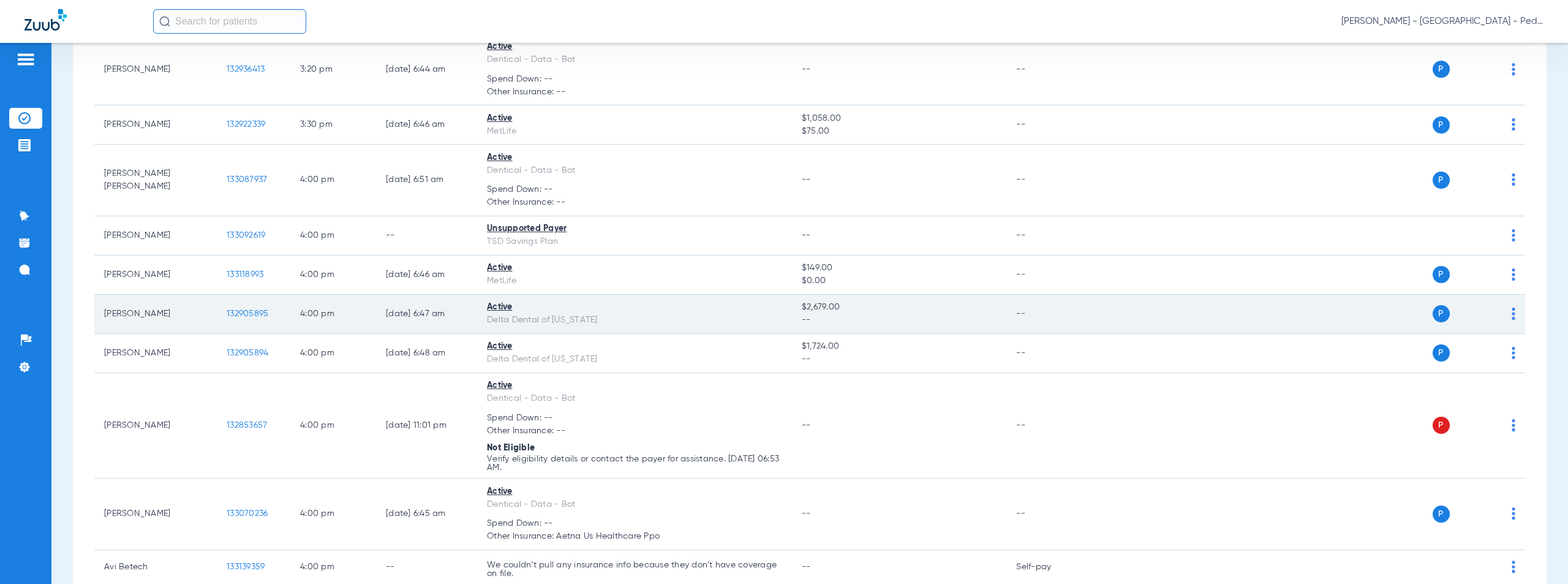
click at [246, 313] on span "132905895" at bounding box center [247, 314] width 42 height 9
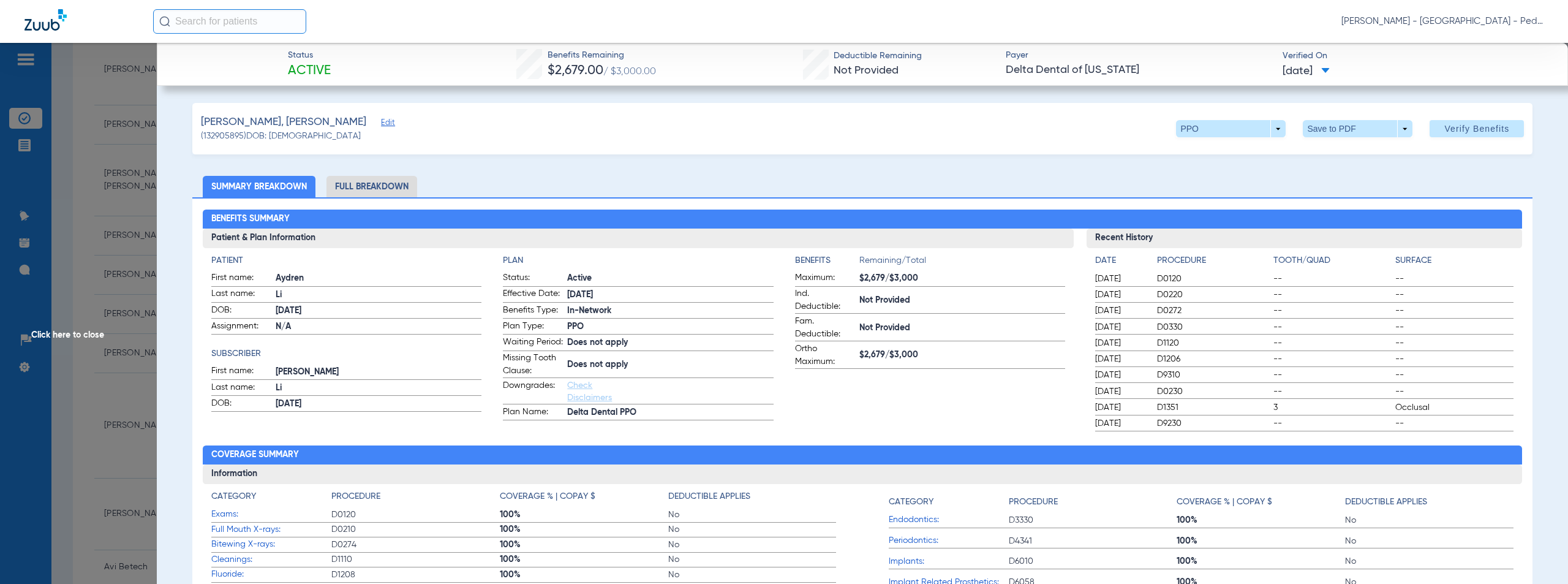
click at [76, 335] on span "Click here to close" at bounding box center [78, 335] width 157 height 584
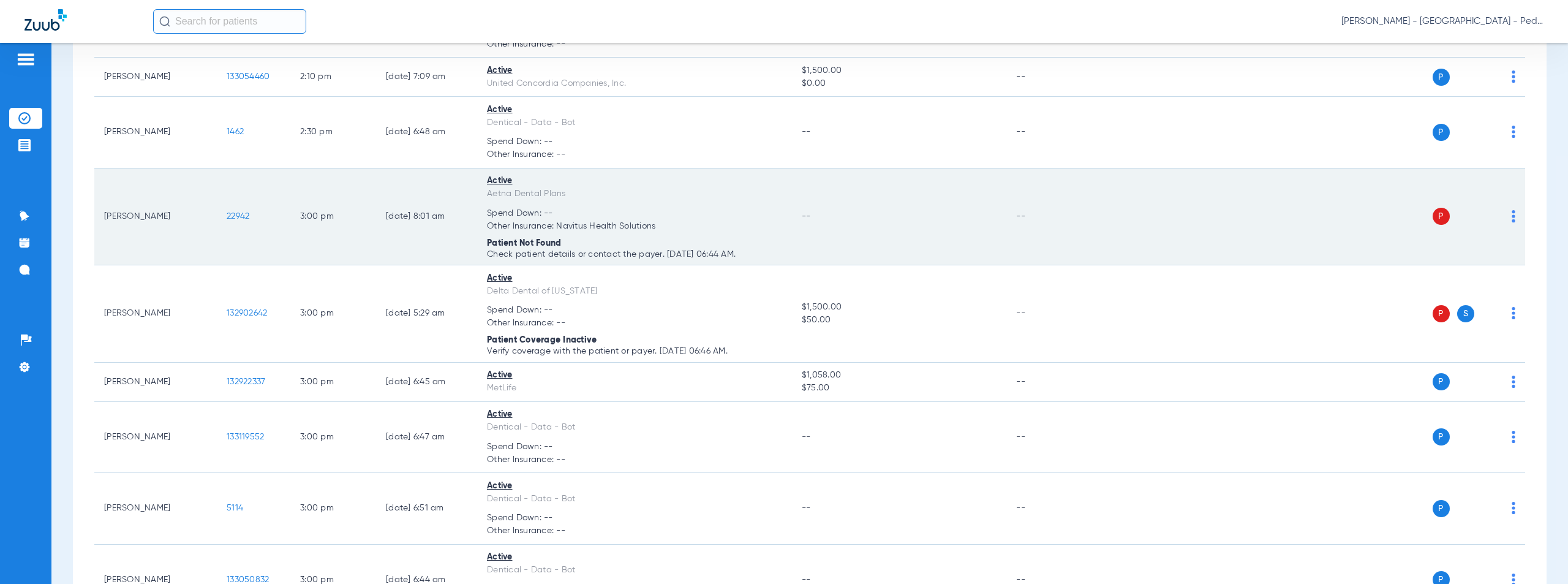
scroll to position [4603, 0]
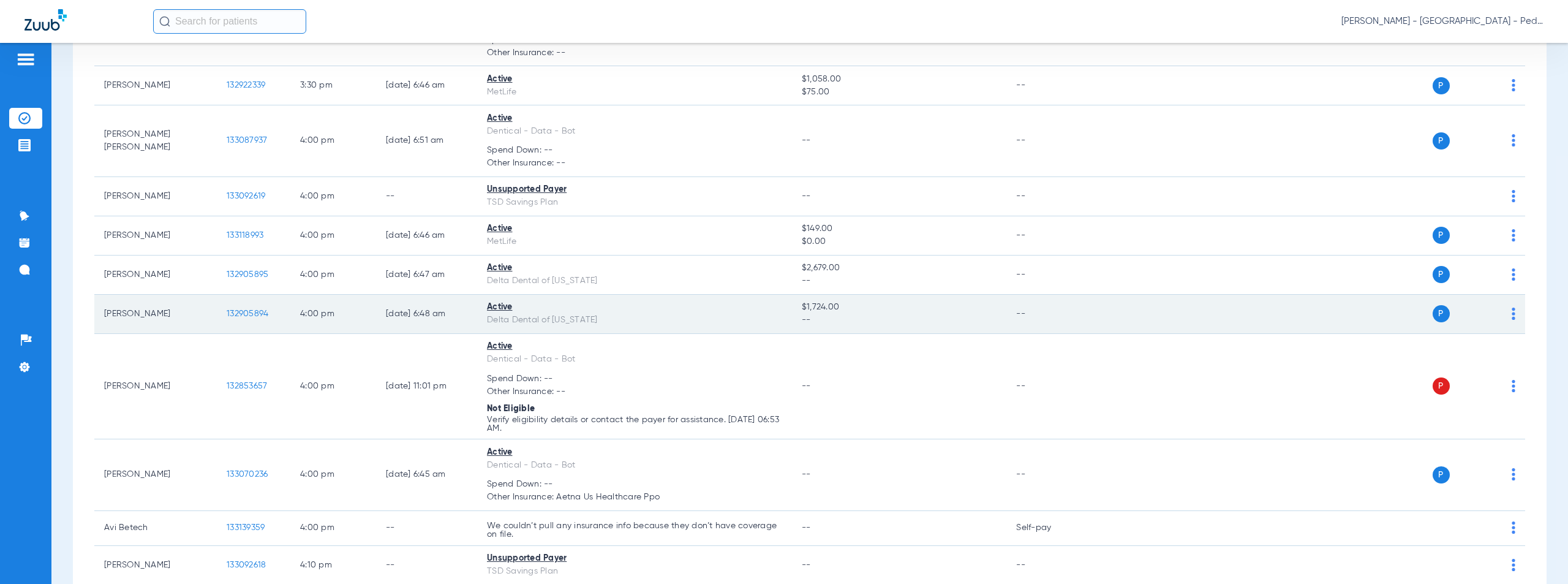
click at [245, 316] on span "132905894" at bounding box center [247, 314] width 42 height 9
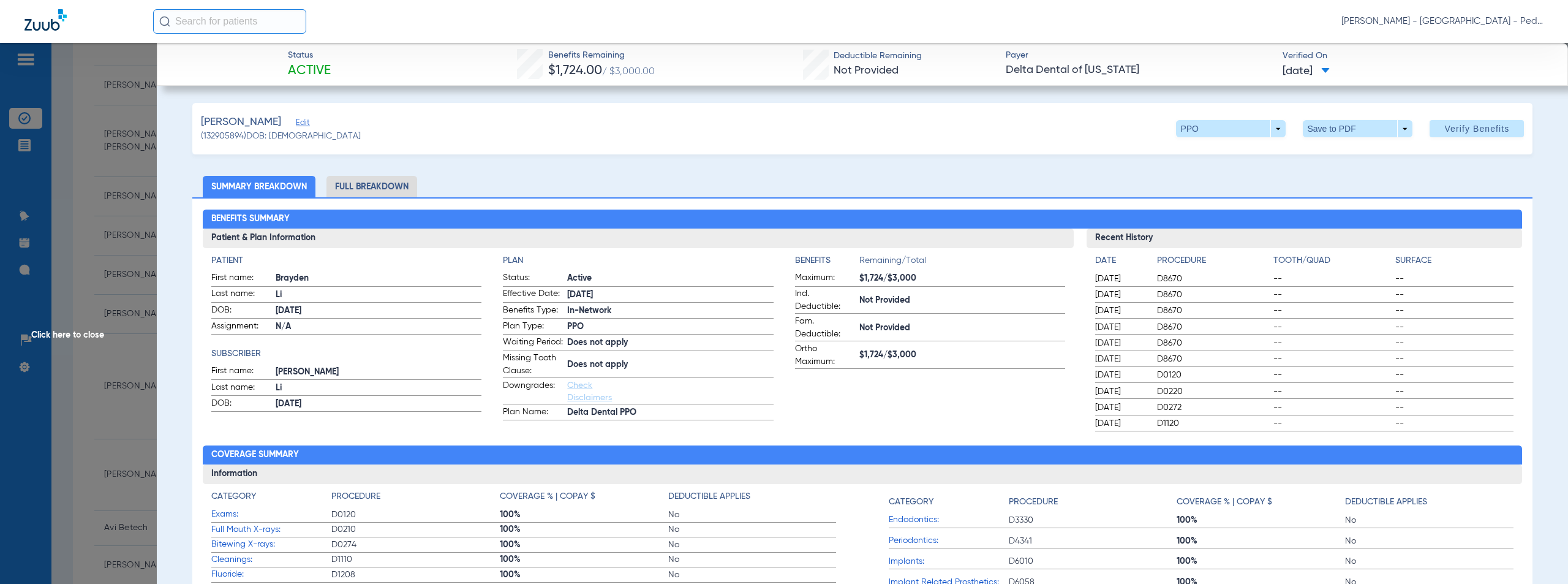
click at [70, 336] on span "Click here to close" at bounding box center [78, 335] width 157 height 584
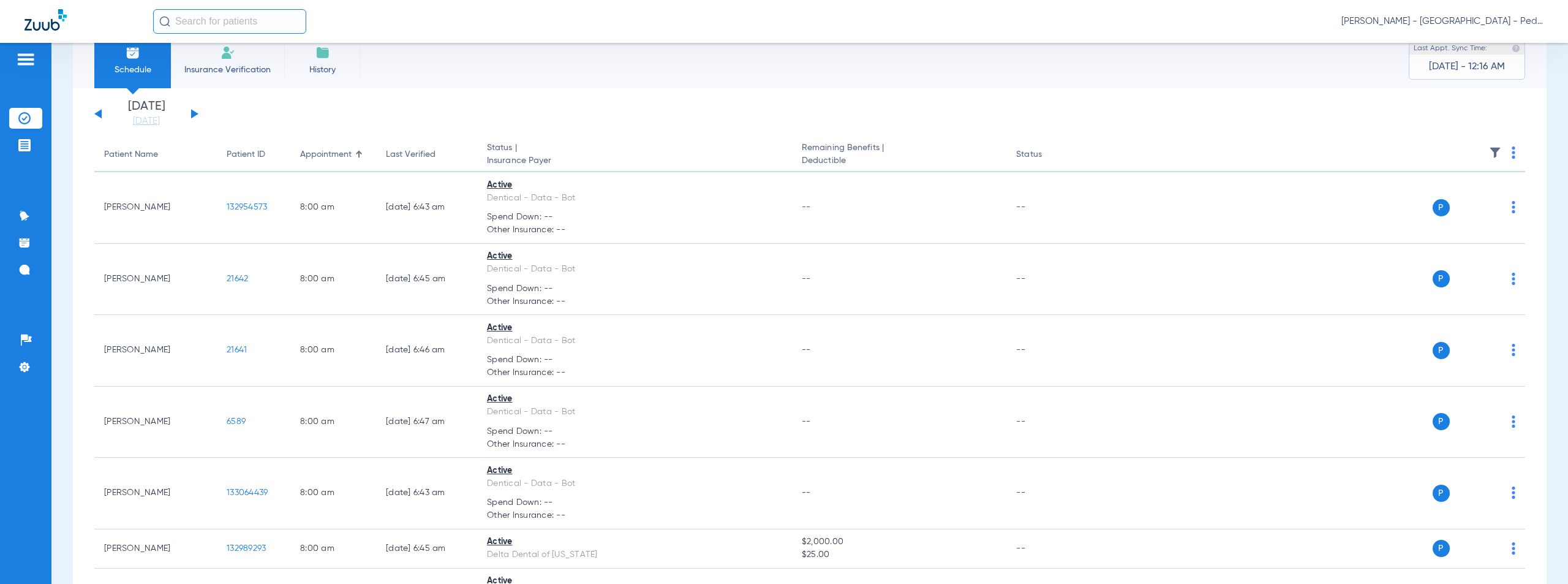
scroll to position [0, 0]
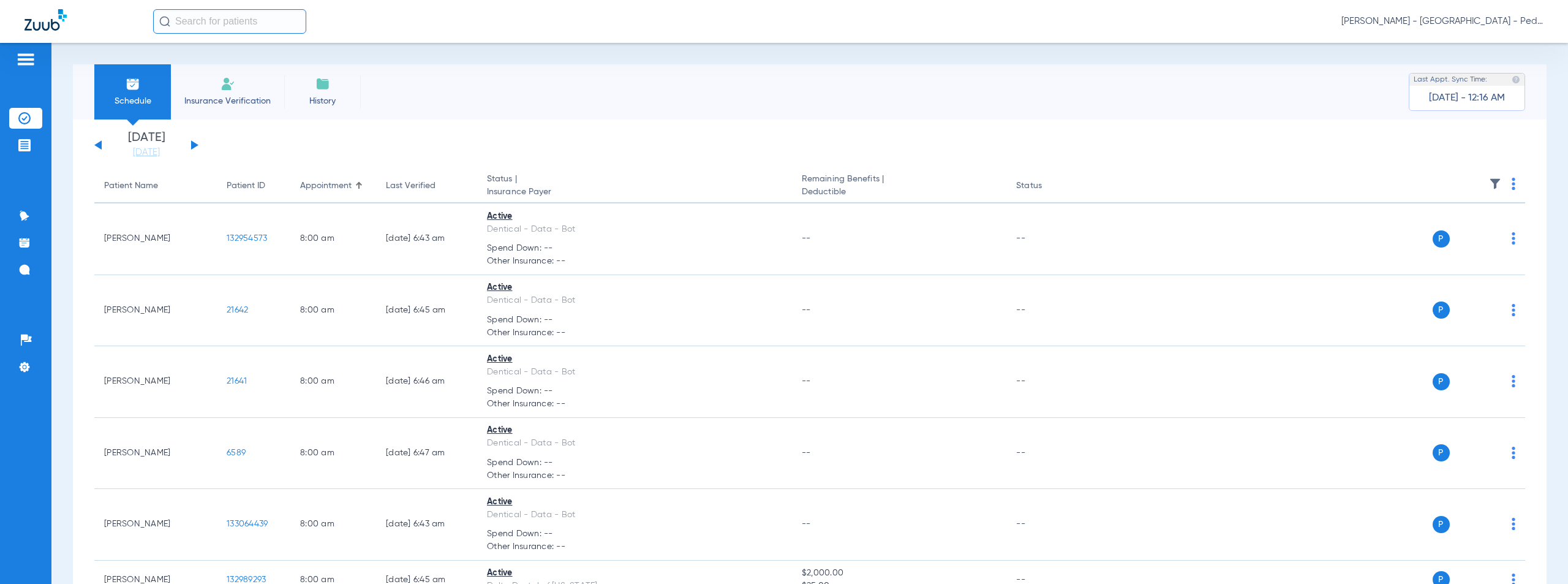
click at [1443, 21] on span "[PERSON_NAME] - [GEOGRAPHIC_DATA] - Pedo | The Super Dentists" at bounding box center [1442, 21] width 202 height 12
click at [1486, 45] on span "Account Selection" at bounding box center [1497, 44] width 69 height 9
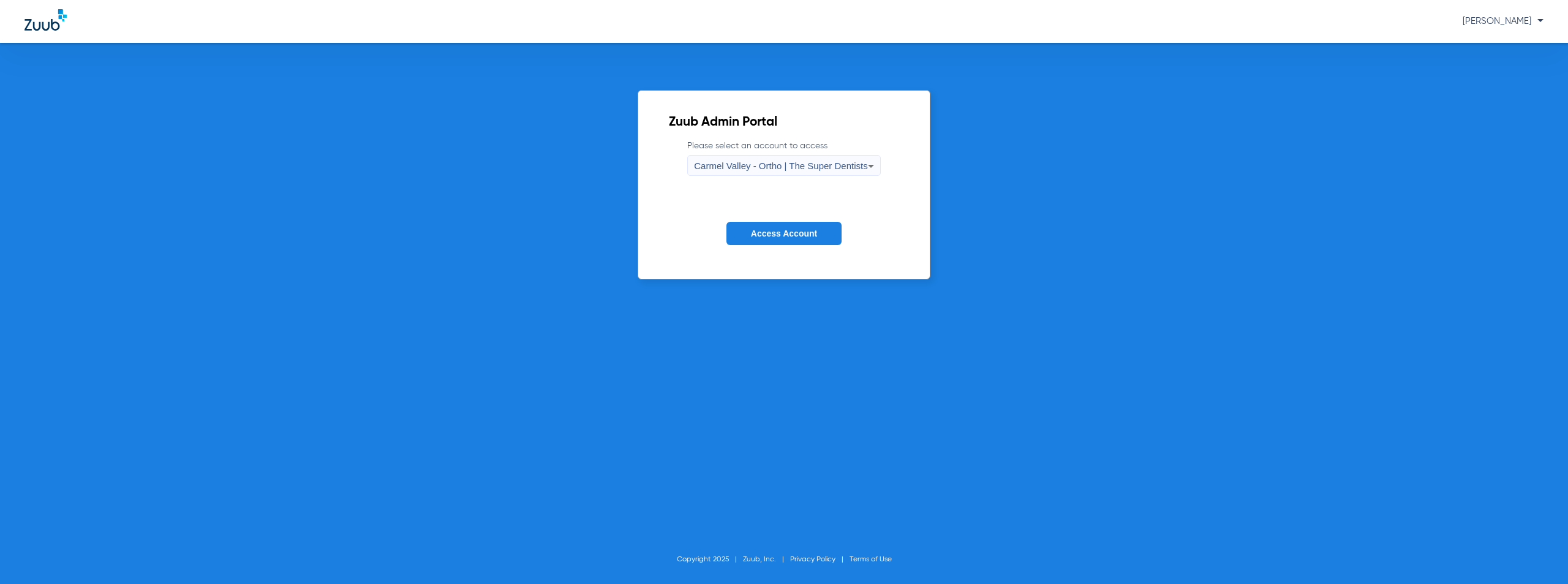
click at [772, 158] on div "Carmel Valley - Ortho | The Super Dentists" at bounding box center [780, 166] width 173 height 21
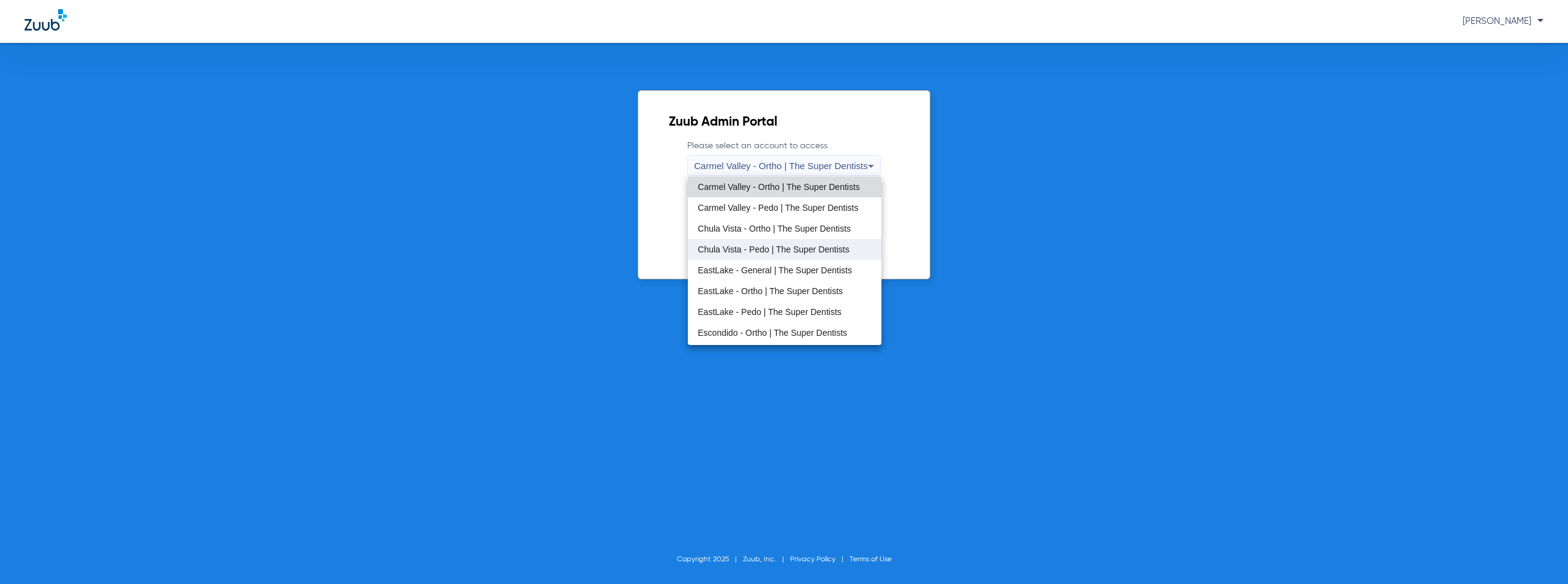
click at [766, 247] on span "Chula Vista - Pedo | The Super Dentists" at bounding box center [773, 249] width 151 height 9
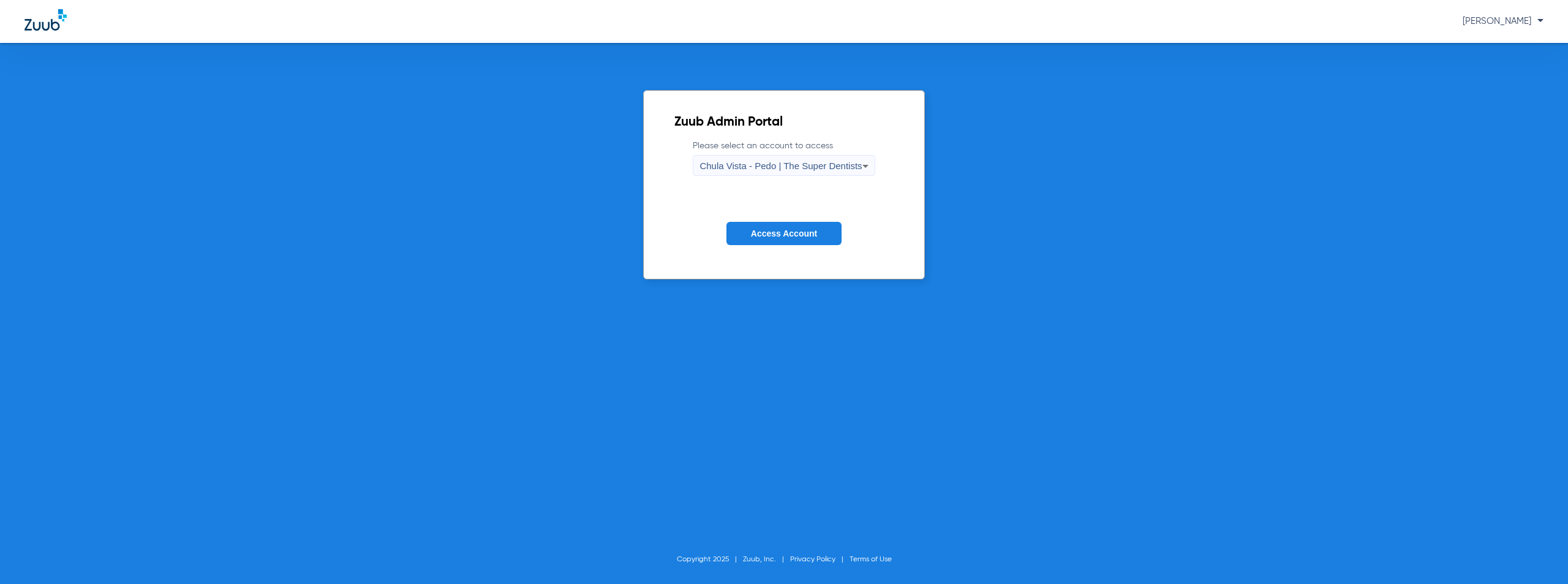
click at [785, 218] on form "Please select an account to access [GEOGRAPHIC_DATA] - Pedo | The Super Dentist…" at bounding box center [783, 201] width 219 height 124
click at [761, 236] on span "Access Account" at bounding box center [784, 233] width 66 height 10
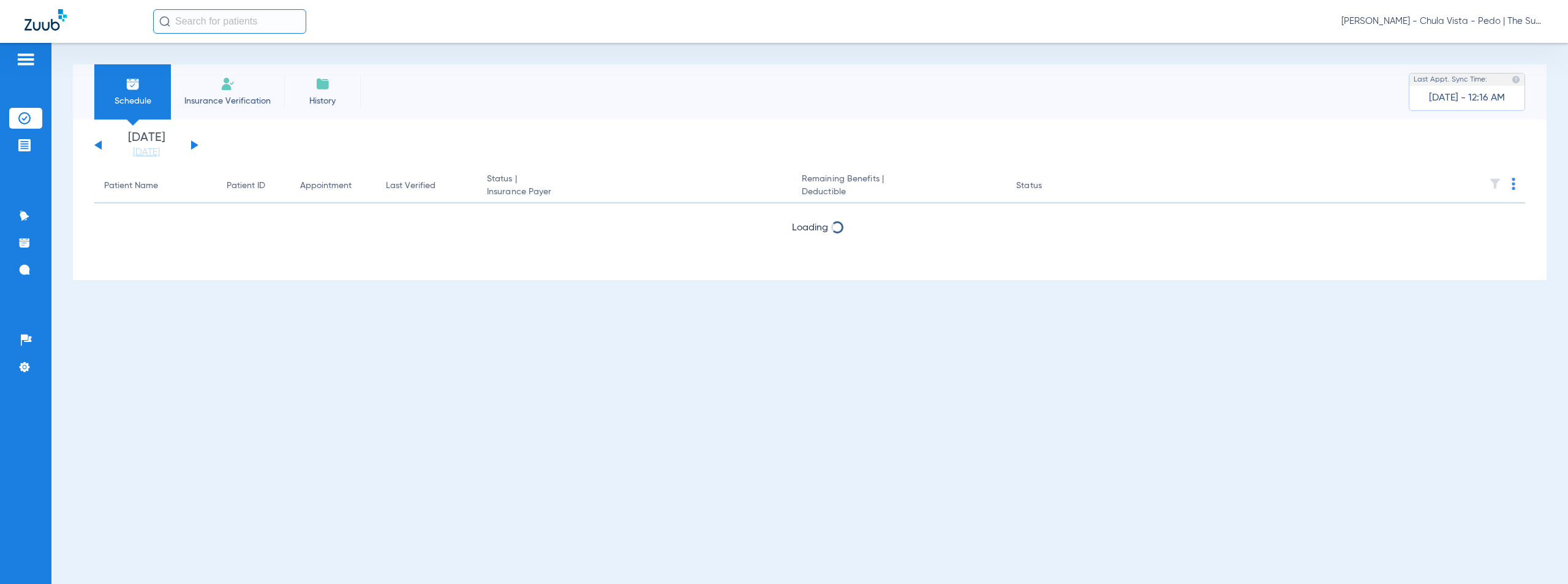
drag, startPoint x: 193, startPoint y: 144, endPoint x: 378, endPoint y: 169, distance: 186.7
click at [198, 144] on div "[DATE] [DATE] [DATE] [DATE] [DATE] [DATE] [DATE] [DATE] [DATE] [DATE] [DATE] [D…" at bounding box center [147, 145] width 104 height 27
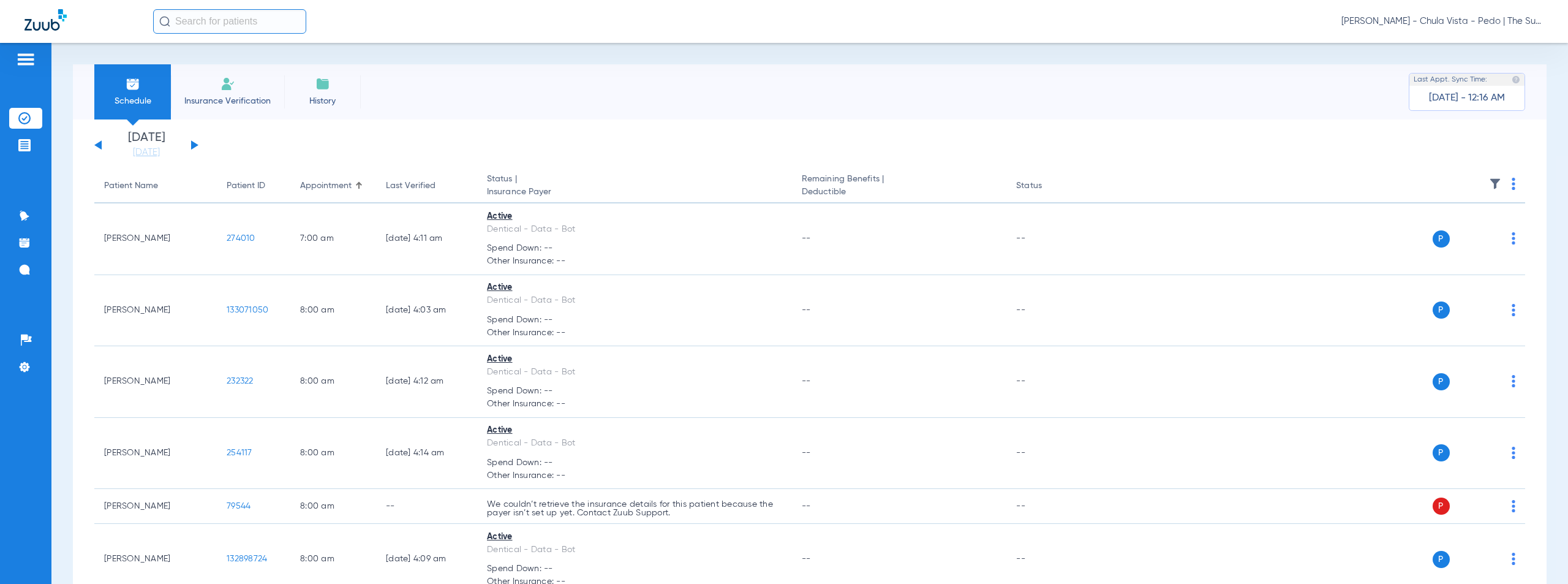
click at [194, 144] on button at bounding box center [195, 144] width 7 height 9
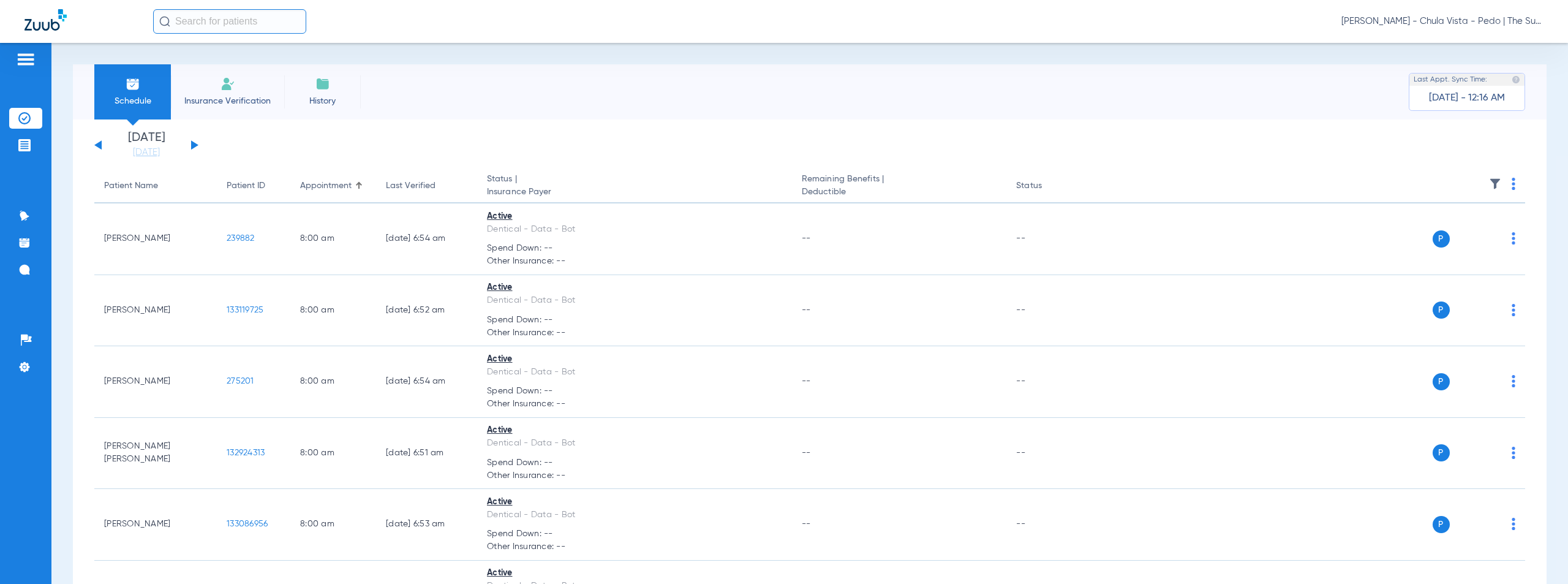
scroll to position [3509, 0]
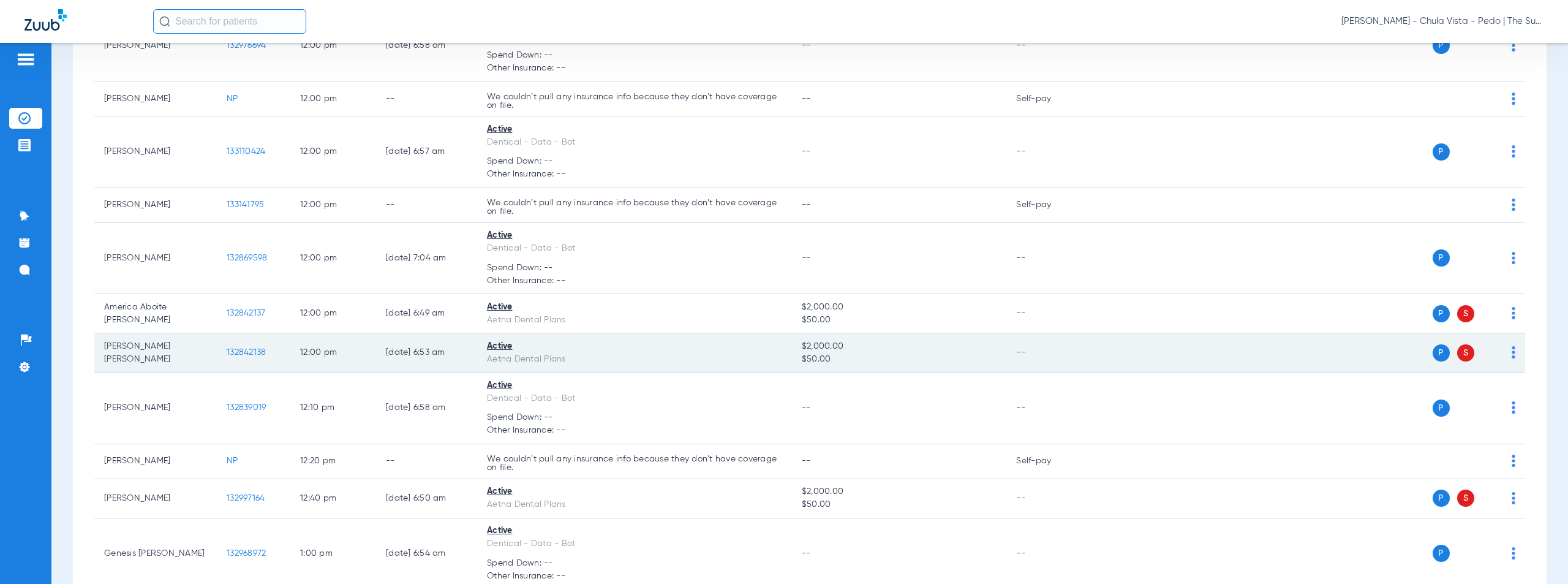
click at [248, 352] on span "132842138" at bounding box center [246, 352] width 39 height 9
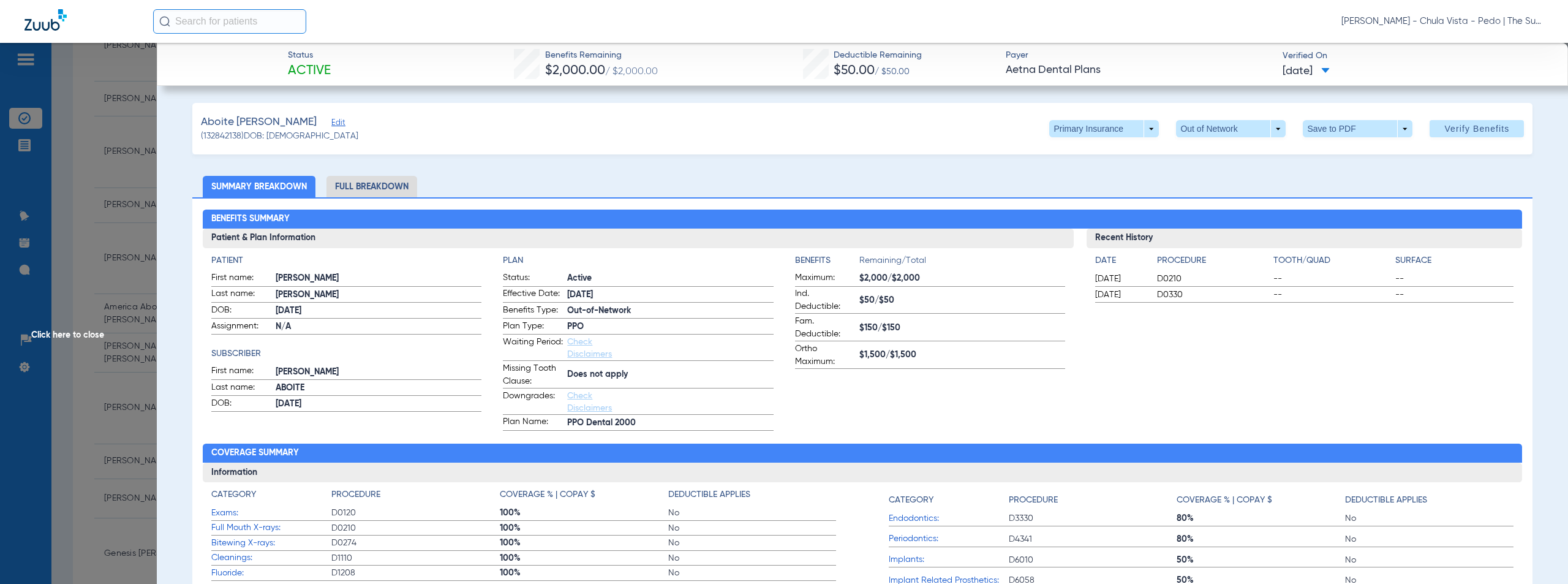
click at [726, 144] on div "Aboite [PERSON_NAME] (132842138) DOB: [DEMOGRAPHIC_DATA] Primary Insurance arro…" at bounding box center [863, 129] width 1341 height 52
click at [352, 187] on li "Full Breakdown" at bounding box center [372, 186] width 91 height 21
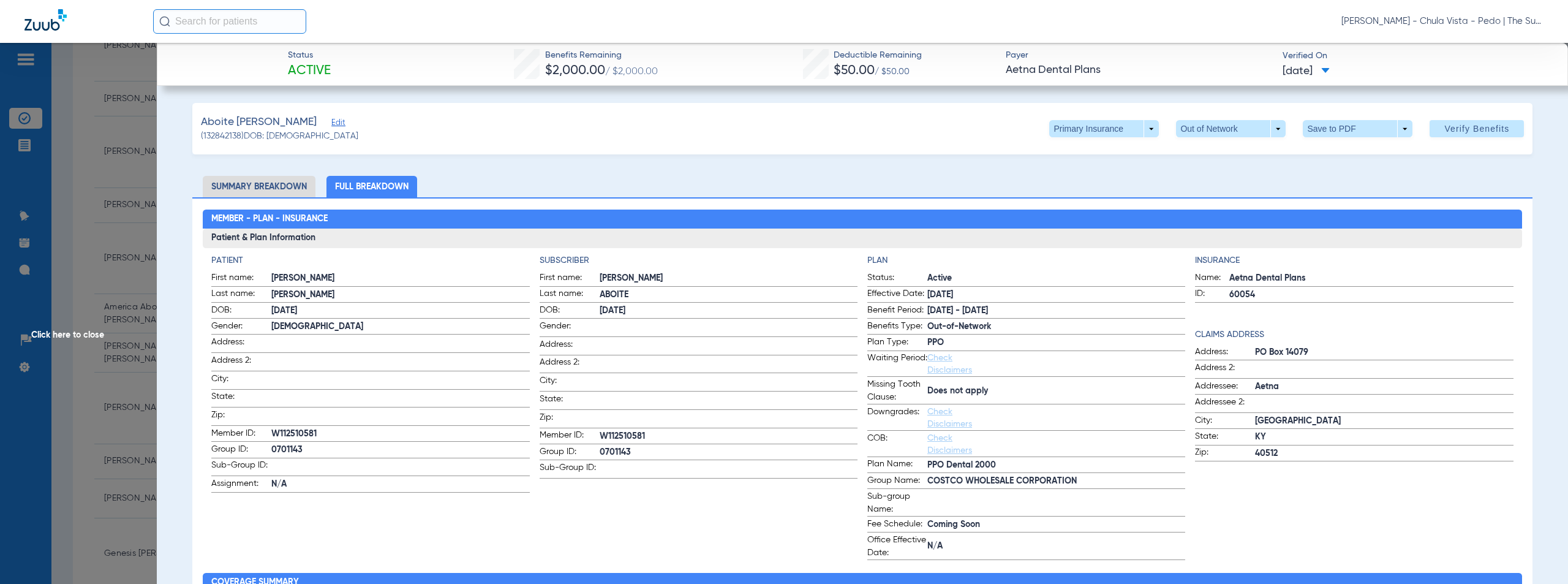
click at [88, 333] on span "Click here to close" at bounding box center [78, 335] width 157 height 584
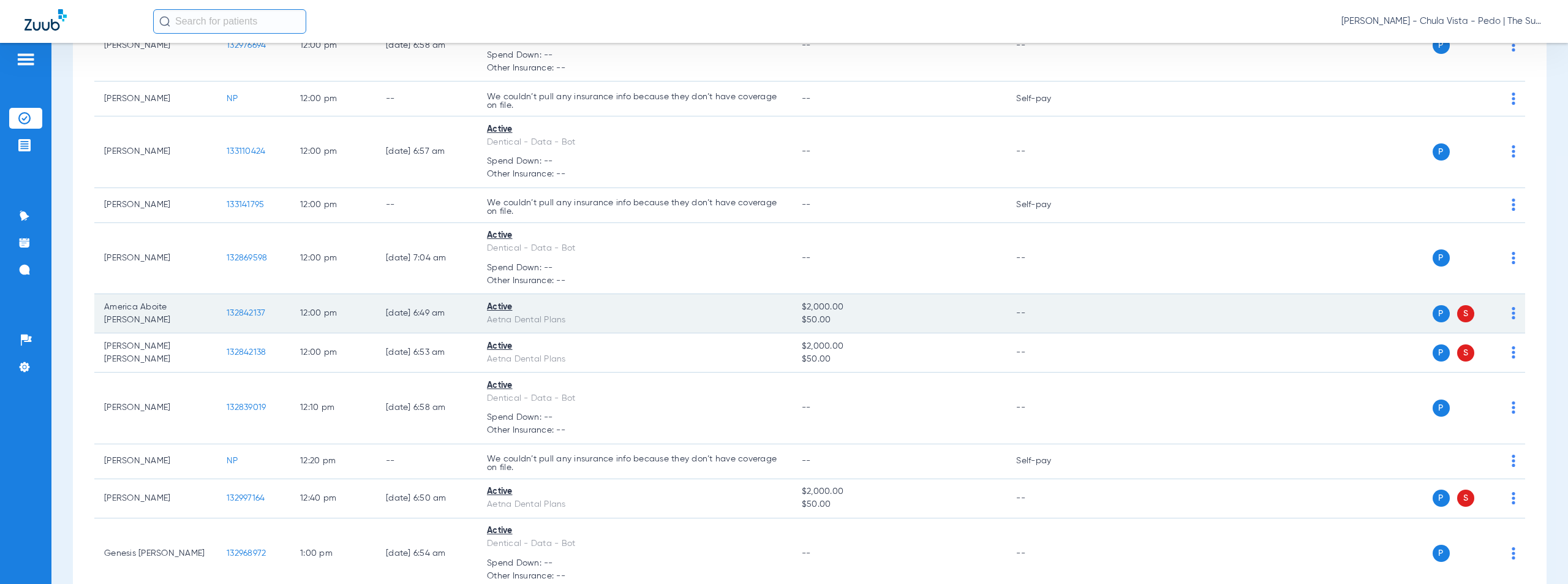
click at [243, 313] on span "132842137" at bounding box center [246, 313] width 39 height 9
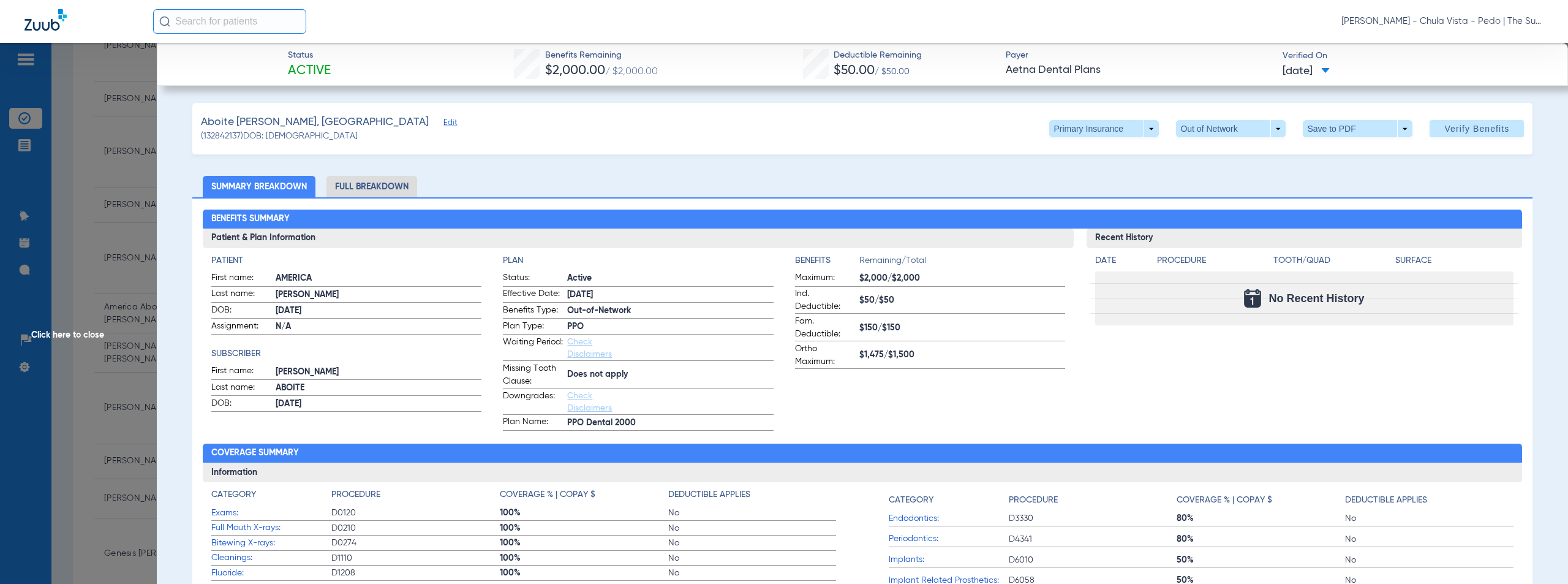
click at [49, 338] on span "Click here to close" at bounding box center [78, 335] width 157 height 584
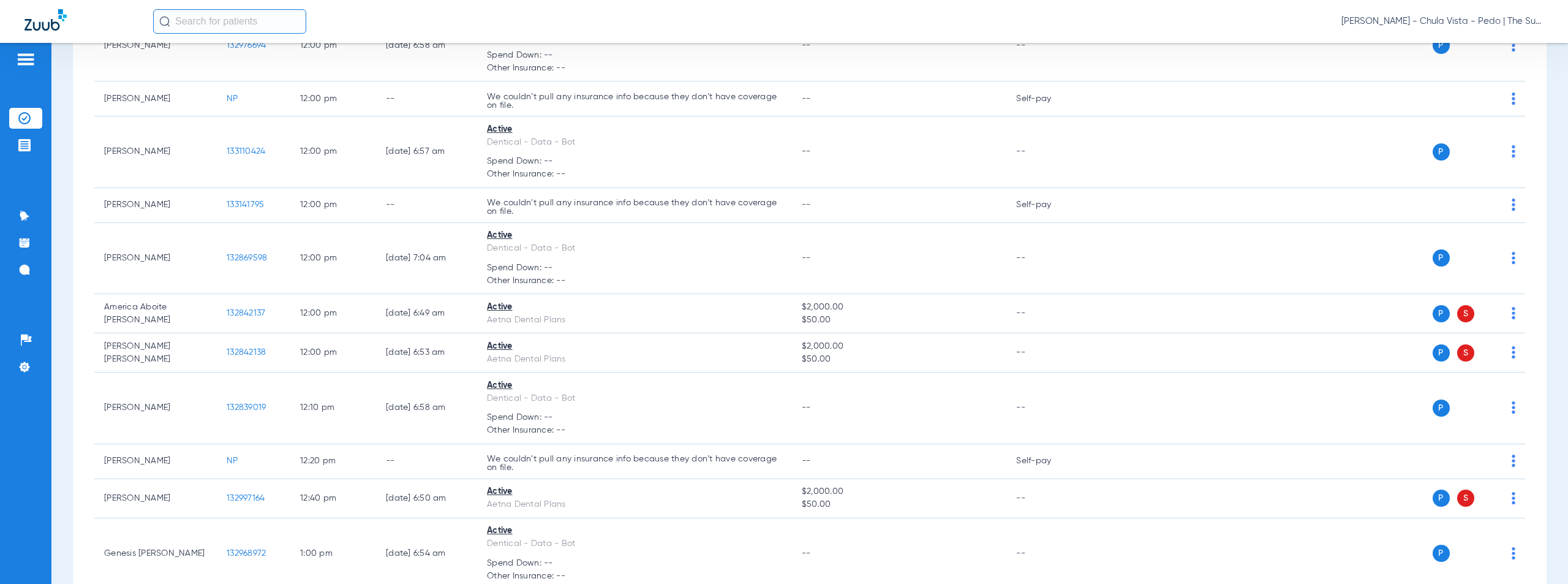
scroll to position [4555, 0]
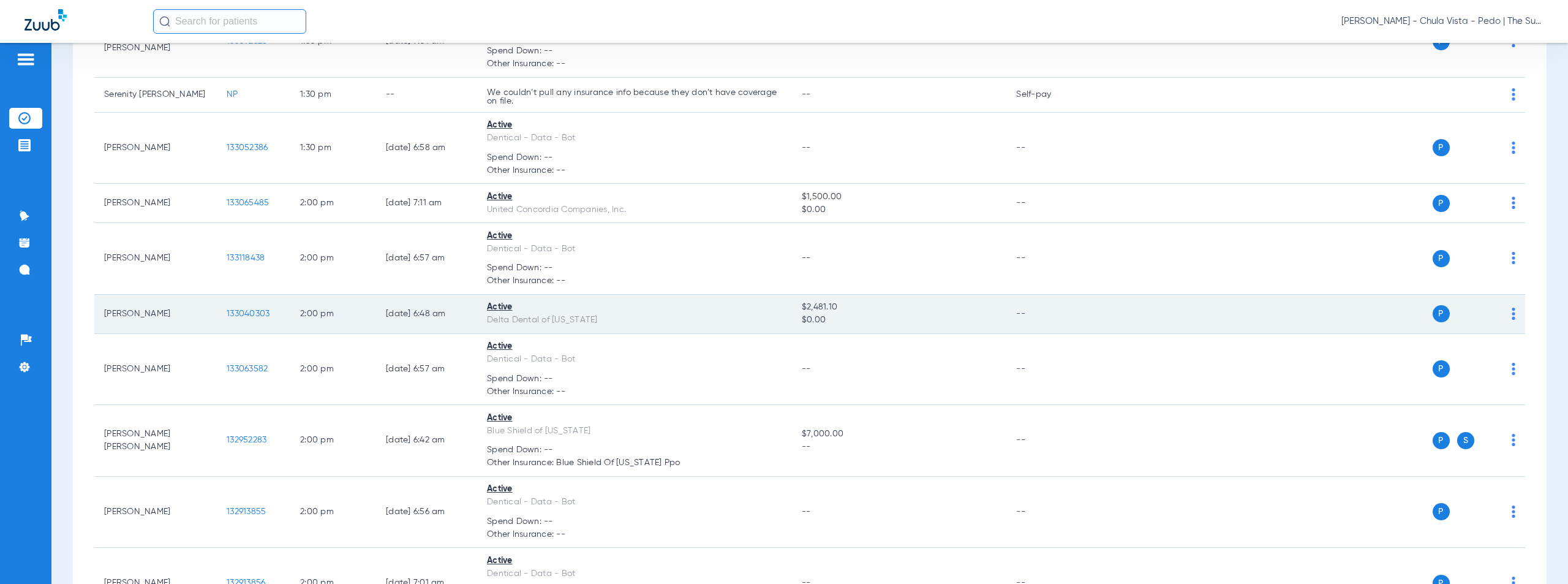
click at [242, 313] on span "133040303" at bounding box center [248, 314] width 43 height 9
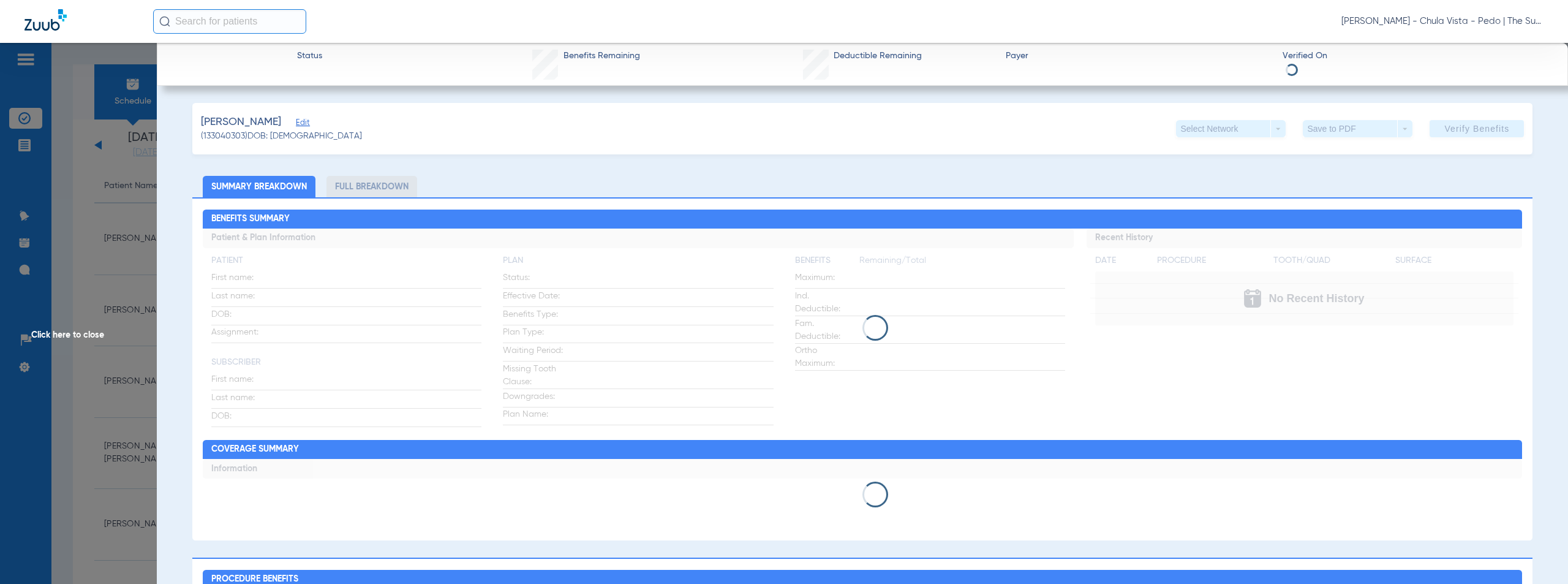
scroll to position [4555, 0]
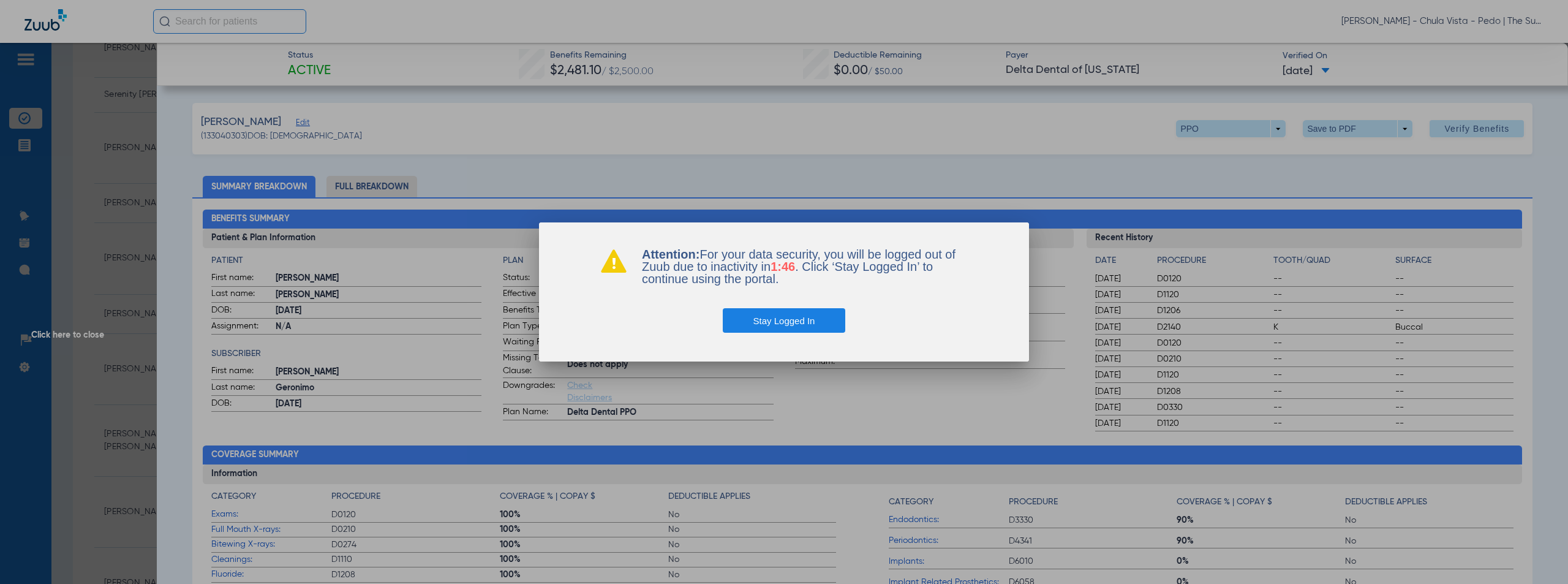
click at [792, 316] on button "Stay Logged In" at bounding box center [784, 321] width 123 height 25
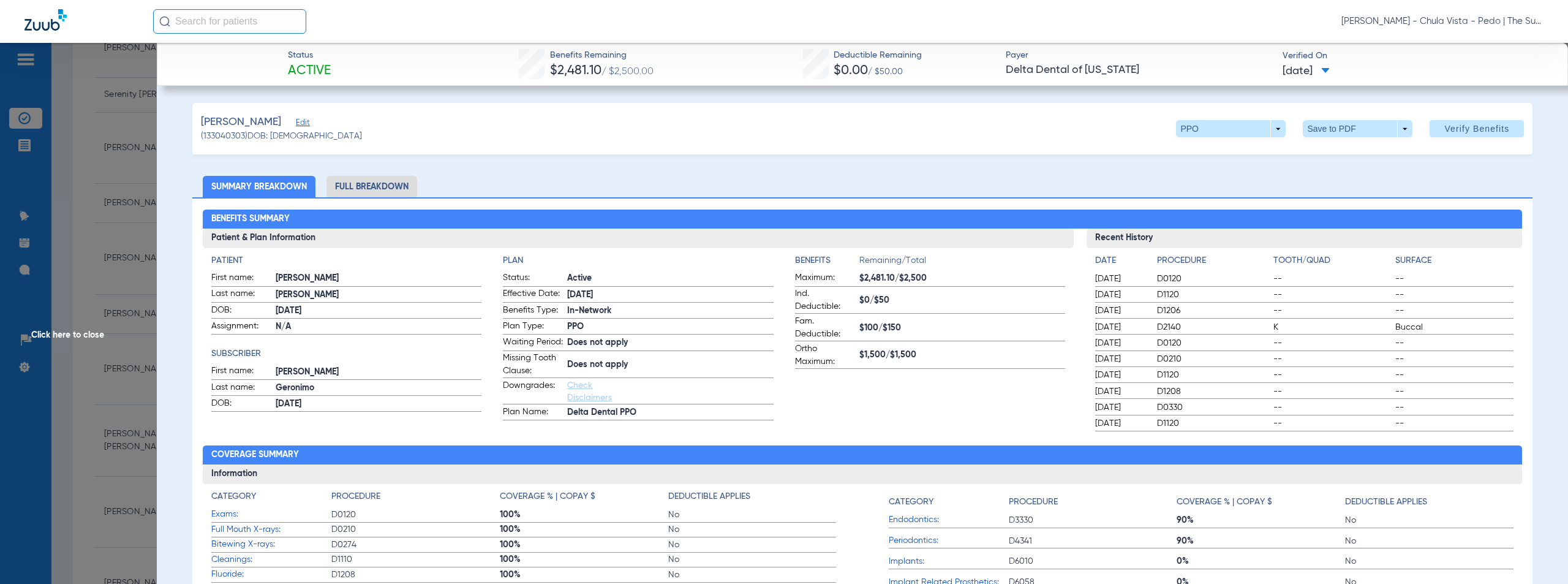
click at [1491, 26] on span "[PERSON_NAME] - Chula Vista - Pedo | The Super Dentists" at bounding box center [1442, 21] width 202 height 12
click at [1491, 39] on span "Account Selection" at bounding box center [1497, 44] width 69 height 9
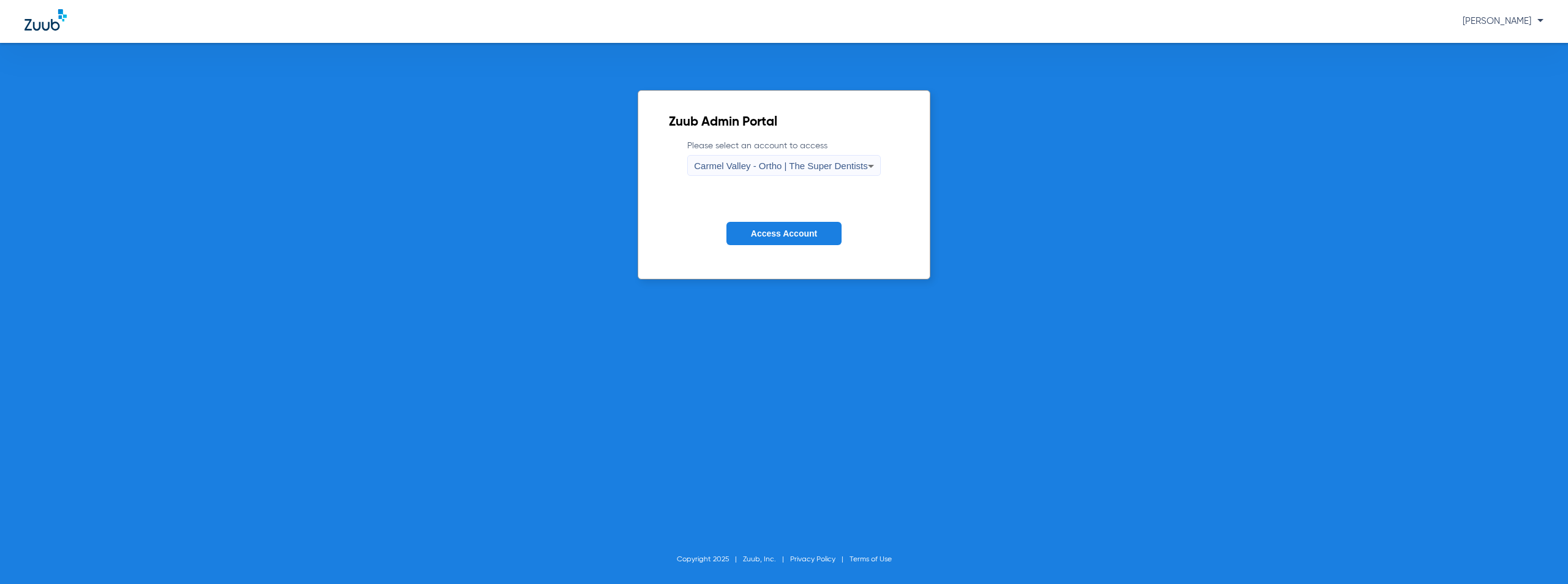
click at [761, 171] on div "Carmel Valley - Ortho | The Super Dentists" at bounding box center [780, 166] width 173 height 21
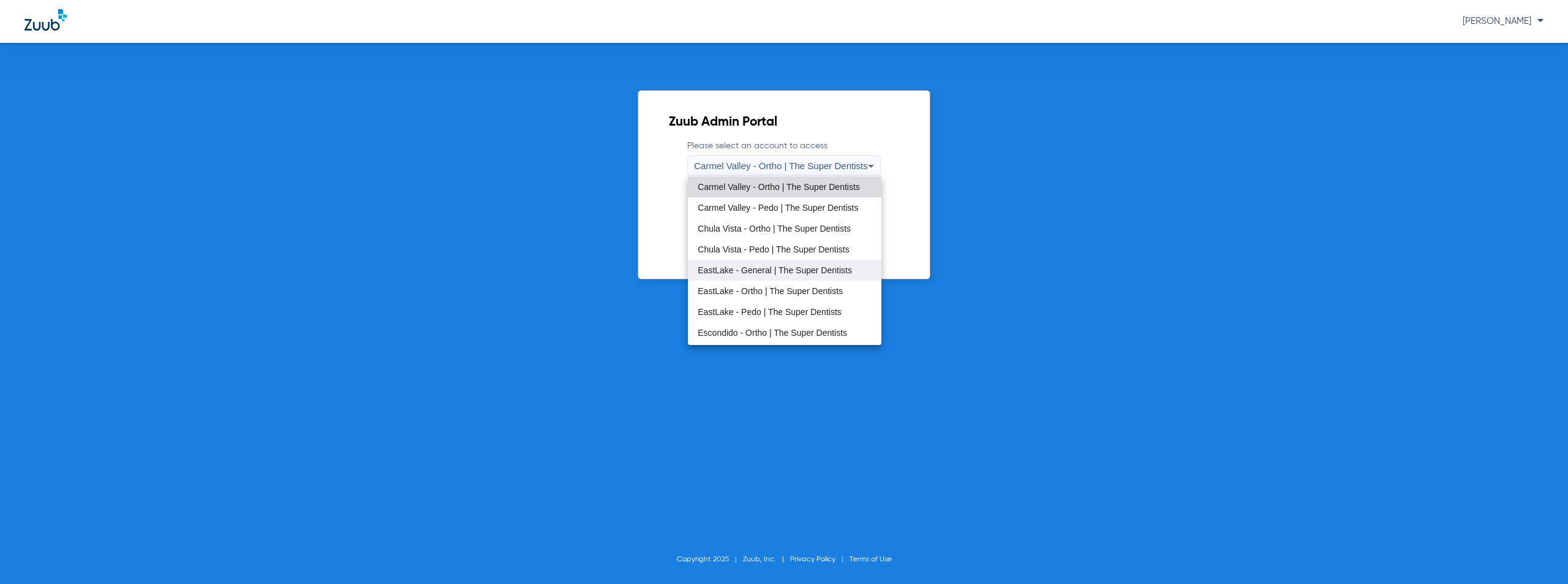
click at [755, 271] on span "EastLake - General | The Super Dentists" at bounding box center [774, 270] width 154 height 9
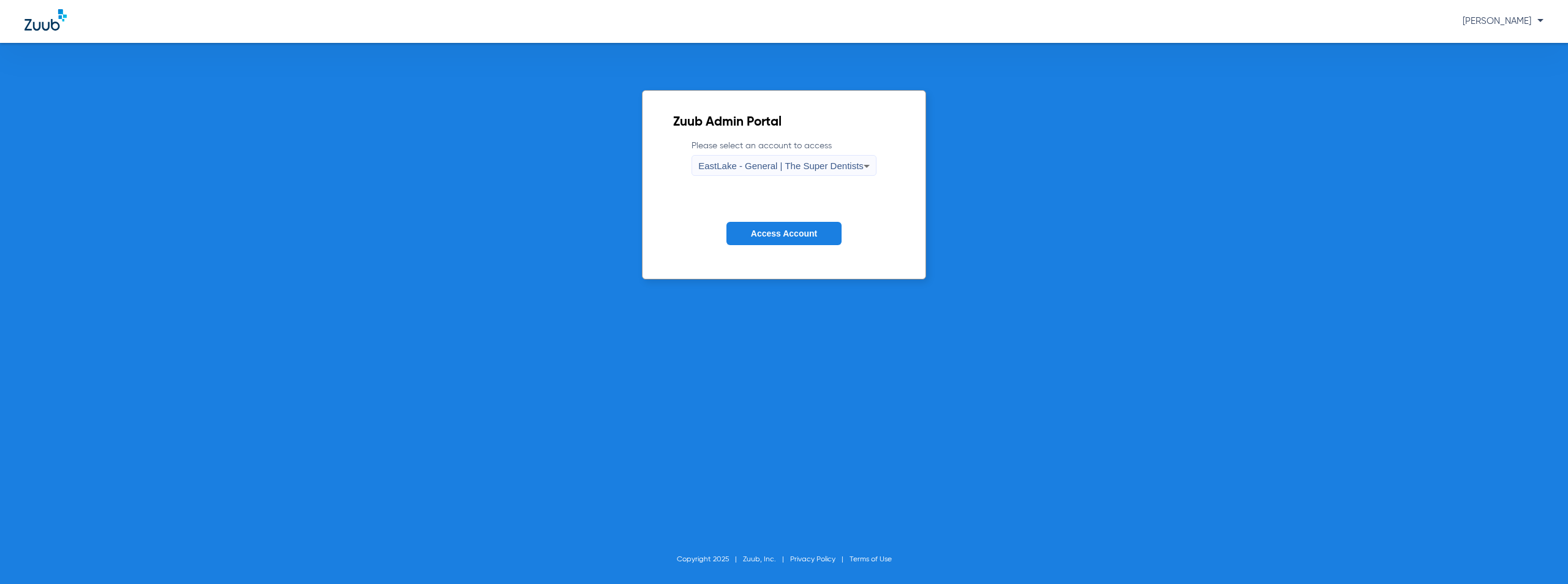
click at [794, 233] on span "Access Account" at bounding box center [784, 233] width 66 height 10
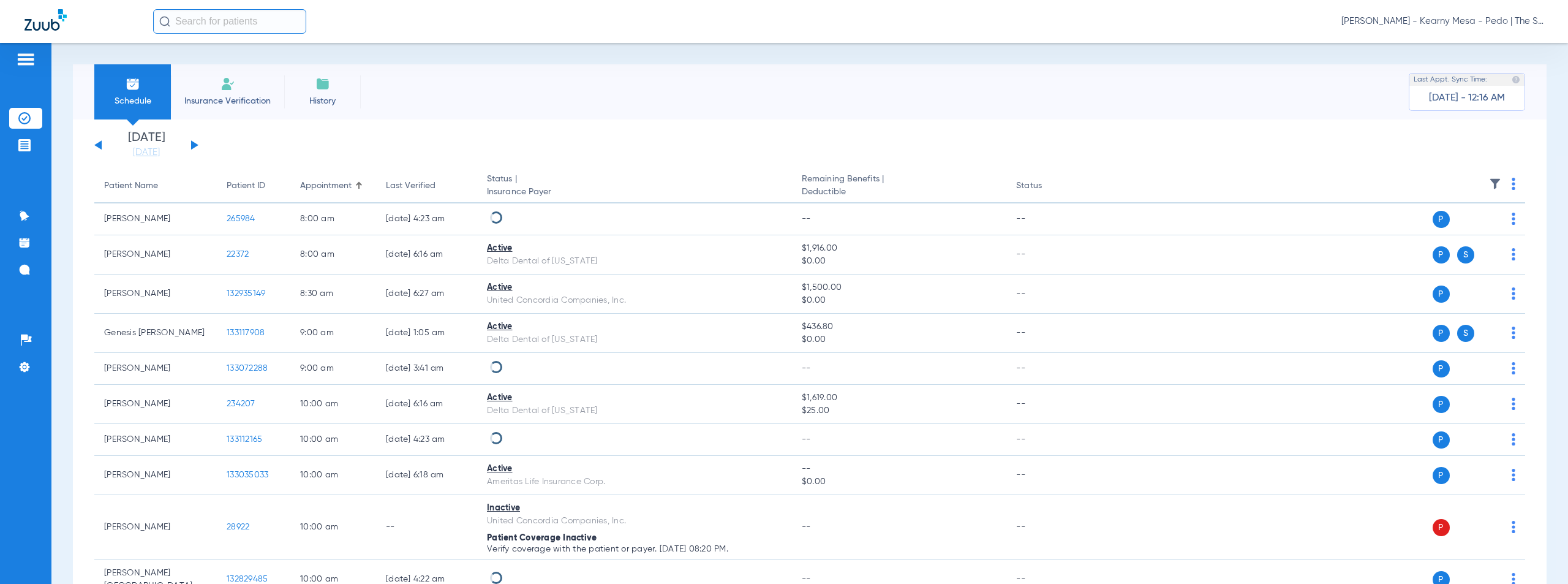
click at [196, 144] on button at bounding box center [195, 144] width 7 height 9
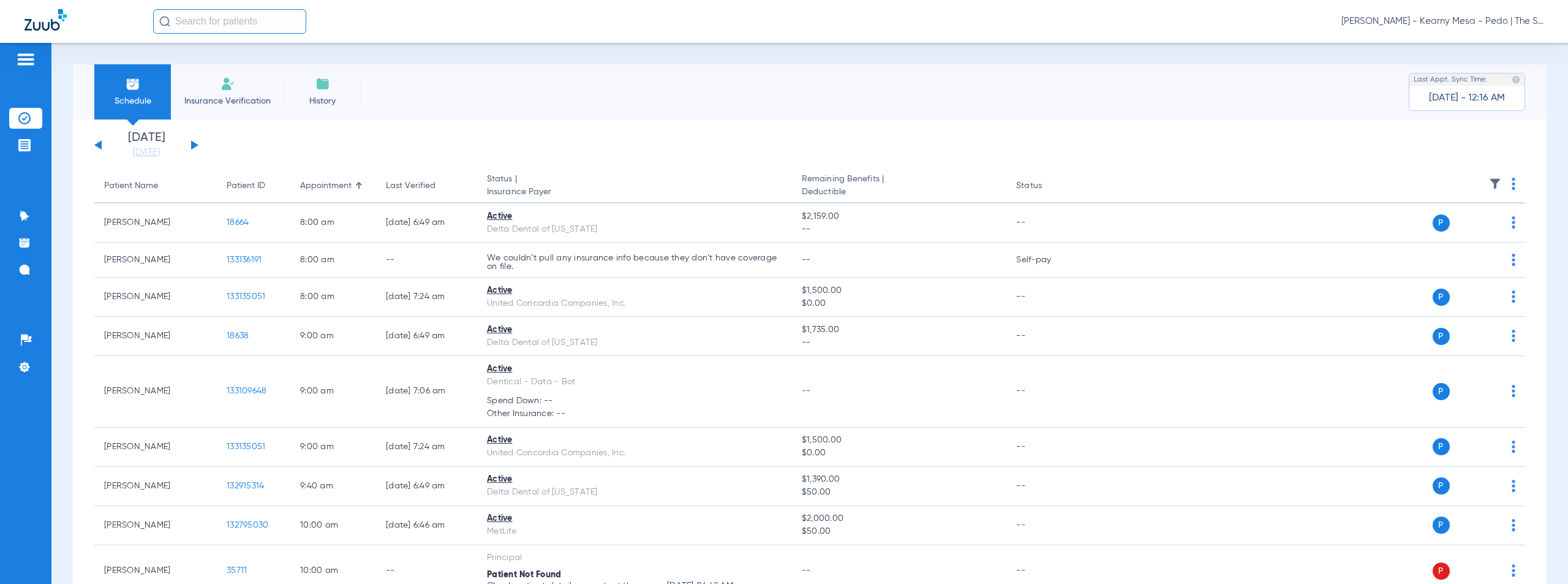
click at [1468, 21] on span "[PERSON_NAME] - Kearny Mesa - Pedo | The Super Dentists" at bounding box center [1442, 21] width 202 height 12
click at [1476, 42] on span "Account Selection" at bounding box center [1497, 44] width 69 height 9
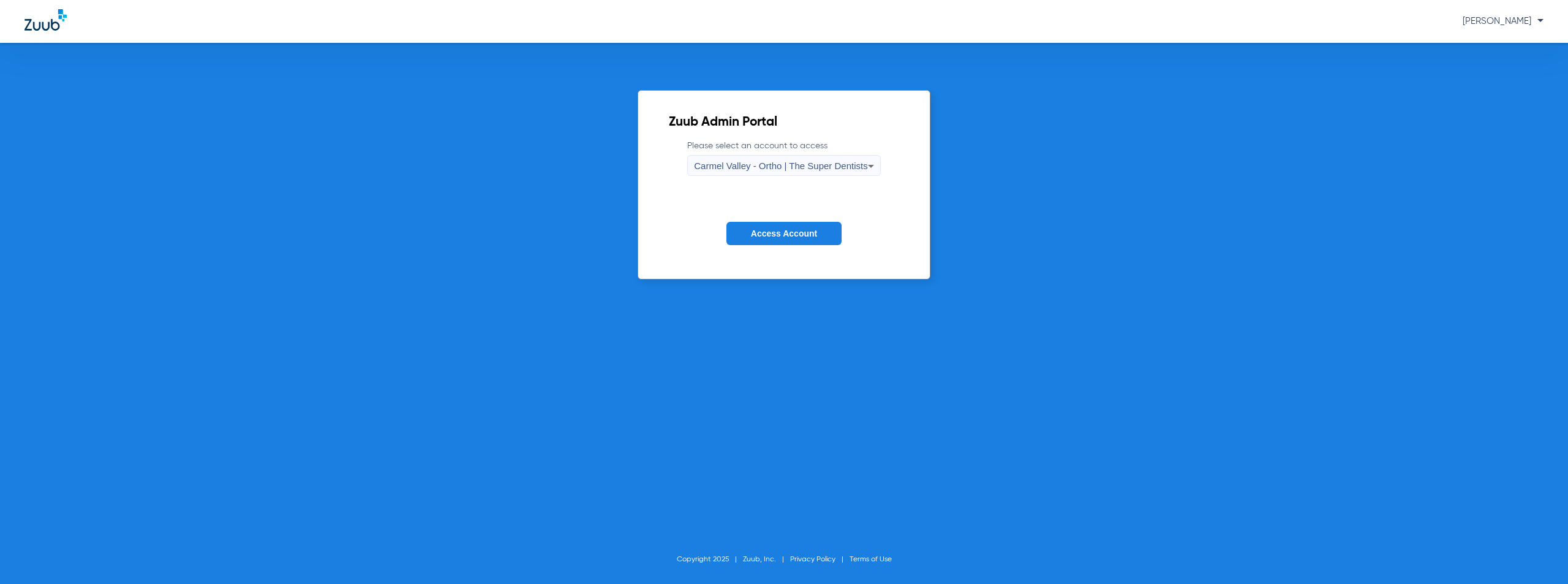
click at [736, 163] on span "Carmel Valley - Ortho | The Super Dentists" at bounding box center [780, 165] width 173 height 10
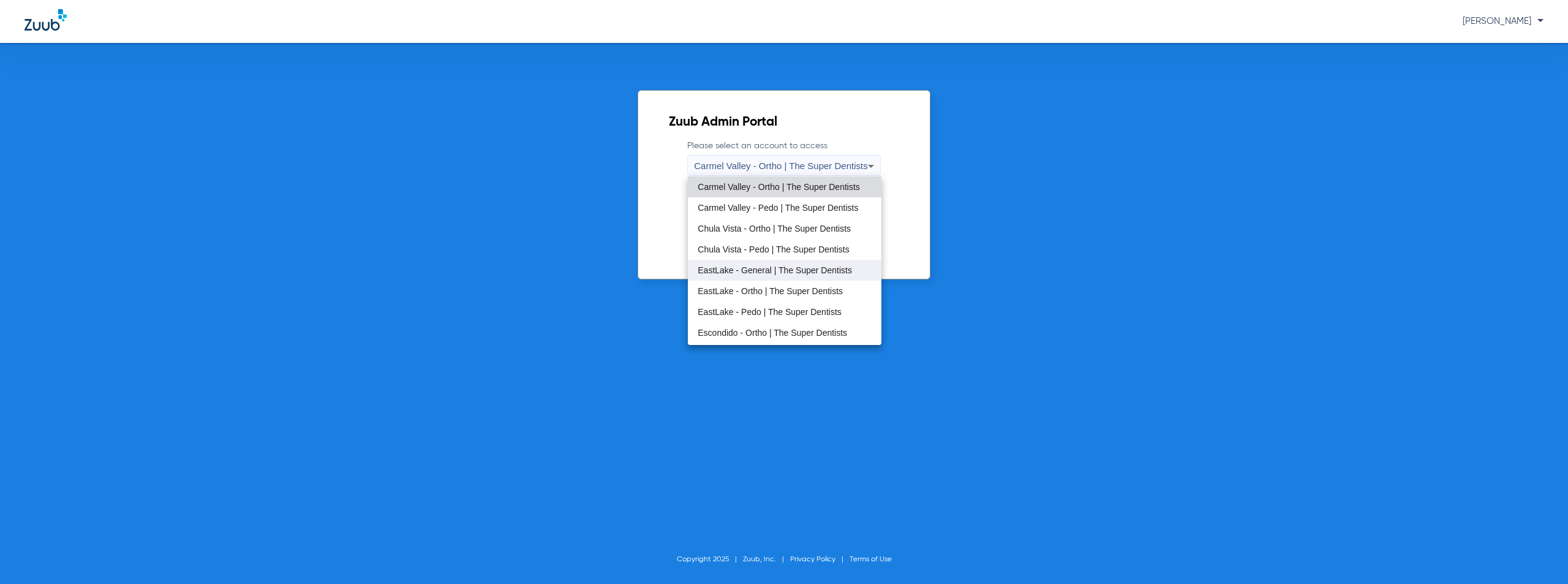
click at [757, 269] on span "EastLake - General | The Super Dentists" at bounding box center [774, 270] width 154 height 9
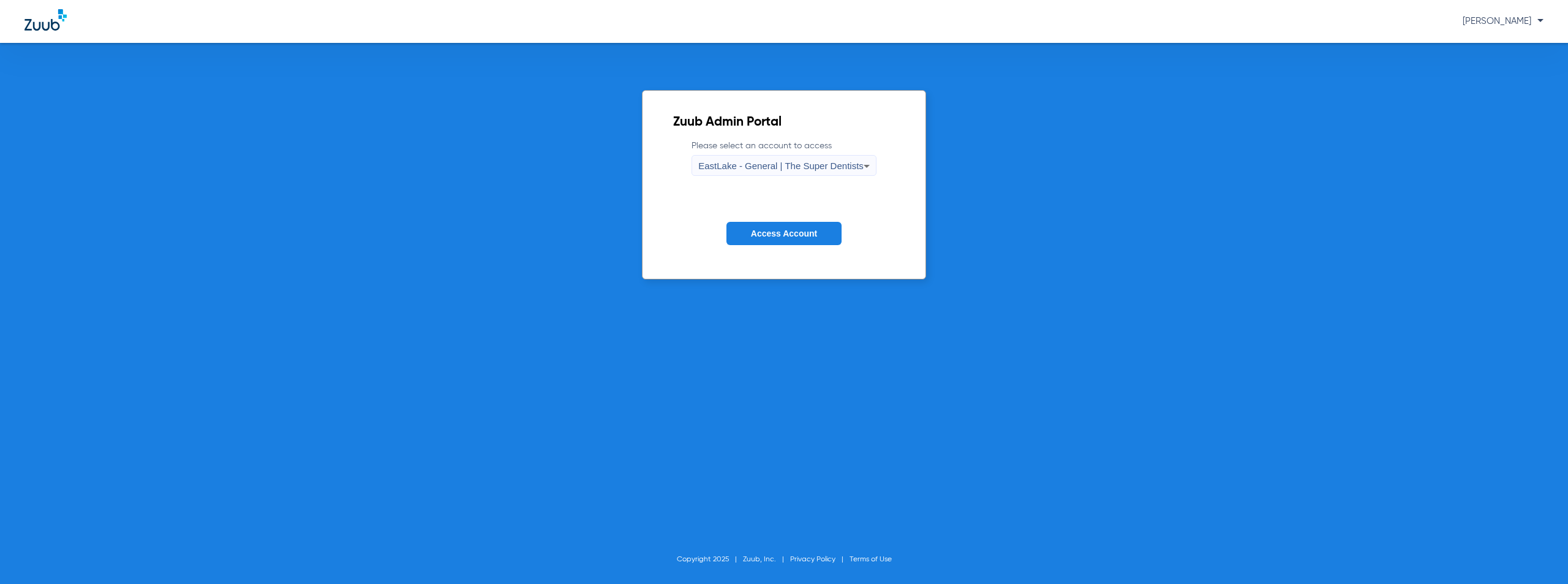
click at [791, 230] on span "Access Account" at bounding box center [784, 233] width 66 height 10
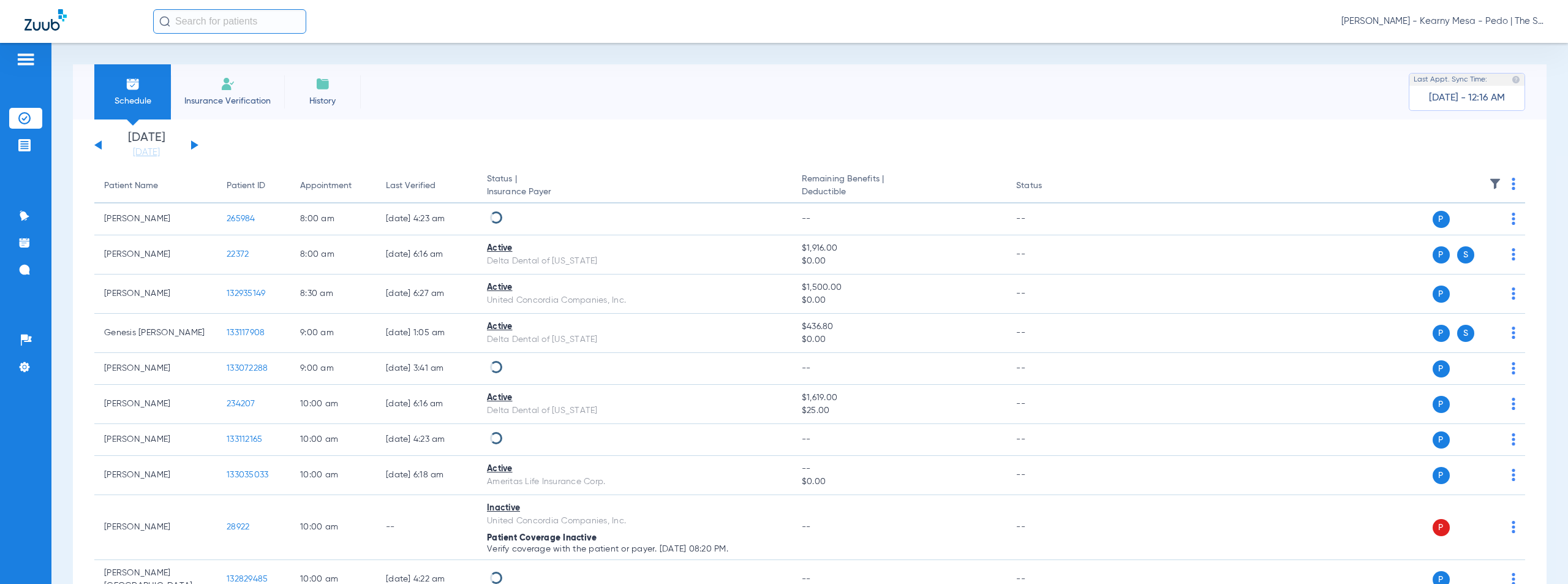
click at [194, 144] on button at bounding box center [195, 144] width 7 height 9
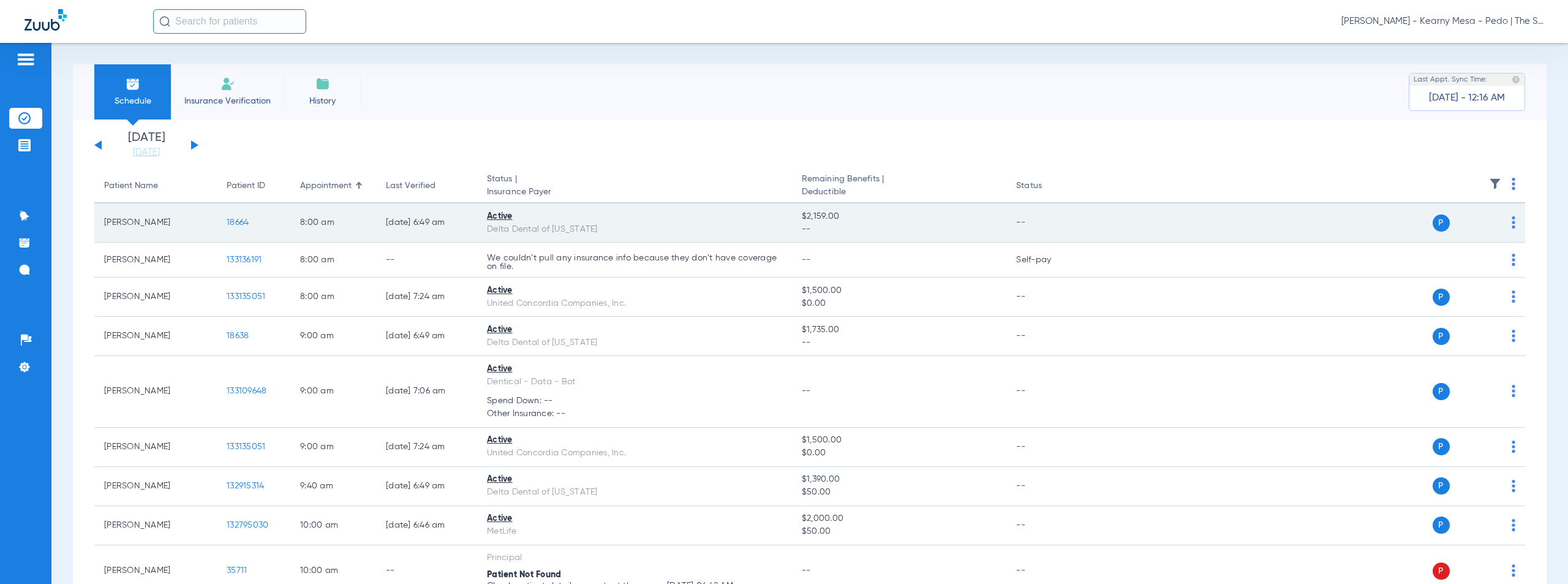
click at [236, 223] on span "18664" at bounding box center [238, 222] width 22 height 9
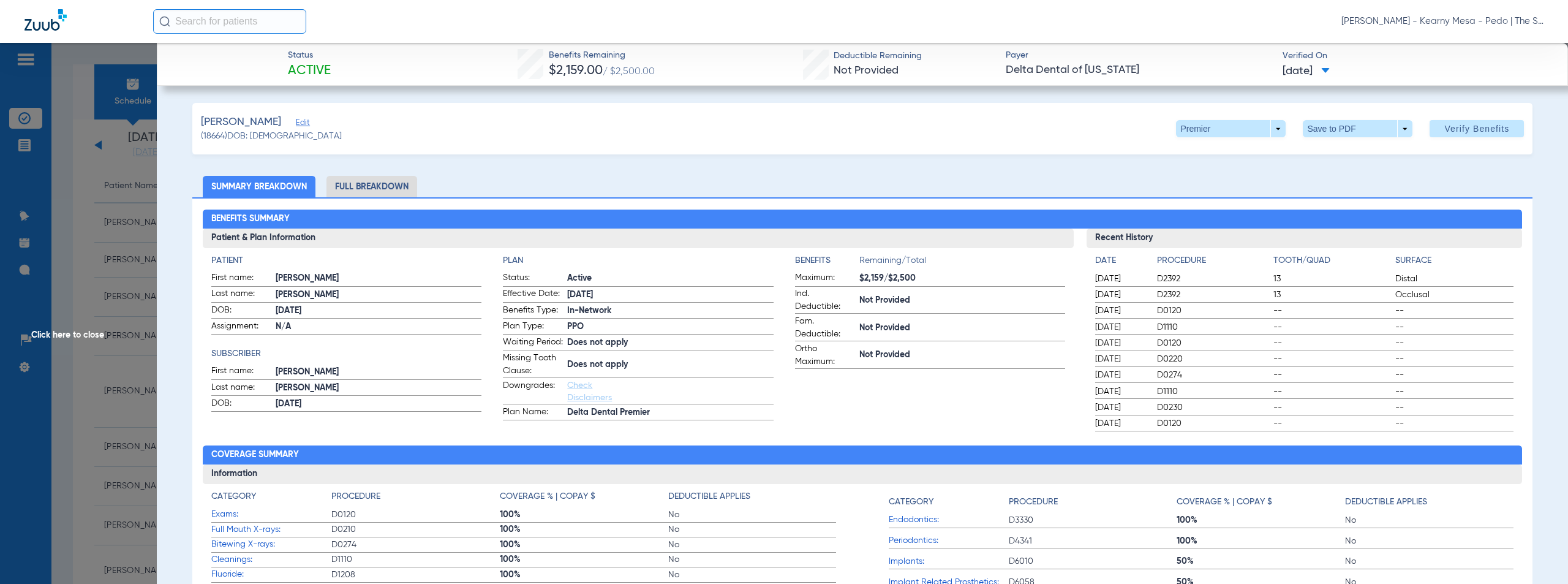
click at [79, 333] on span "Click here to close" at bounding box center [78, 335] width 157 height 584
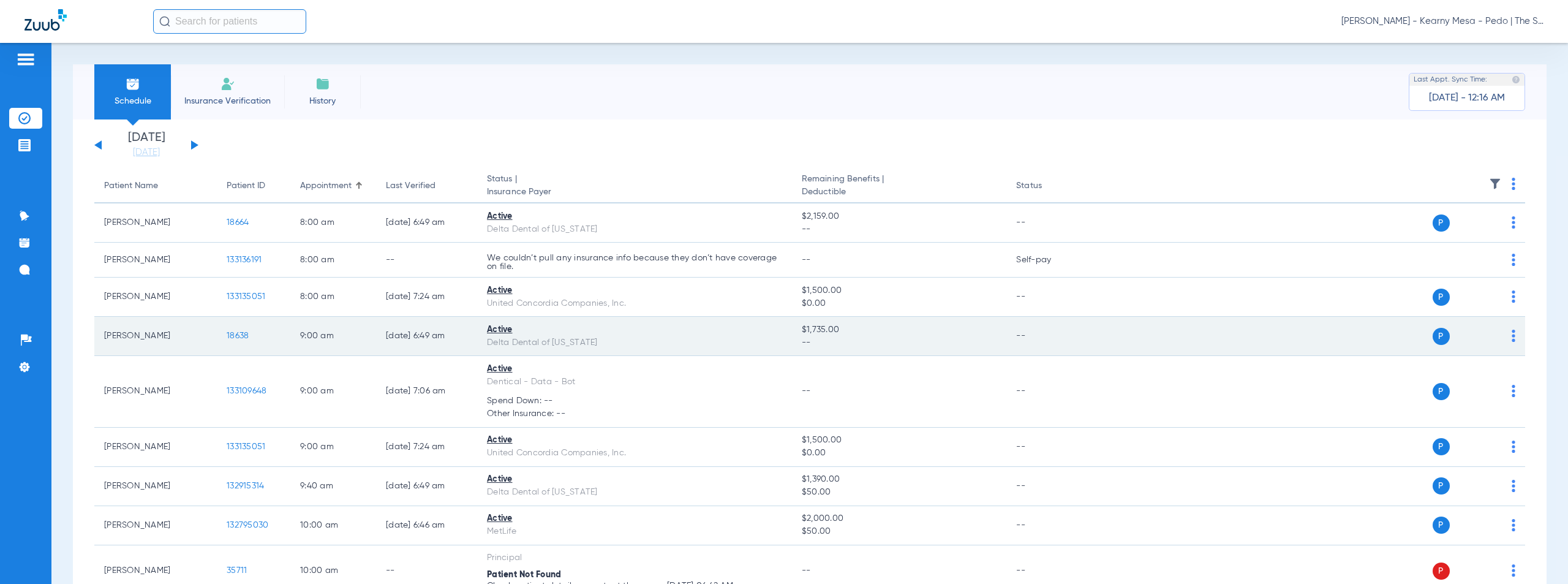
click at [248, 337] on span "18638" at bounding box center [238, 336] width 22 height 9
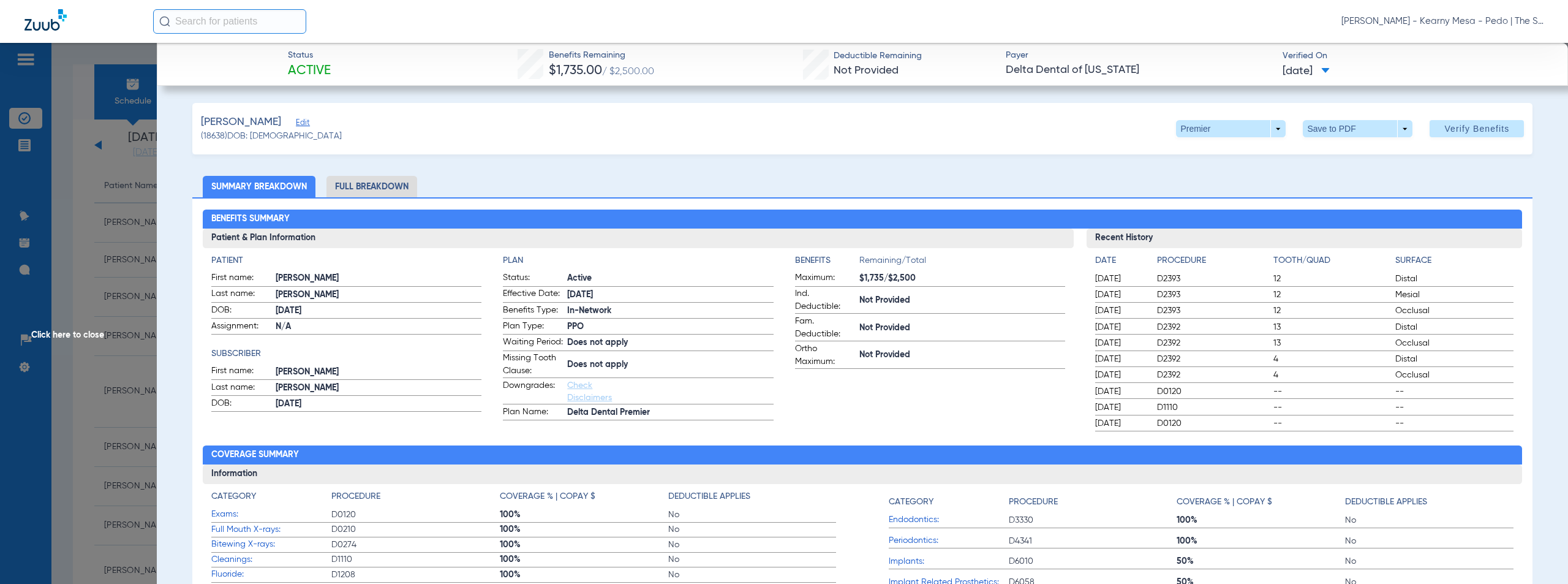
click at [85, 333] on span "Click here to close" at bounding box center [78, 335] width 157 height 584
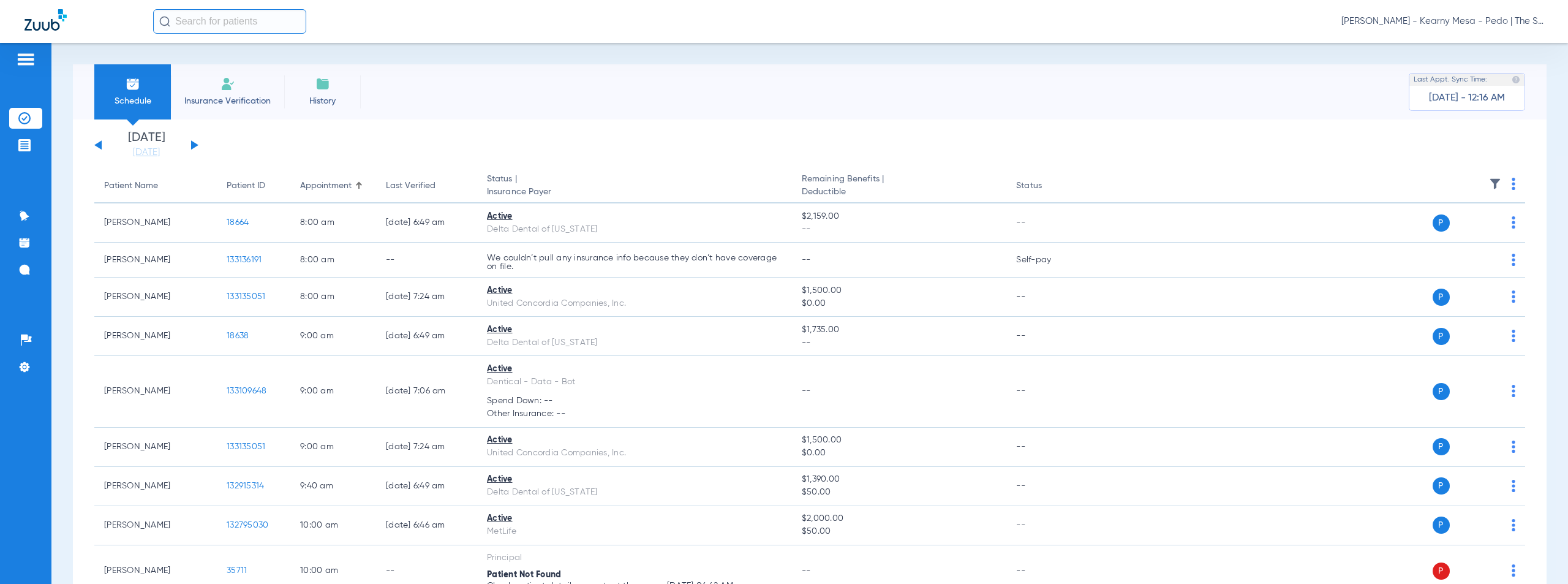
scroll to position [303, 0]
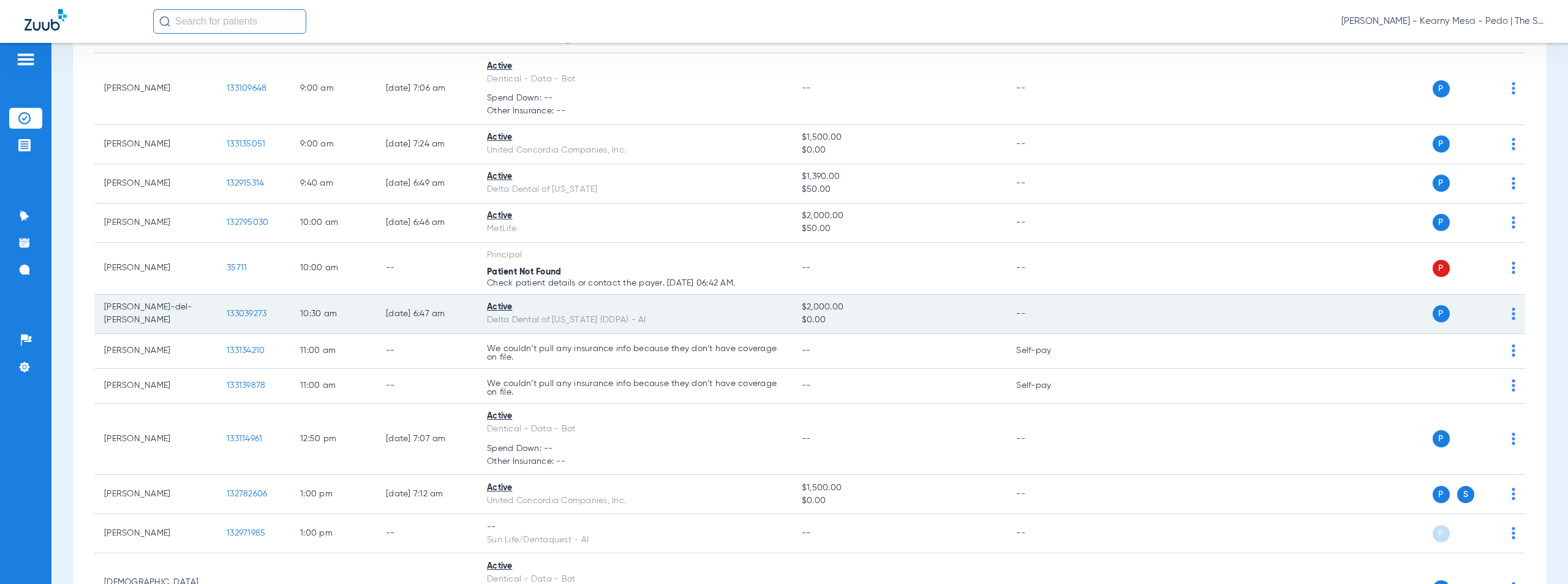
click at [248, 314] on span "133039273" at bounding box center [246, 314] width 40 height 9
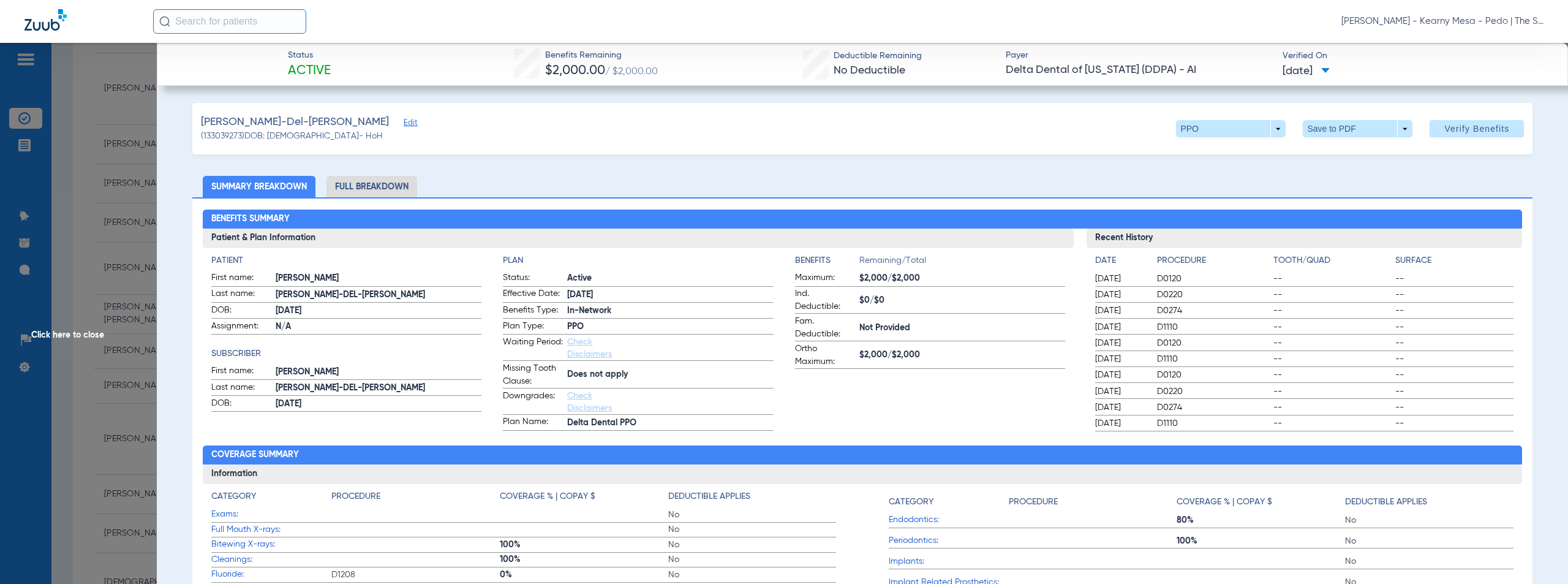
click at [80, 335] on span "Click here to close" at bounding box center [78, 335] width 157 height 584
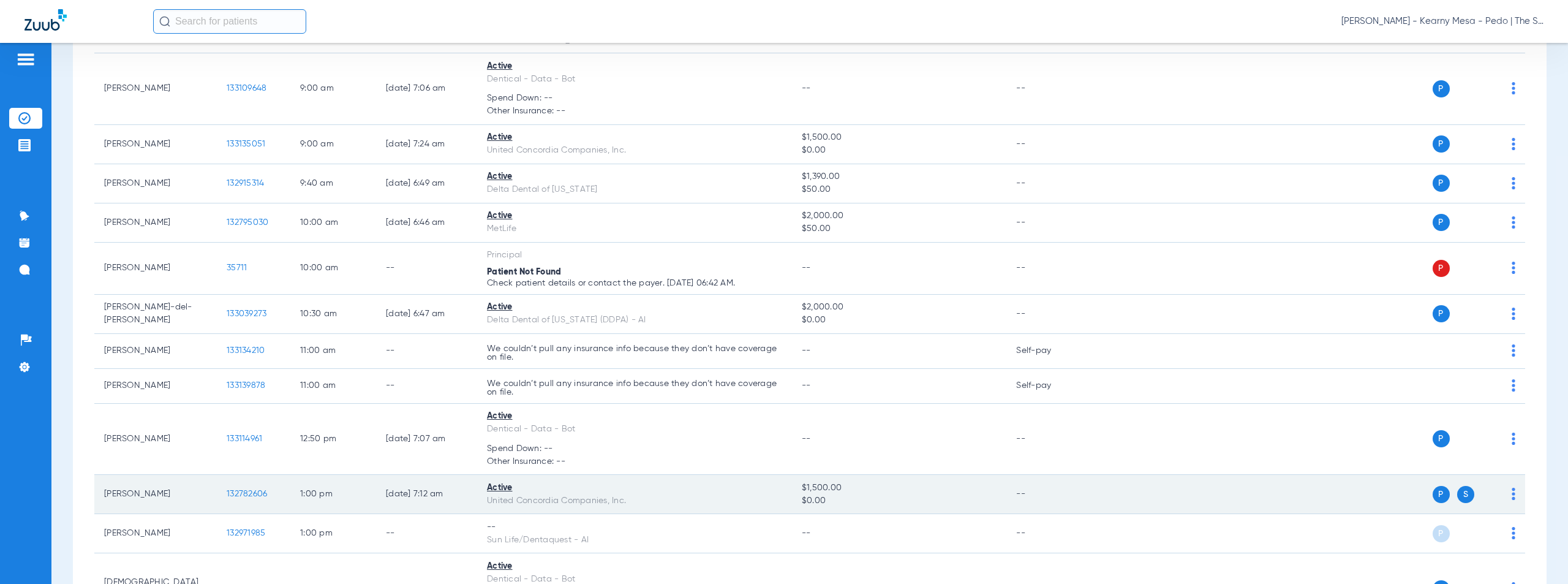
click at [243, 493] on span "132782606" at bounding box center [247, 494] width 41 height 9
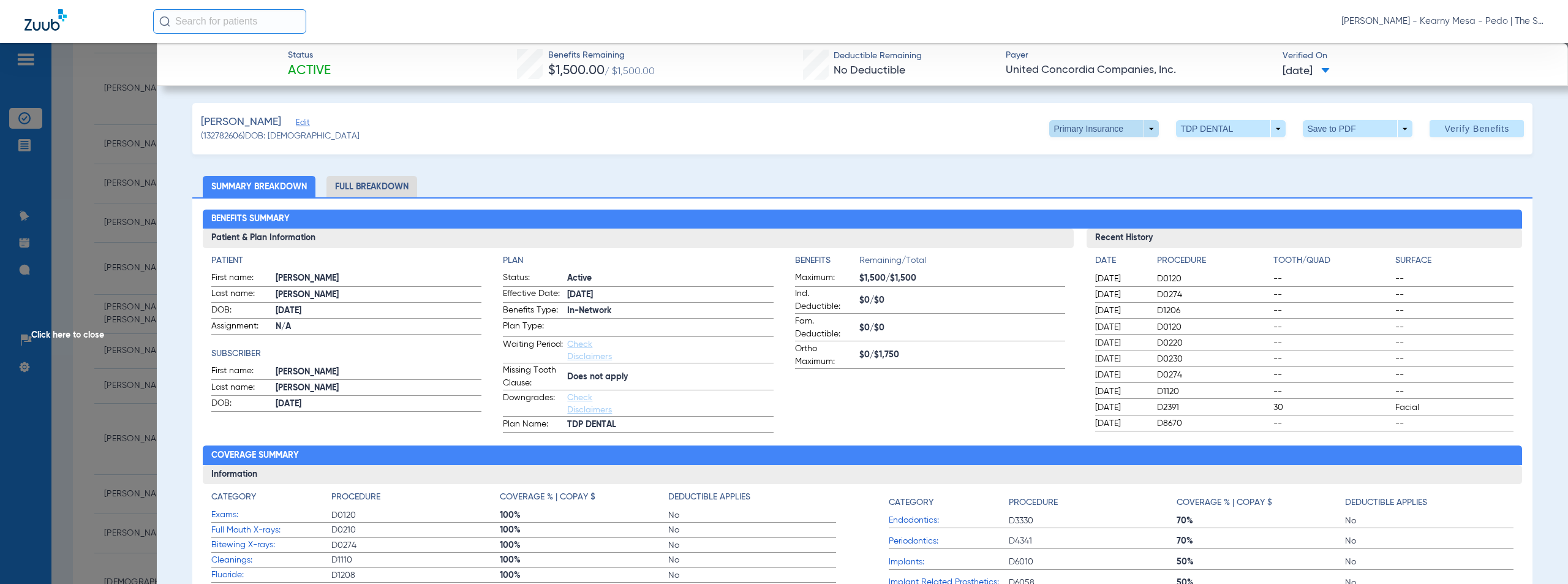
click at [1143, 127] on span at bounding box center [1104, 129] width 110 height 17
click at [1086, 179] on span "Secondary Insurance" at bounding box center [1092, 177] width 81 height 9
click at [79, 335] on span "Click here to close" at bounding box center [78, 335] width 157 height 584
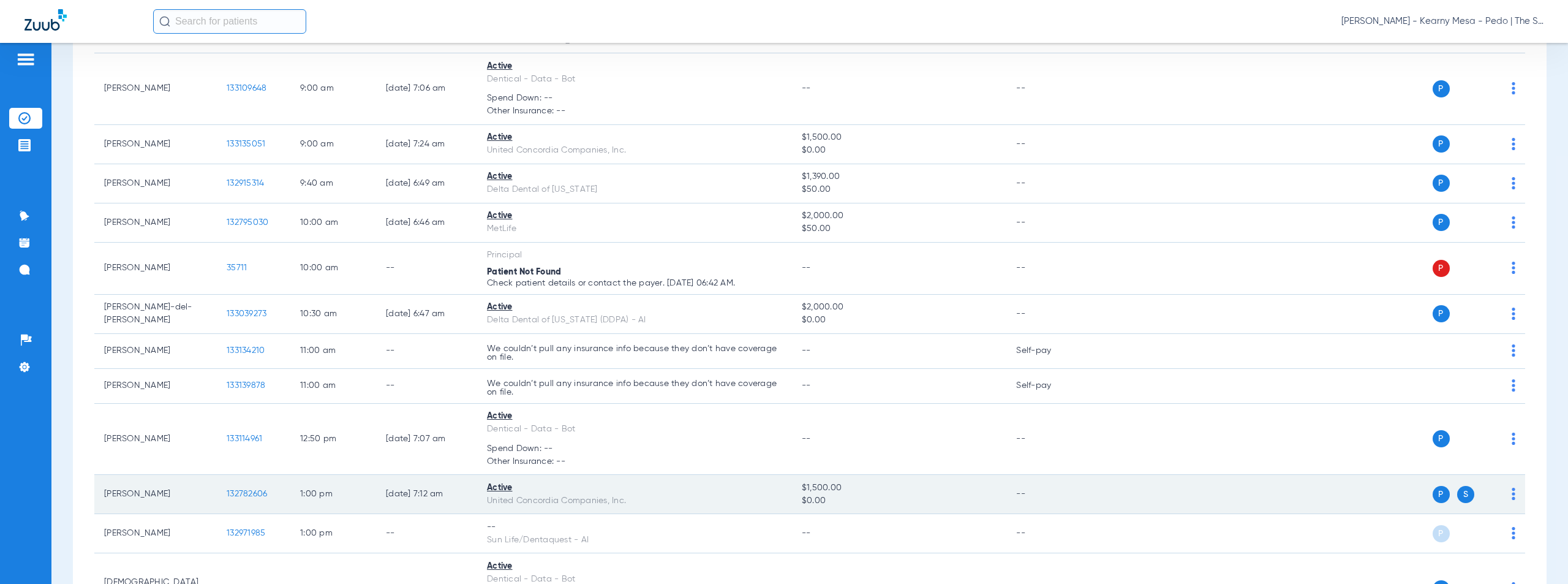
click at [255, 495] on span "132782606" at bounding box center [247, 494] width 41 height 9
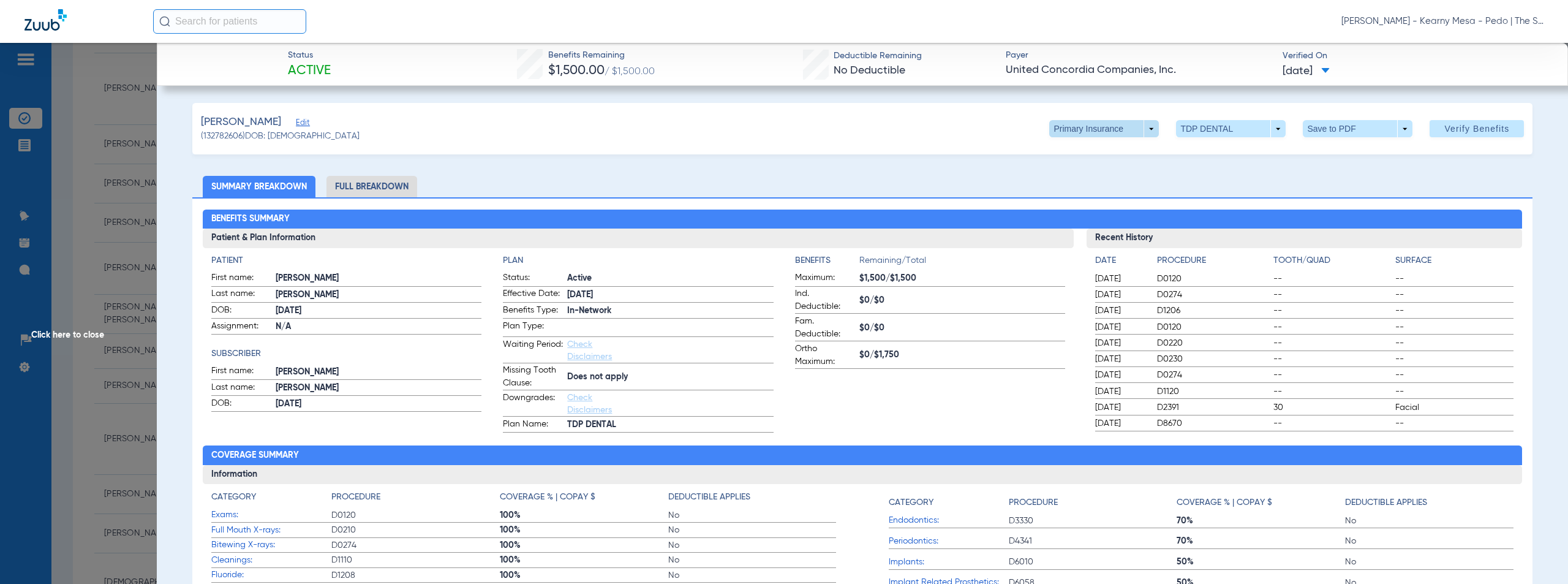
click at [1140, 127] on span at bounding box center [1104, 129] width 110 height 17
click at [1093, 177] on span "Secondary Insurance" at bounding box center [1092, 177] width 81 height 9
click at [72, 332] on span "Click here to close" at bounding box center [78, 335] width 157 height 584
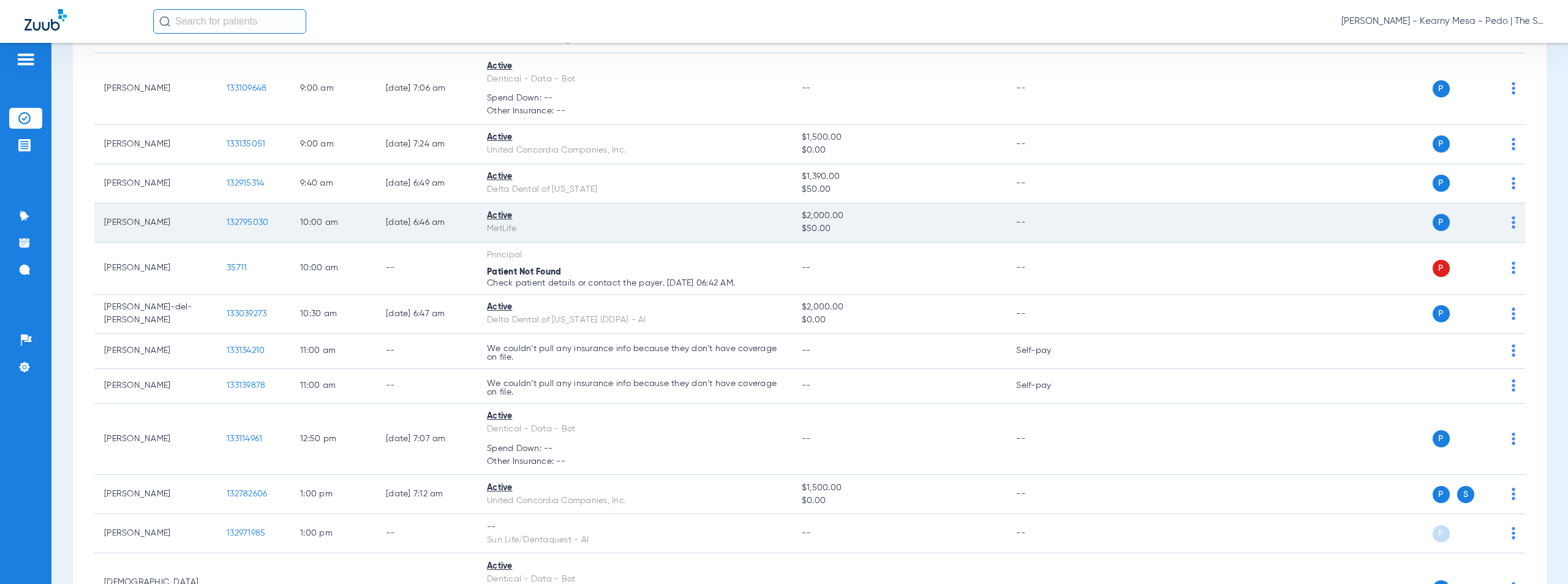
scroll to position [890, 0]
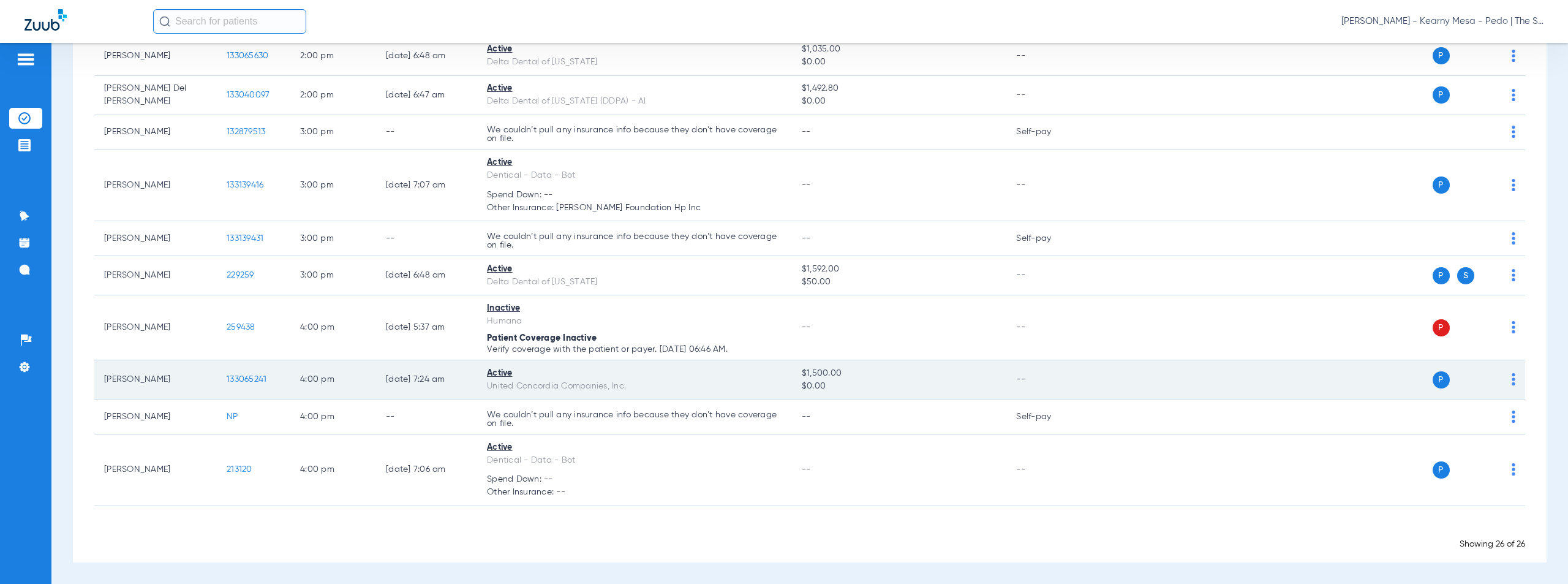
click at [247, 378] on span "133065241" at bounding box center [246, 379] width 40 height 9
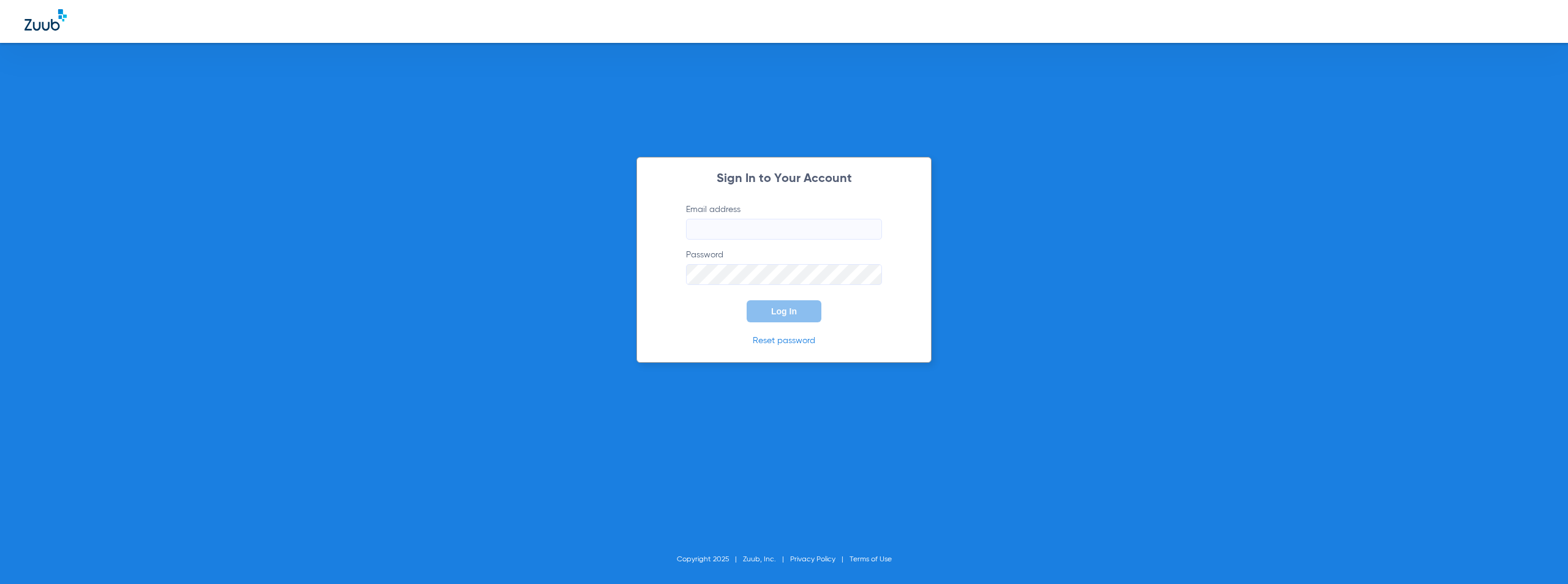
type input "austin@cecomputech.com"
